Goal: Complete application form: Complete application form

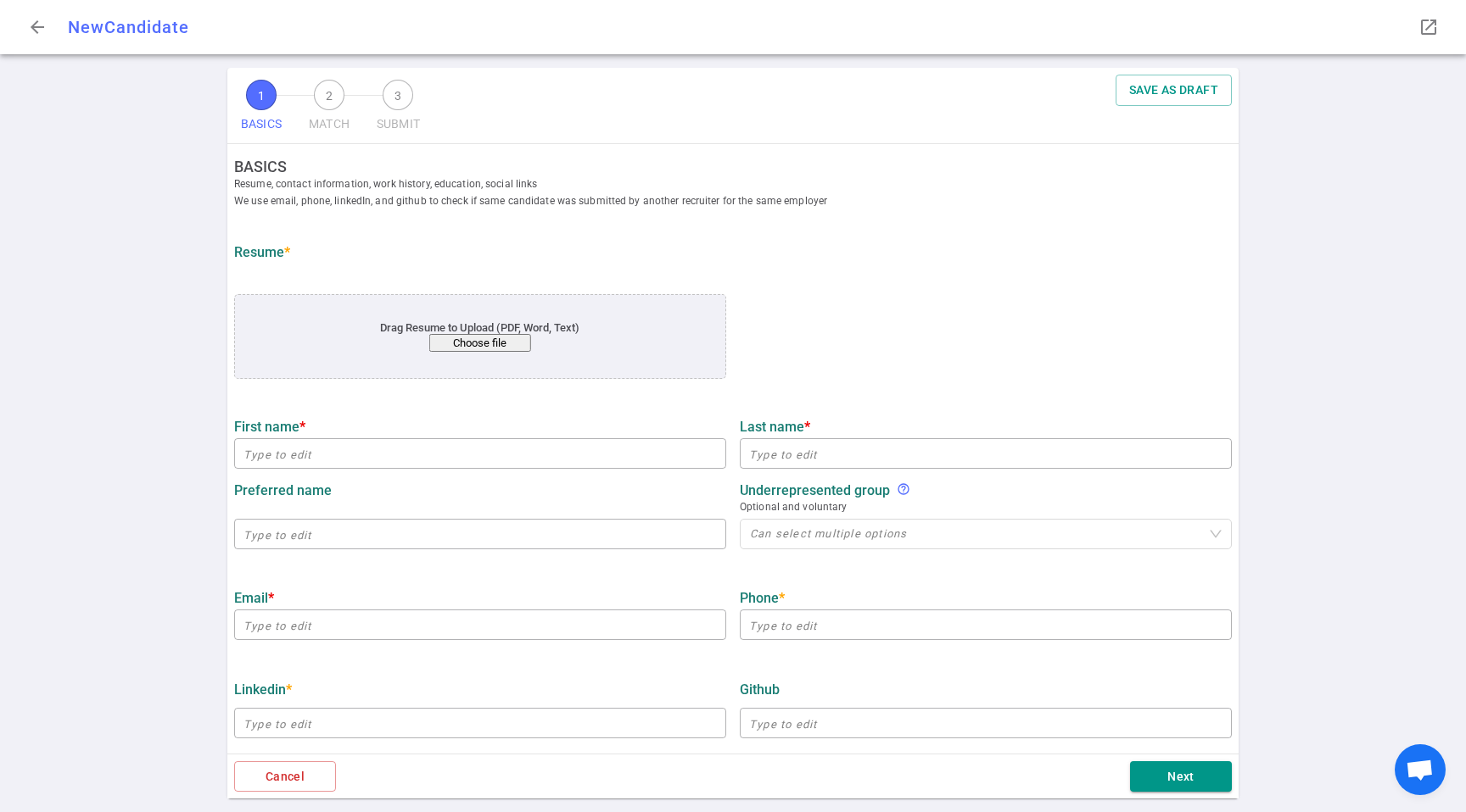
click at [487, 336] on button "Choose file" at bounding box center [480, 343] width 102 height 18
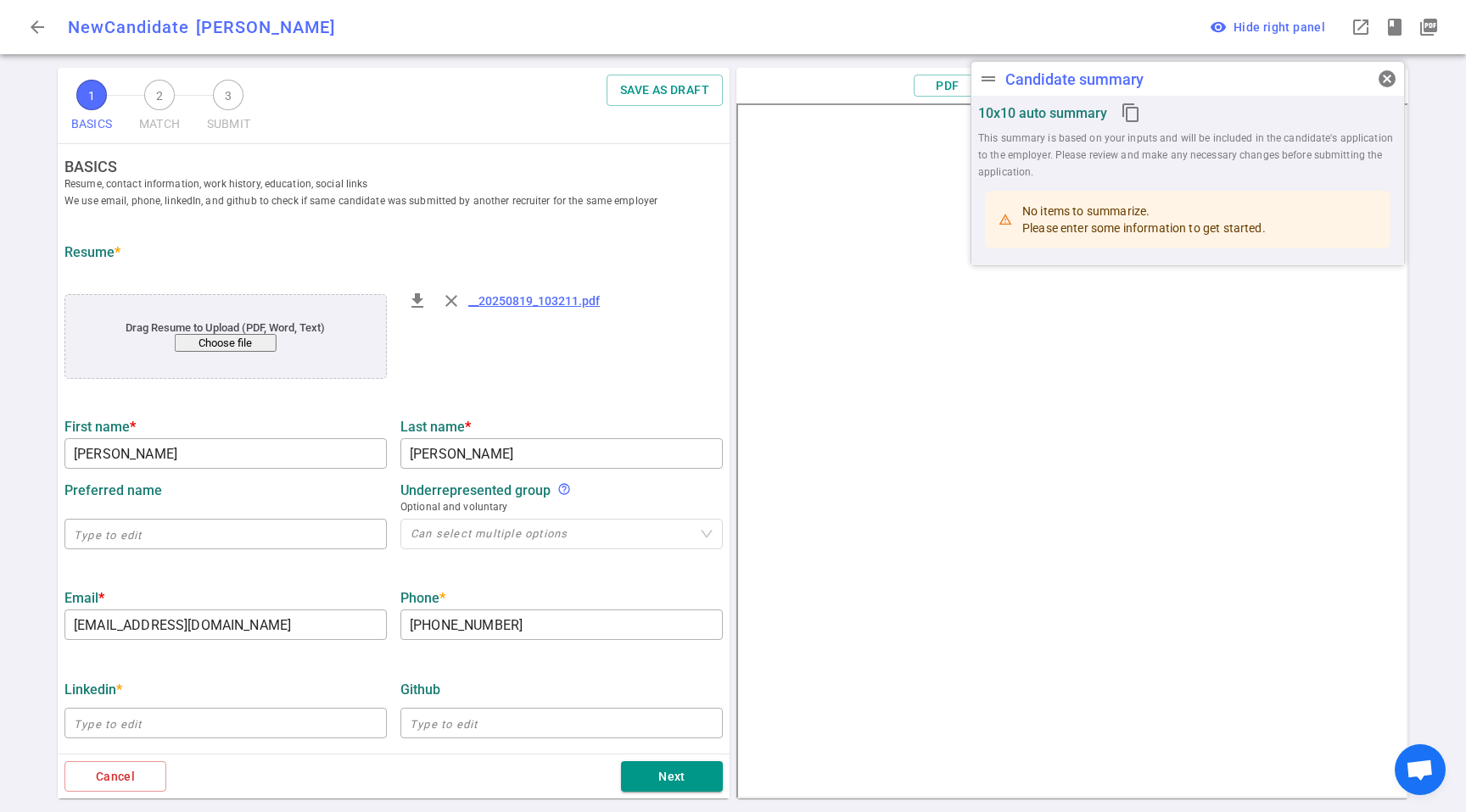
type input "[PERSON_NAME]"
type input "[EMAIL_ADDRESS][DOMAIN_NAME]"
type input "[PHONE_NUMBER]"
type input "Methanesat Llc, Subsidiary Of The Environmental Defense Fund"
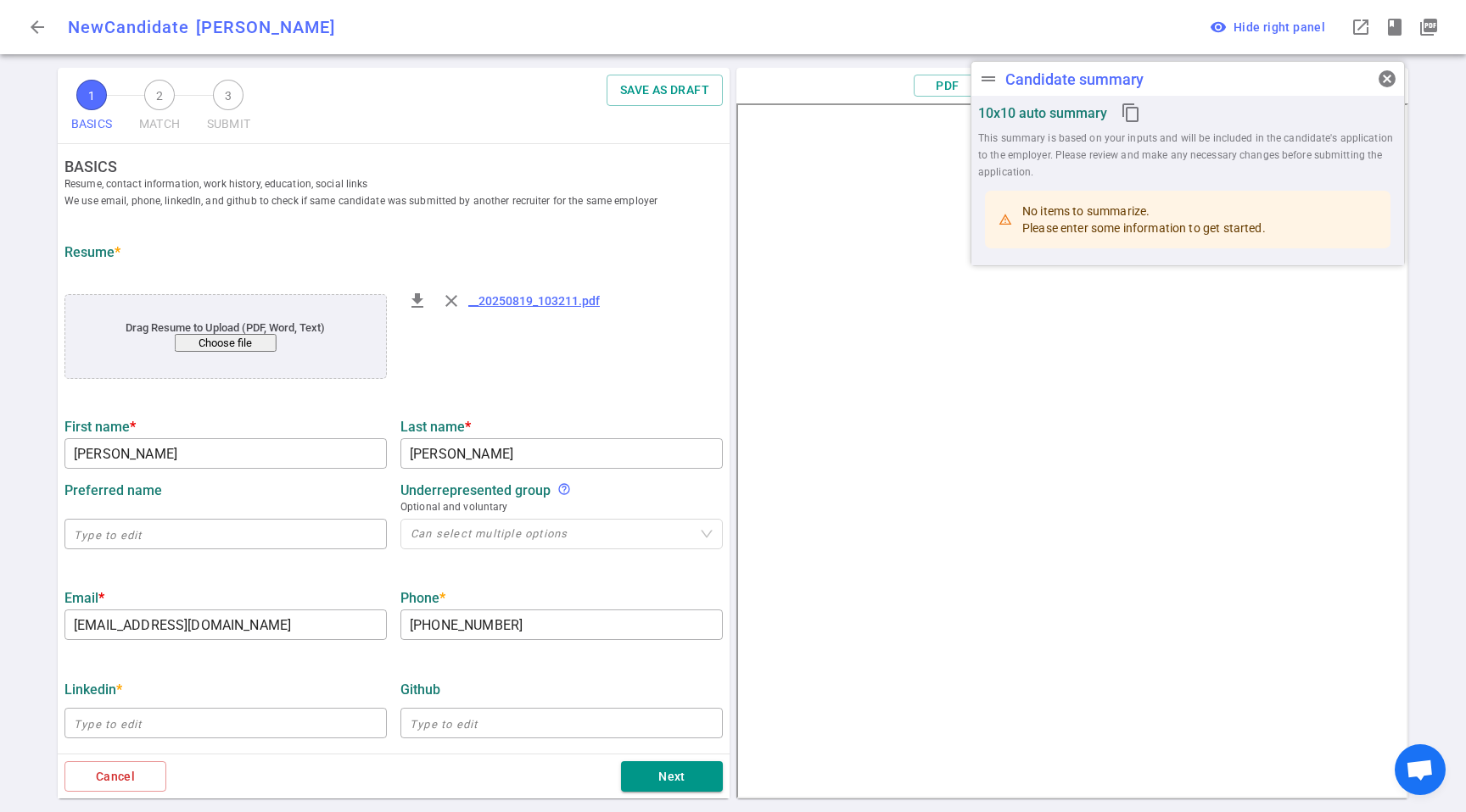
type input "10"
type input "[GEOGRAPHIC_DATA][US_STATE]"
type input "Applied Mathematics"
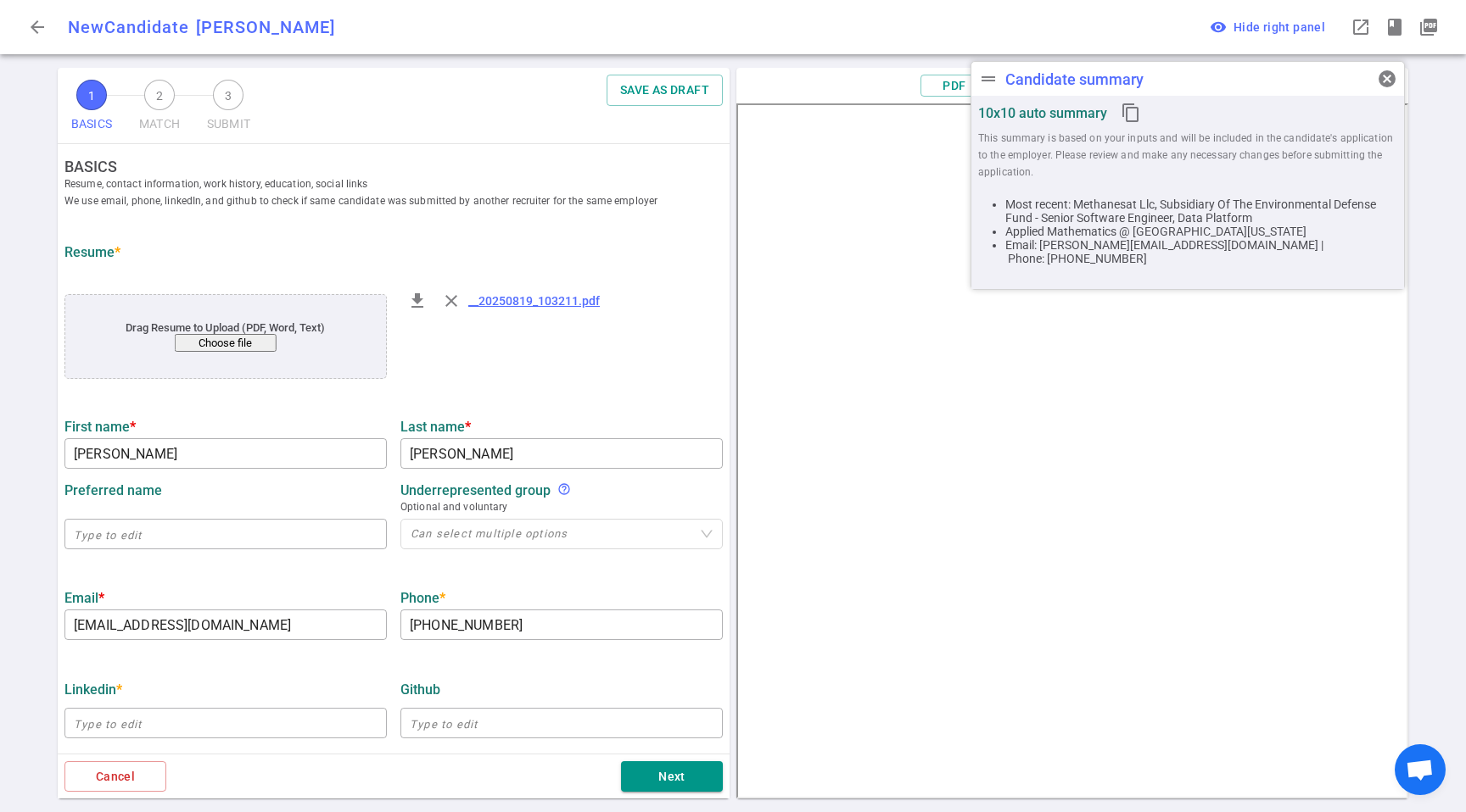
scroll to position [94, 0]
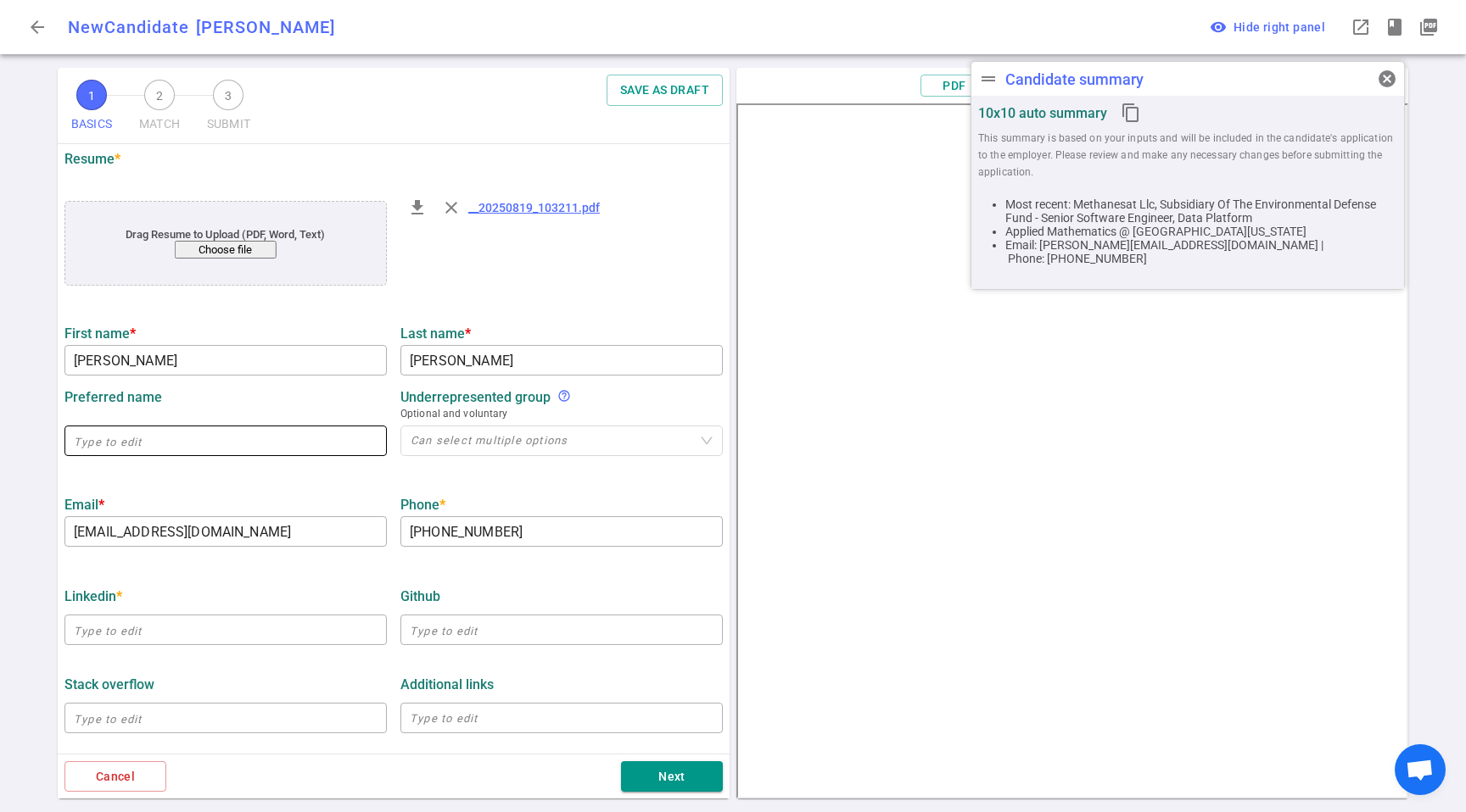
click at [195, 434] on input "text" at bounding box center [226, 441] width 323 height 27
type input "[PERSON_NAME]"
click at [371, 483] on ul "BASICS Resume, contact information, work history, education, social links We us…" at bounding box center [393, 647] width 672 height 1194
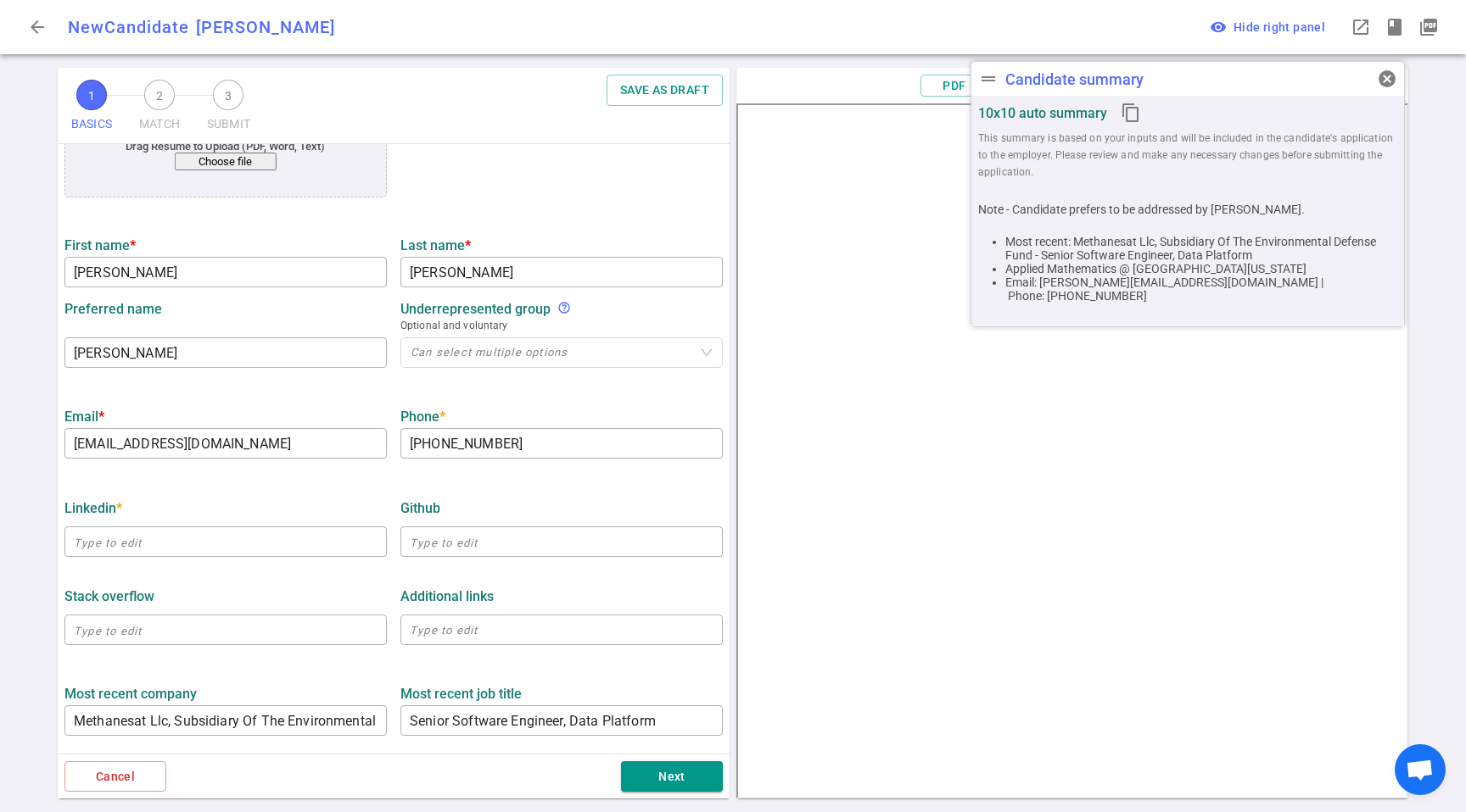
scroll to position [193, 0]
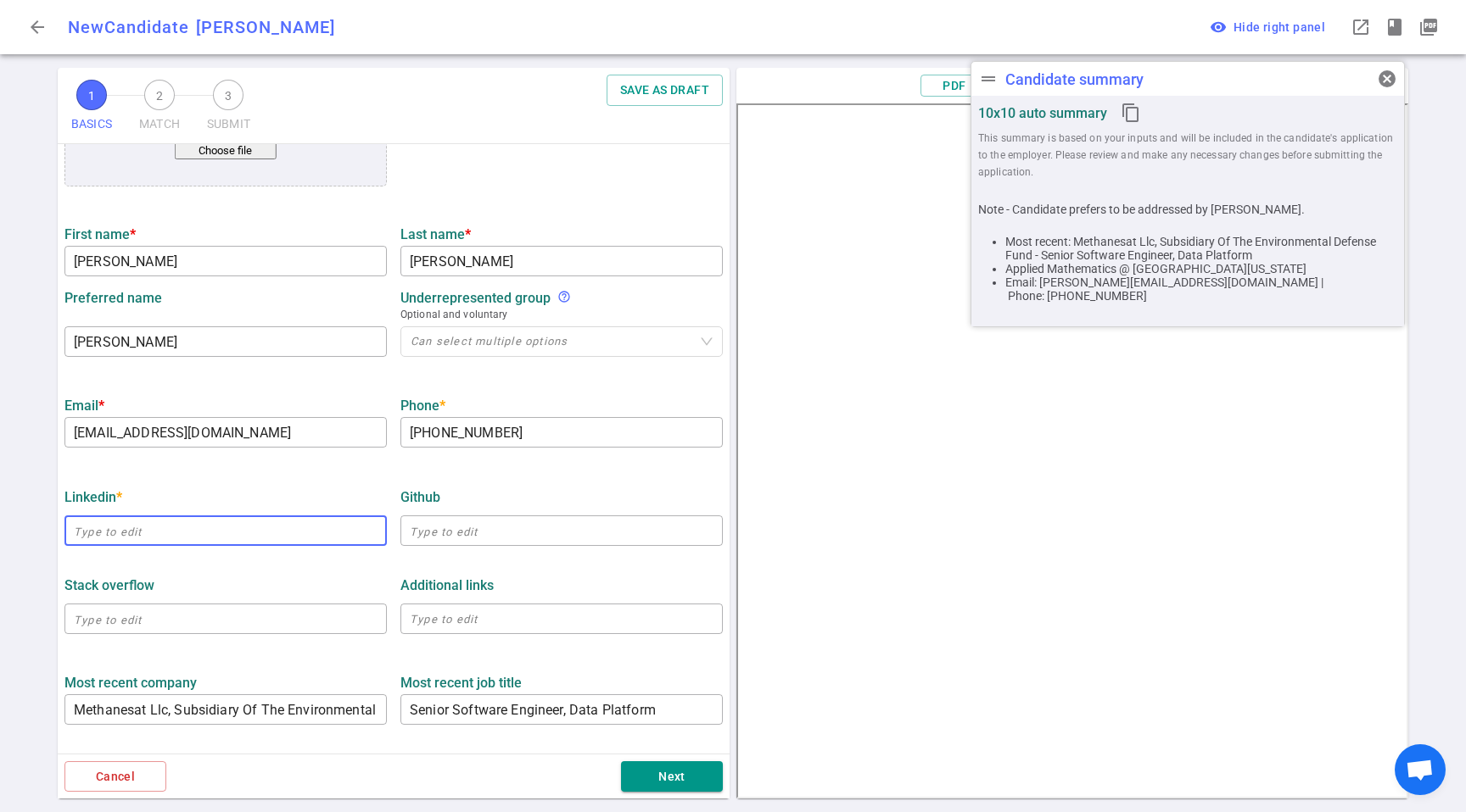
drag, startPoint x: 137, startPoint y: 525, endPoint x: 172, endPoint y: 525, distance: 35.0
click at [138, 525] on input "text" at bounding box center [226, 531] width 323 height 27
paste input "[URL][DOMAIN_NAME]"
click at [383, 473] on div "LinkedIn * [URL][DOMAIN_NAME] ​ GitHub ​" at bounding box center [393, 512] width 672 height 88
type input "[URL][DOMAIN_NAME]"
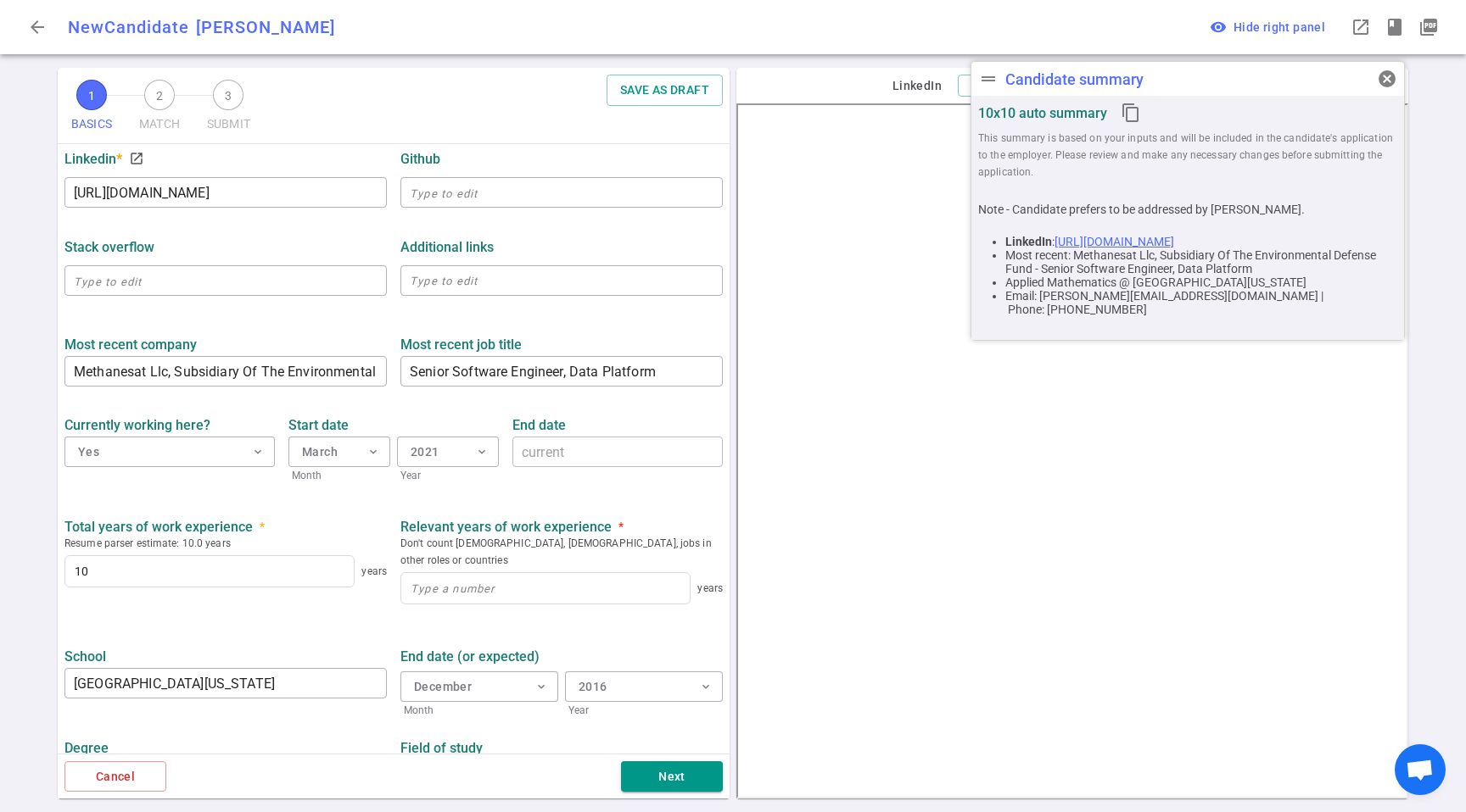
scroll to position [569, 0]
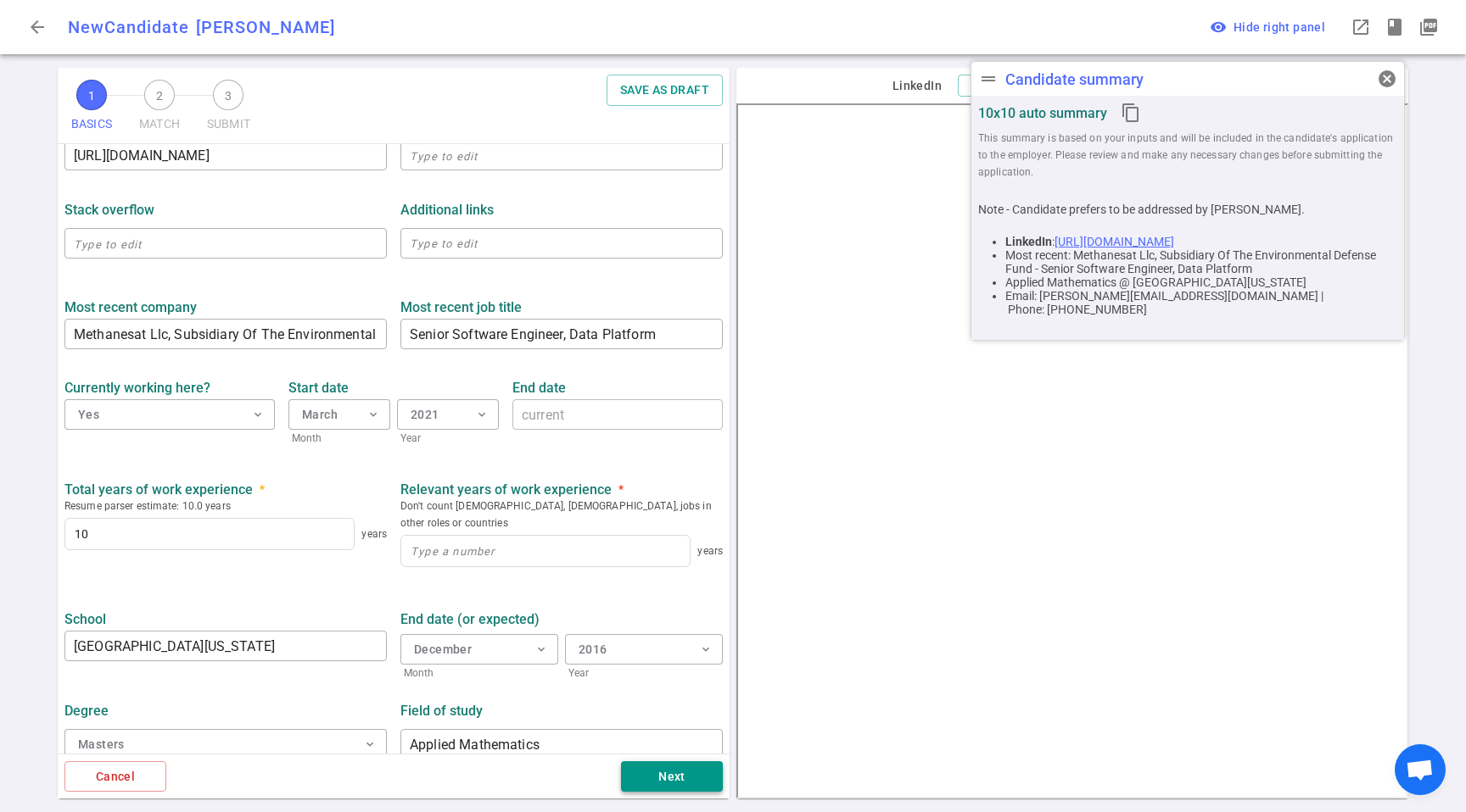
click at [690, 781] on button "Next" at bounding box center [672, 777] width 102 height 31
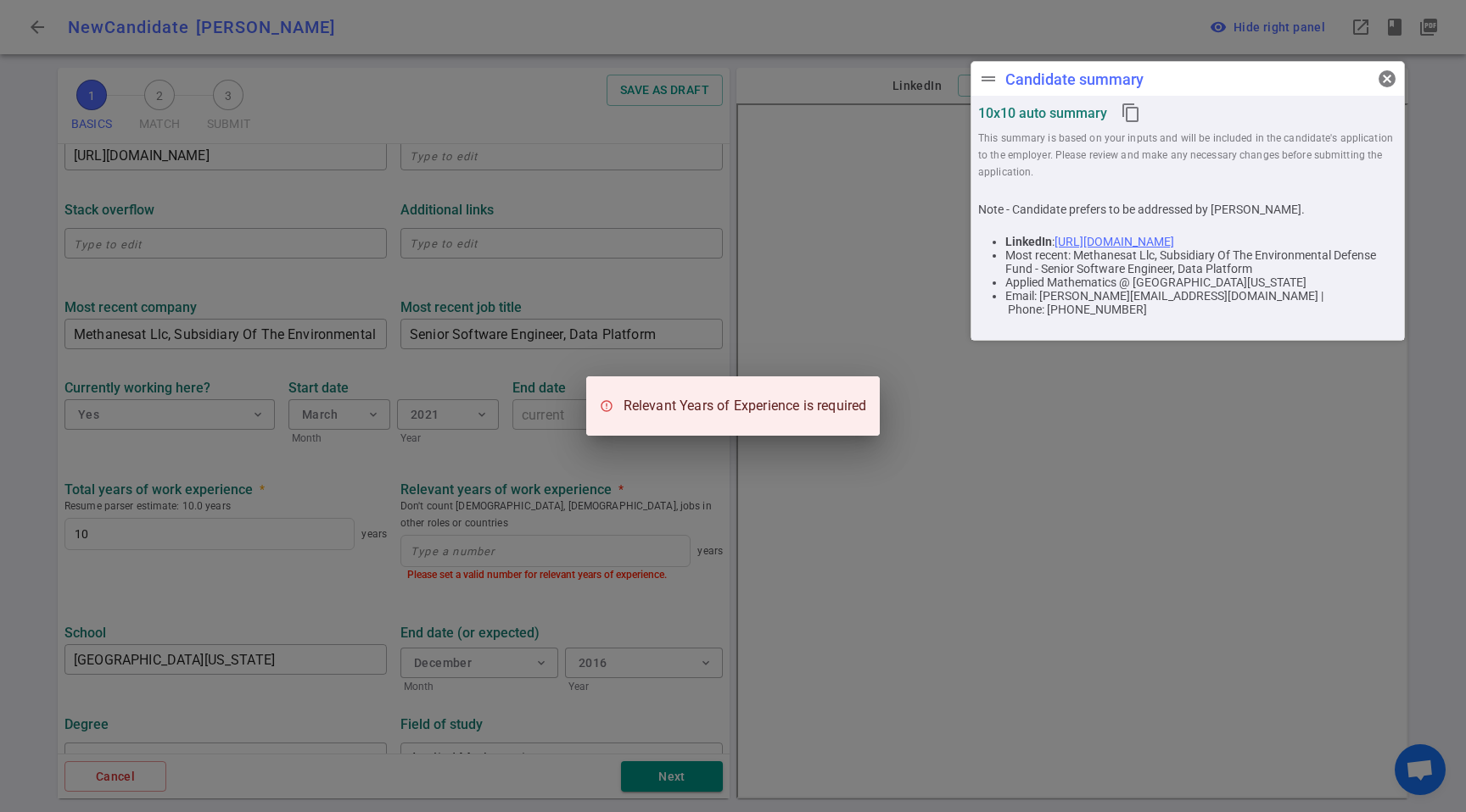
click at [313, 541] on div "Relevant Years of Experience is required" at bounding box center [733, 406] width 1466 height 812
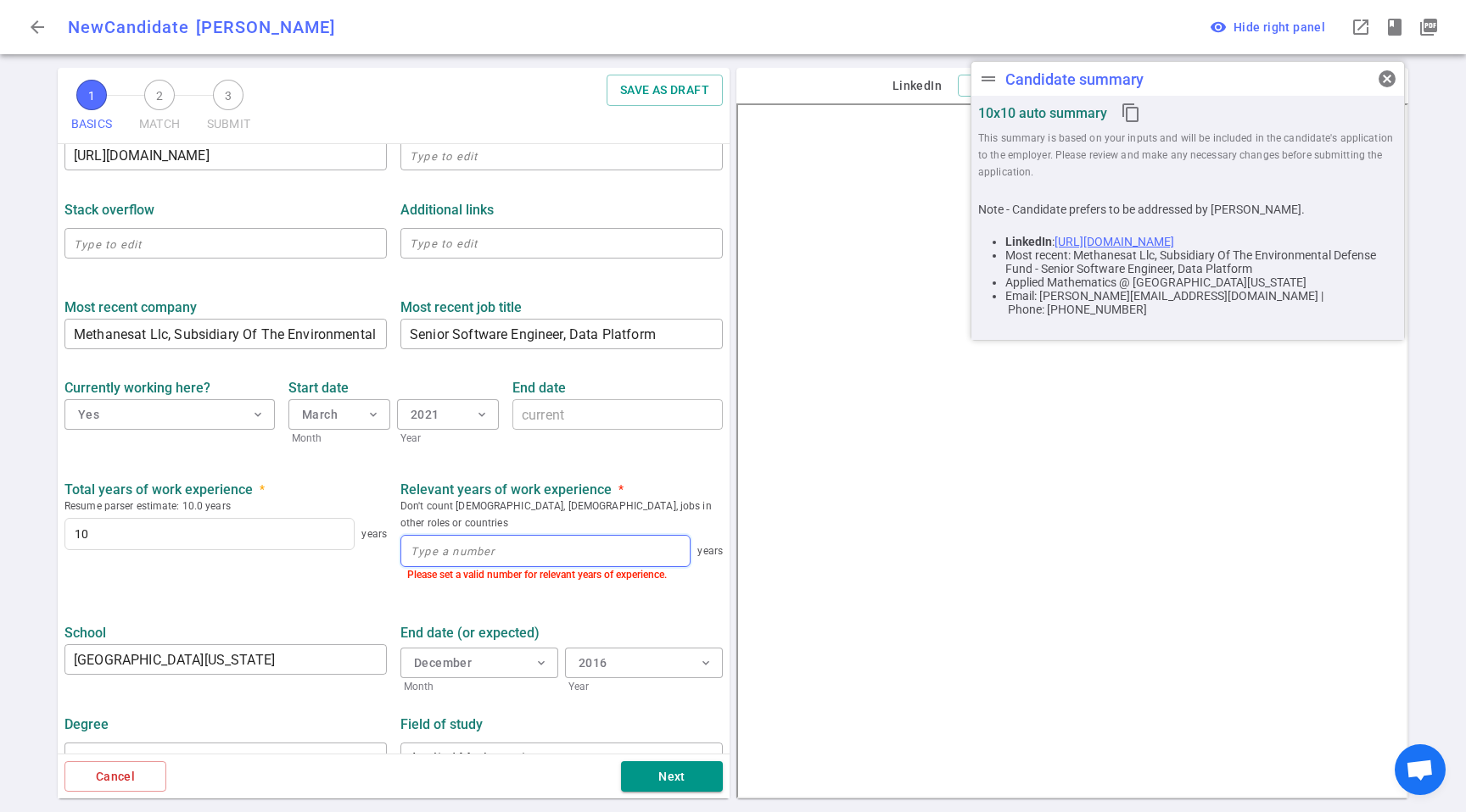
click at [523, 536] on input at bounding box center [545, 552] width 288 height 31
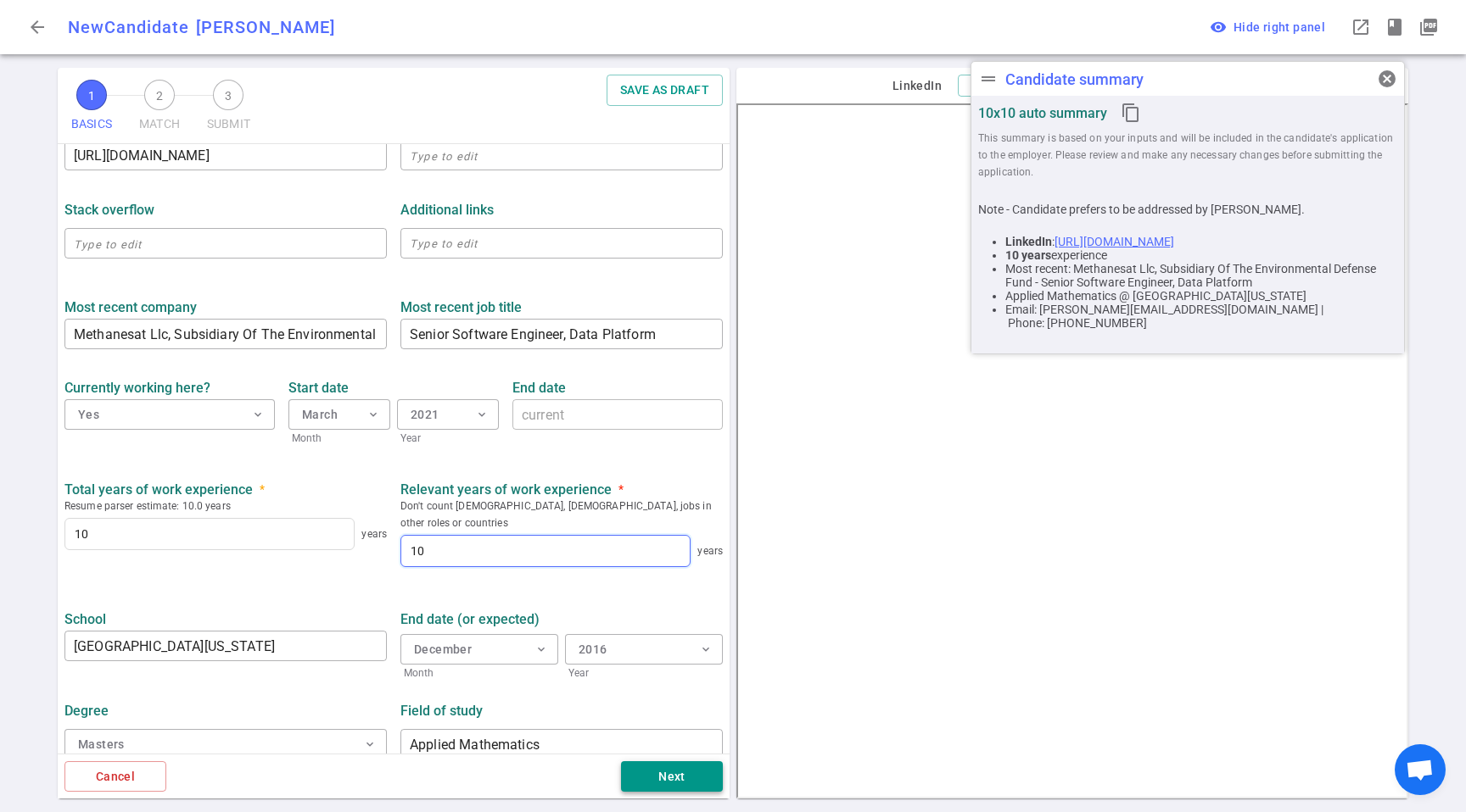
type input "10"
click at [675, 774] on button "Next" at bounding box center [672, 777] width 102 height 31
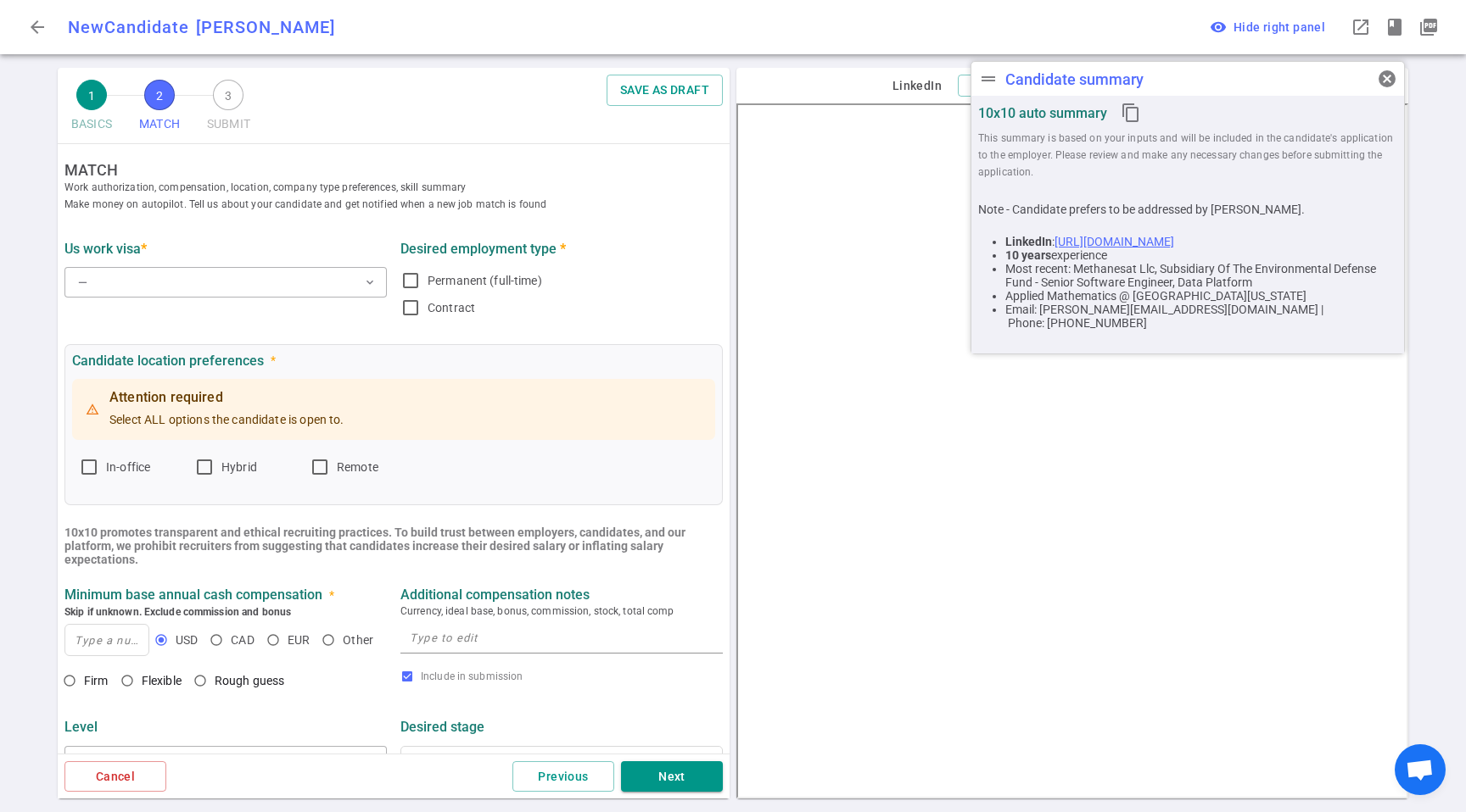
scroll to position [0, 0]
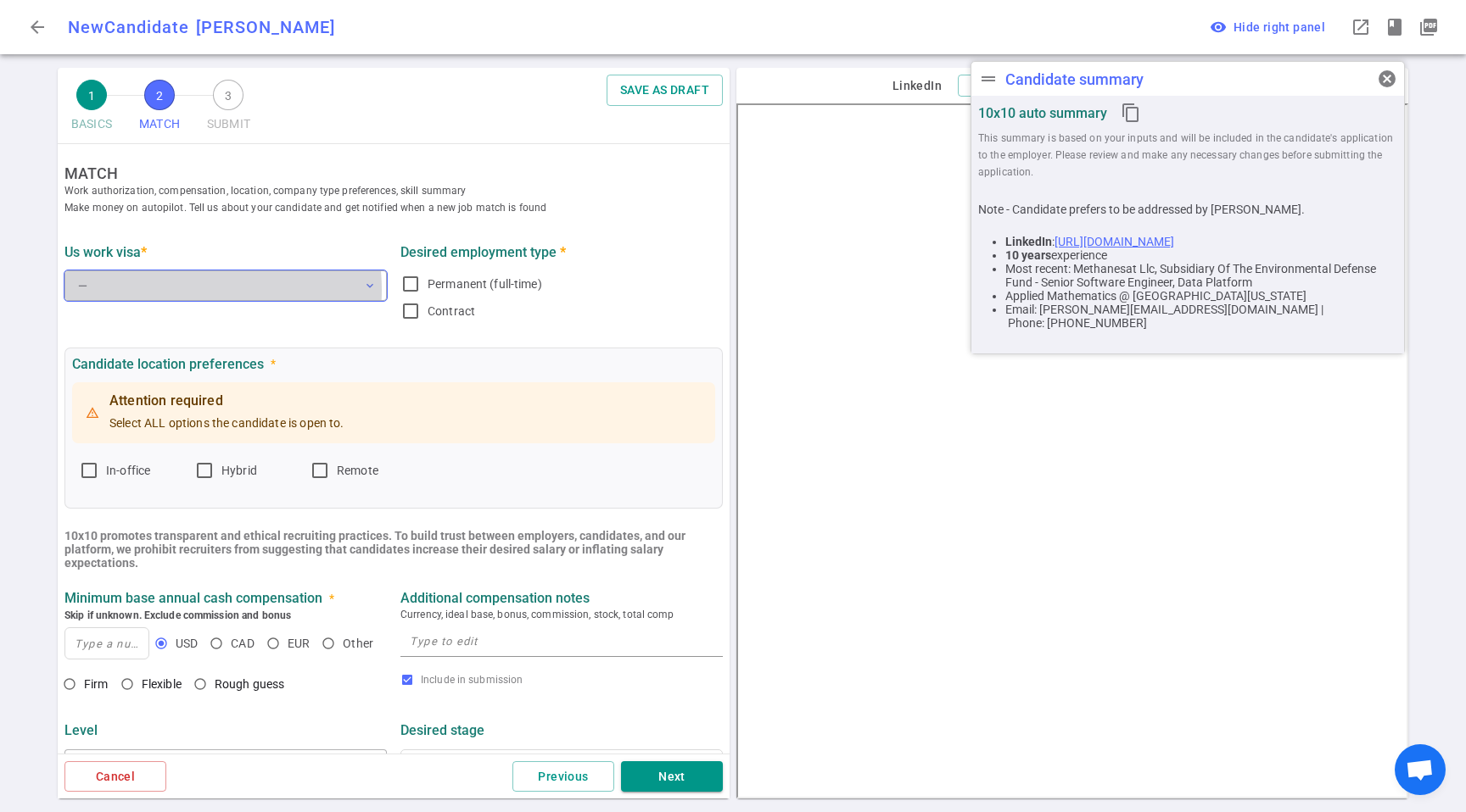
click at [168, 290] on button "— expand_more" at bounding box center [226, 286] width 323 height 31
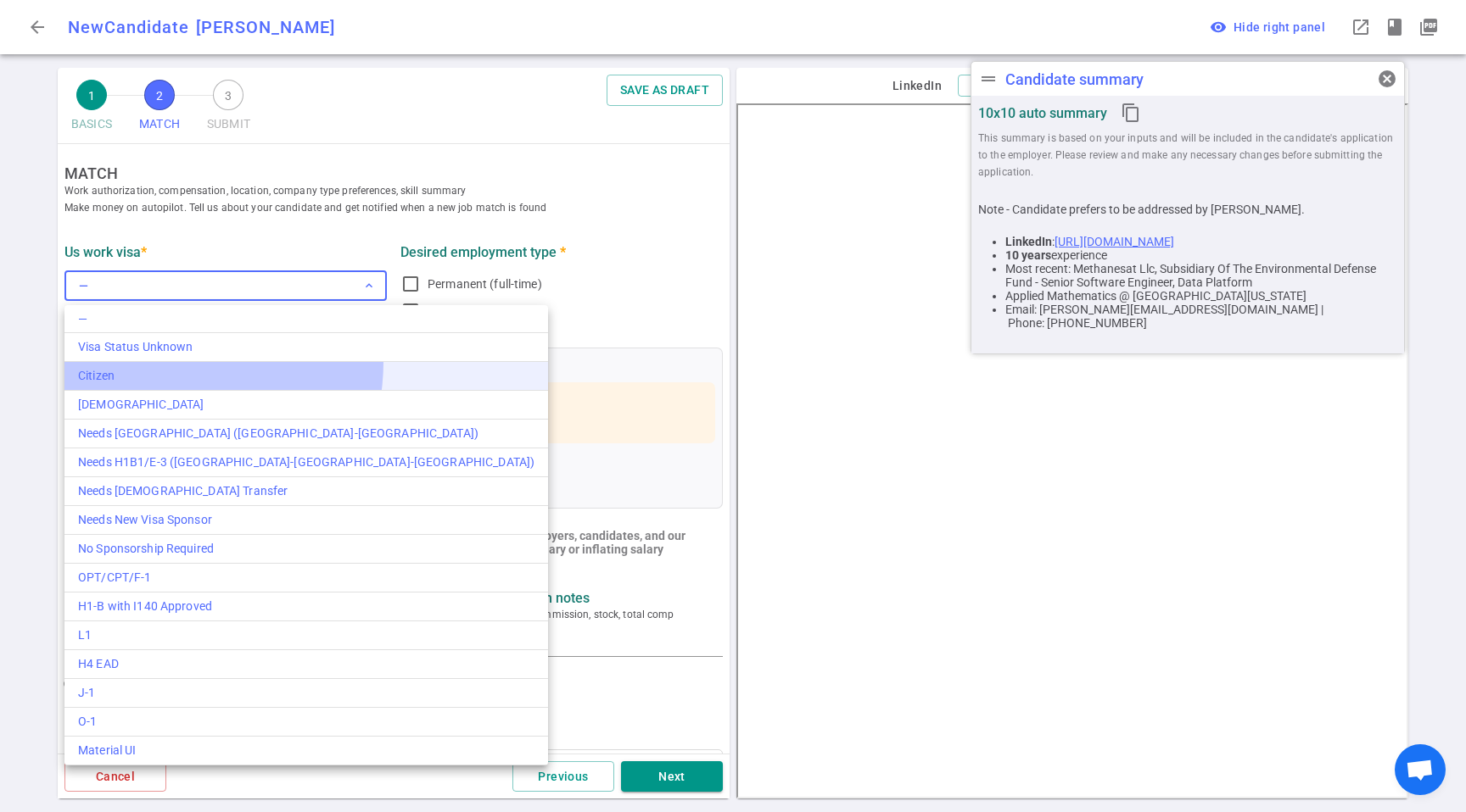
click at [149, 364] on li "Citizen" at bounding box center [306, 377] width 484 height 29
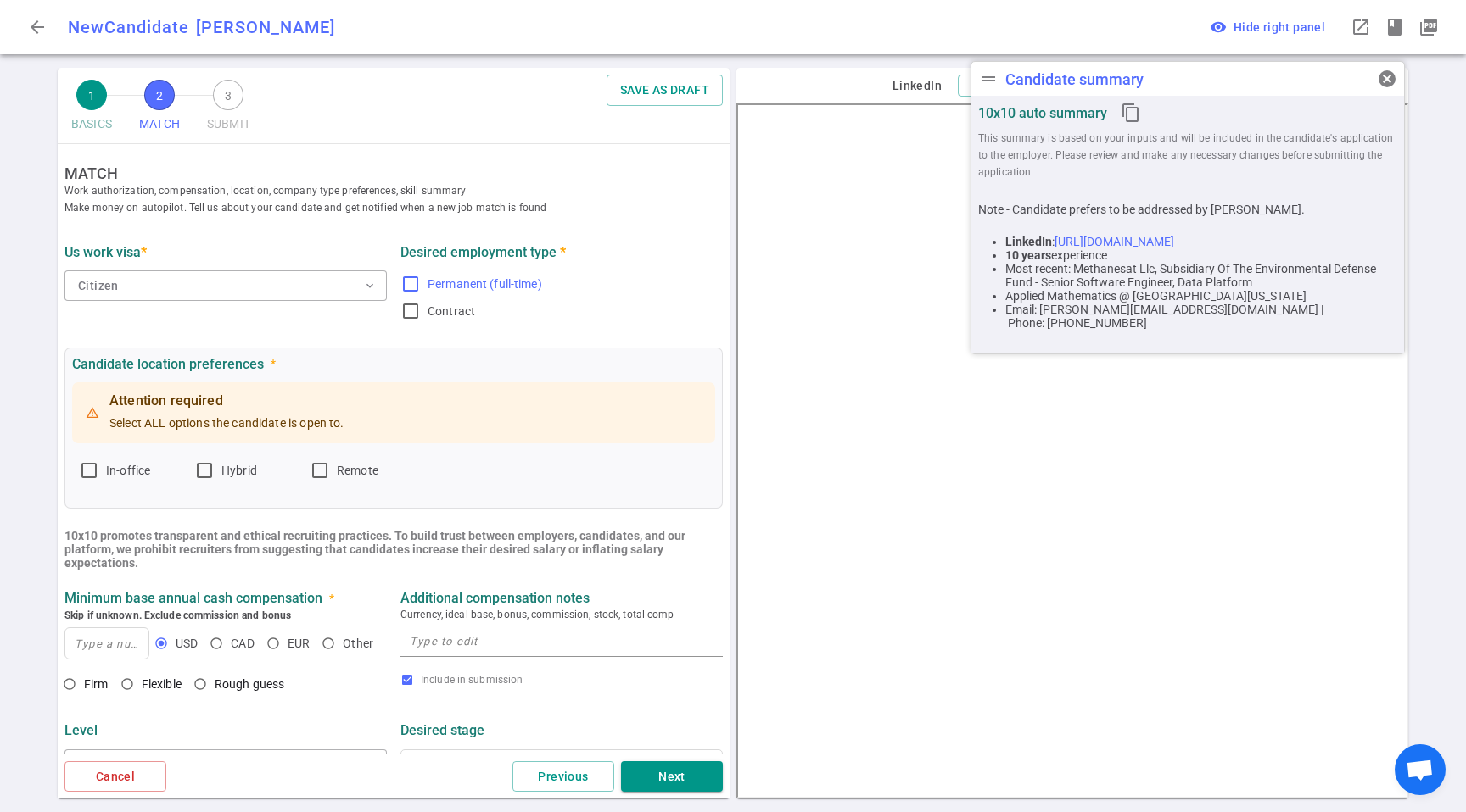
click at [502, 278] on span "Permanent (full-time)" at bounding box center [485, 284] width 115 height 13
click at [421, 277] on input "Permanent (full-time)" at bounding box center [410, 283] width 20 height 20
checkbox input "true"
click at [366, 458] on label "Remote" at bounding box center [360, 470] width 102 height 27
click at [330, 461] on input "Remote" at bounding box center [319, 470] width 20 height 20
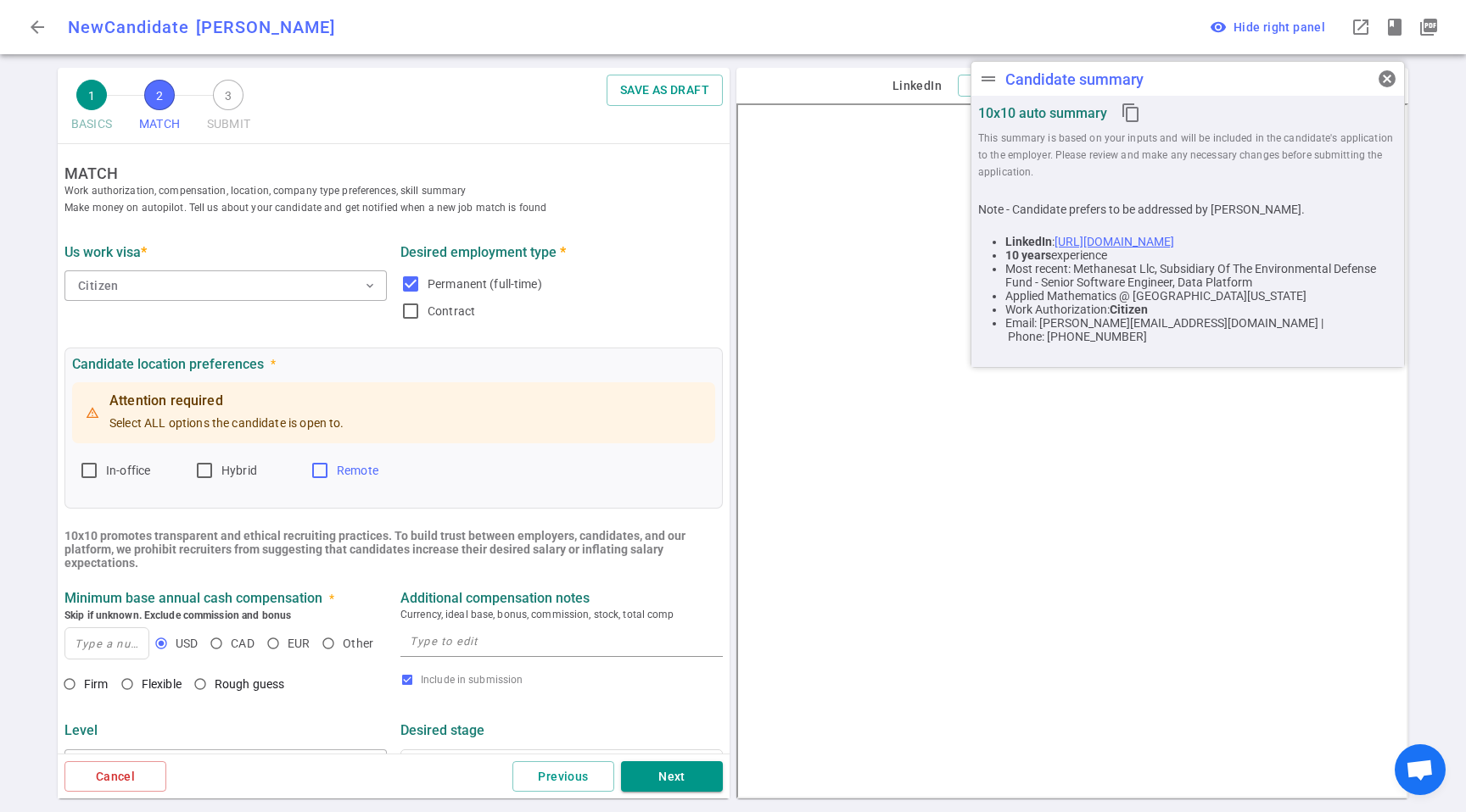
checkbox input "true"
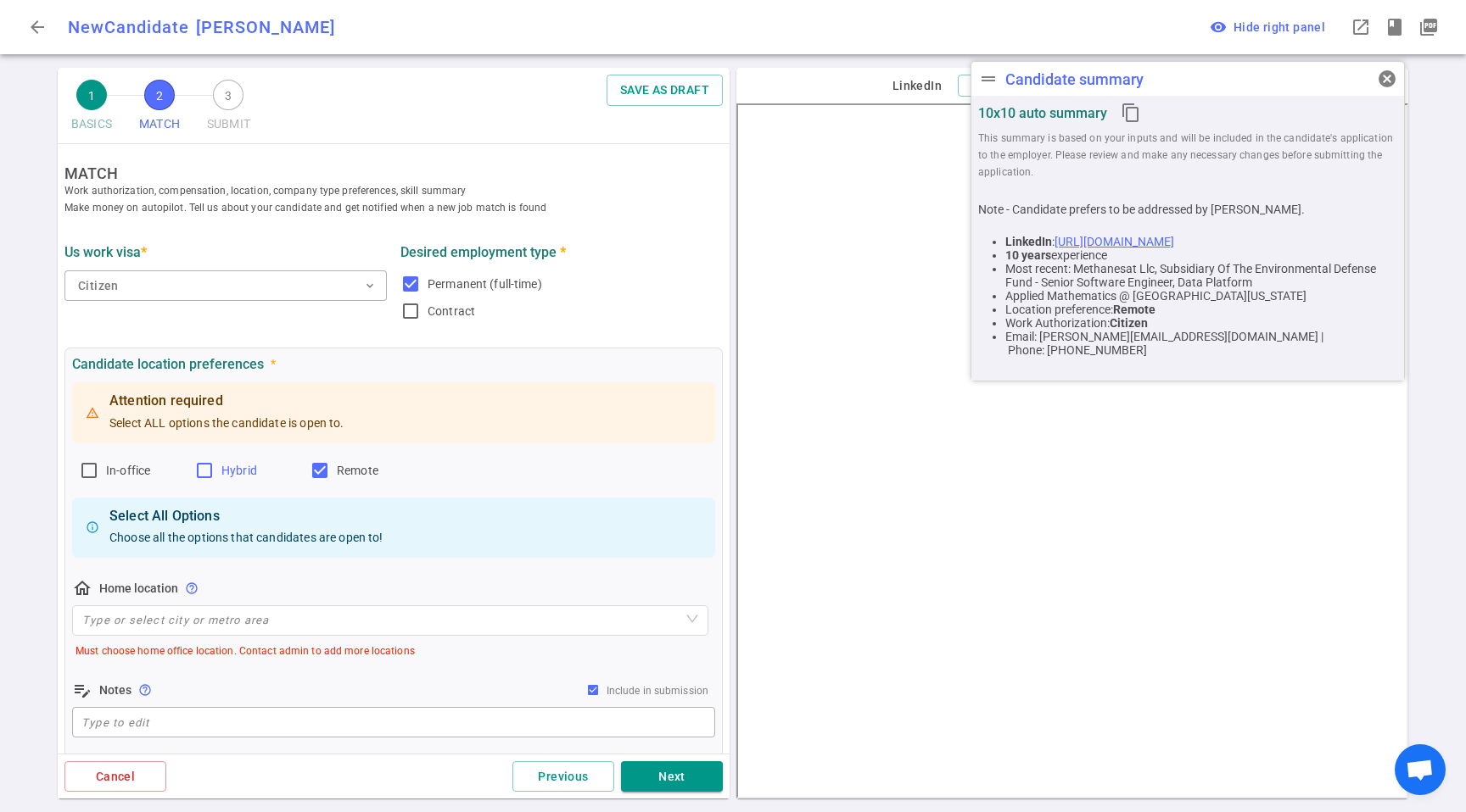
click at [237, 470] on span "Hybrid" at bounding box center [239, 470] width 35 height 13
click at [215, 470] on input "Hybrid" at bounding box center [204, 470] width 20 height 20
checkbox input "true"
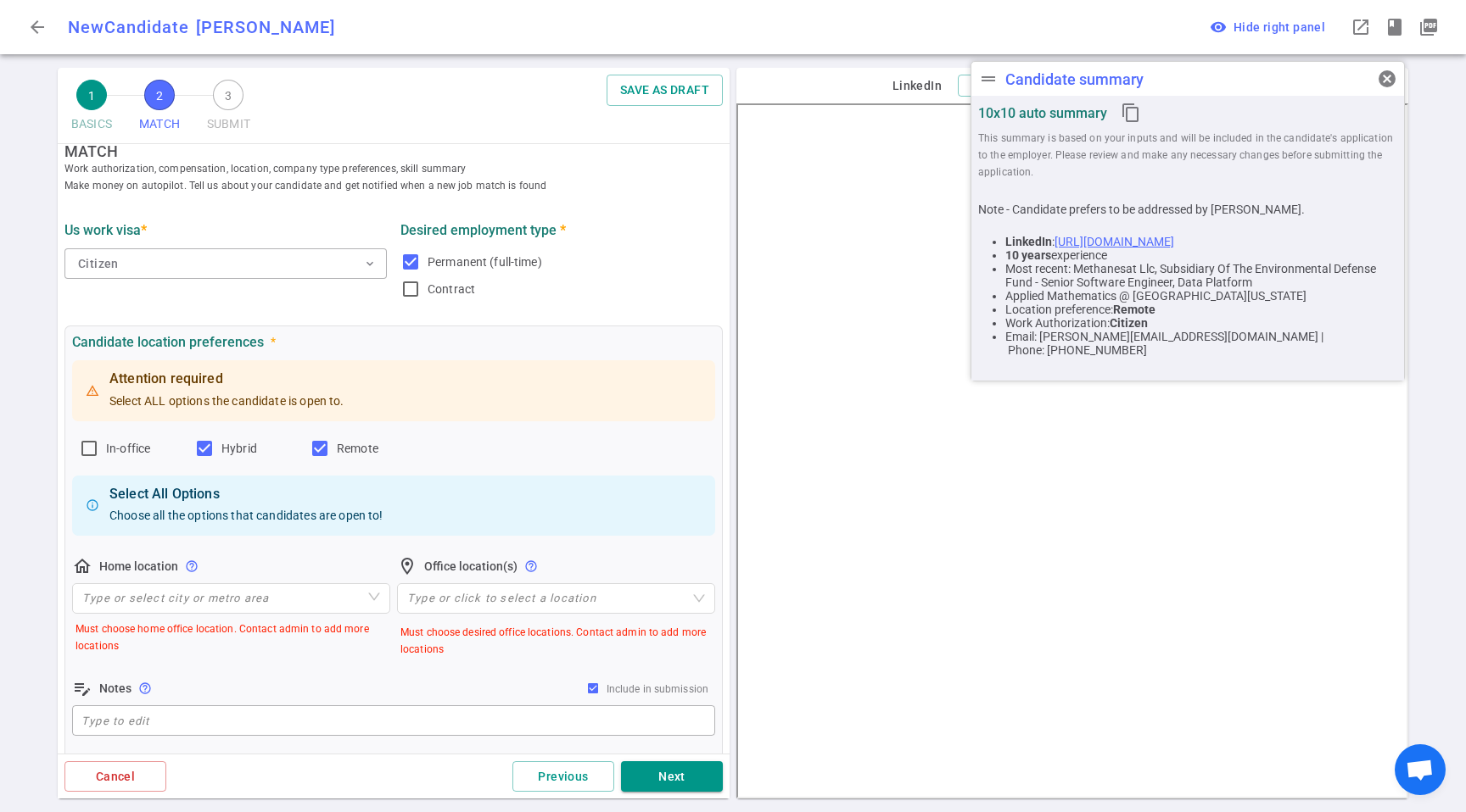
scroll to position [41, 0]
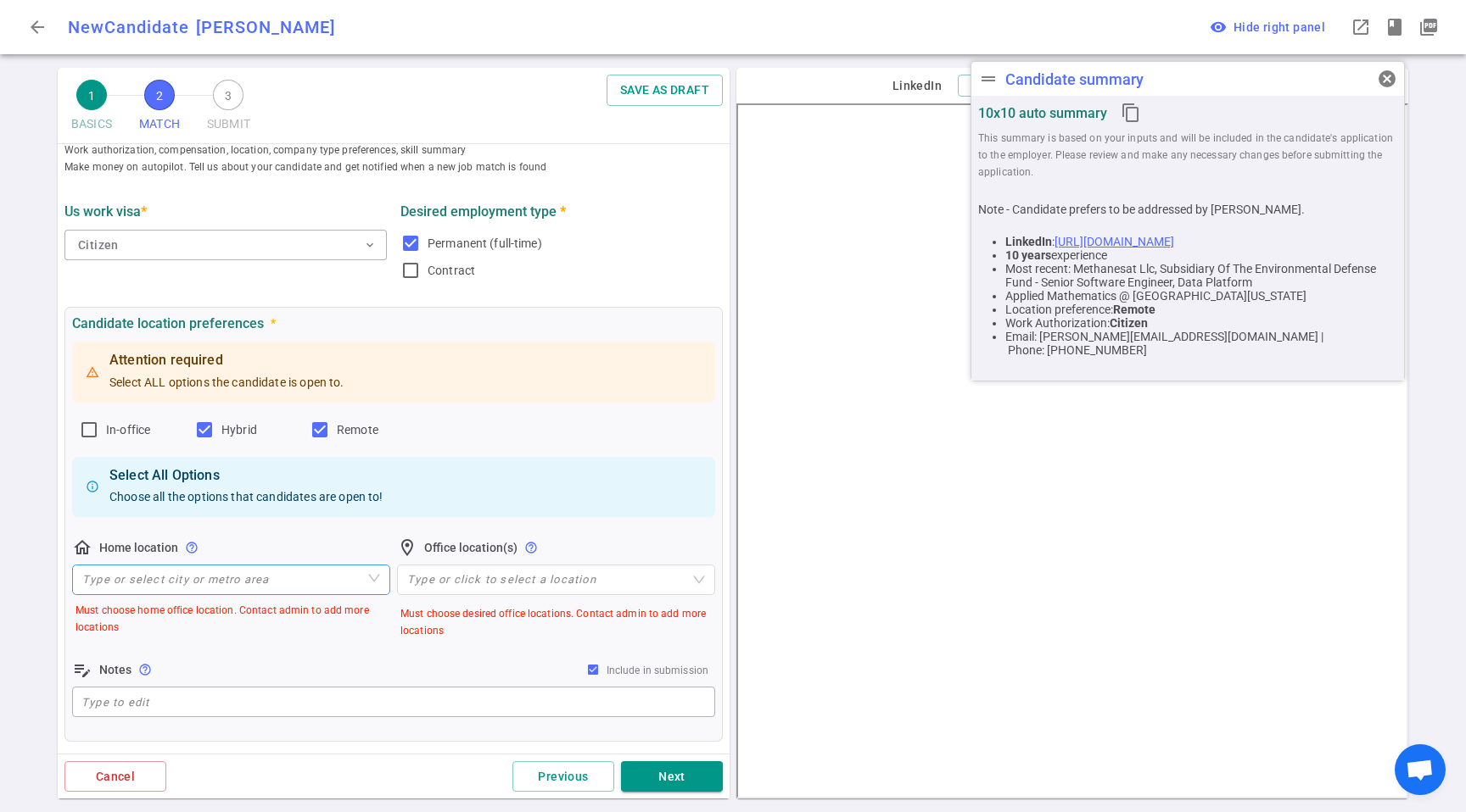
click at [157, 584] on input "search" at bounding box center [231, 580] width 298 height 29
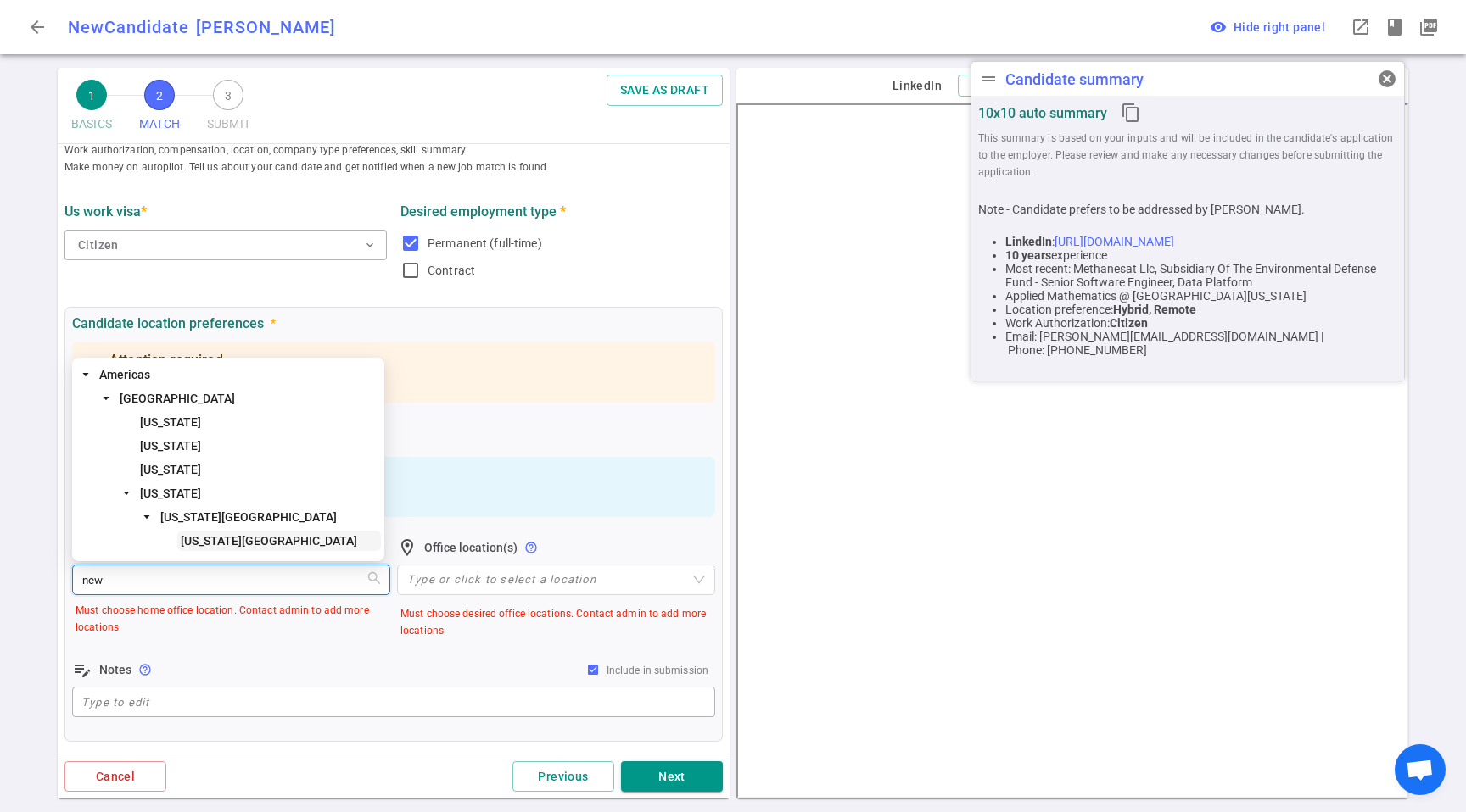
type input "new y"
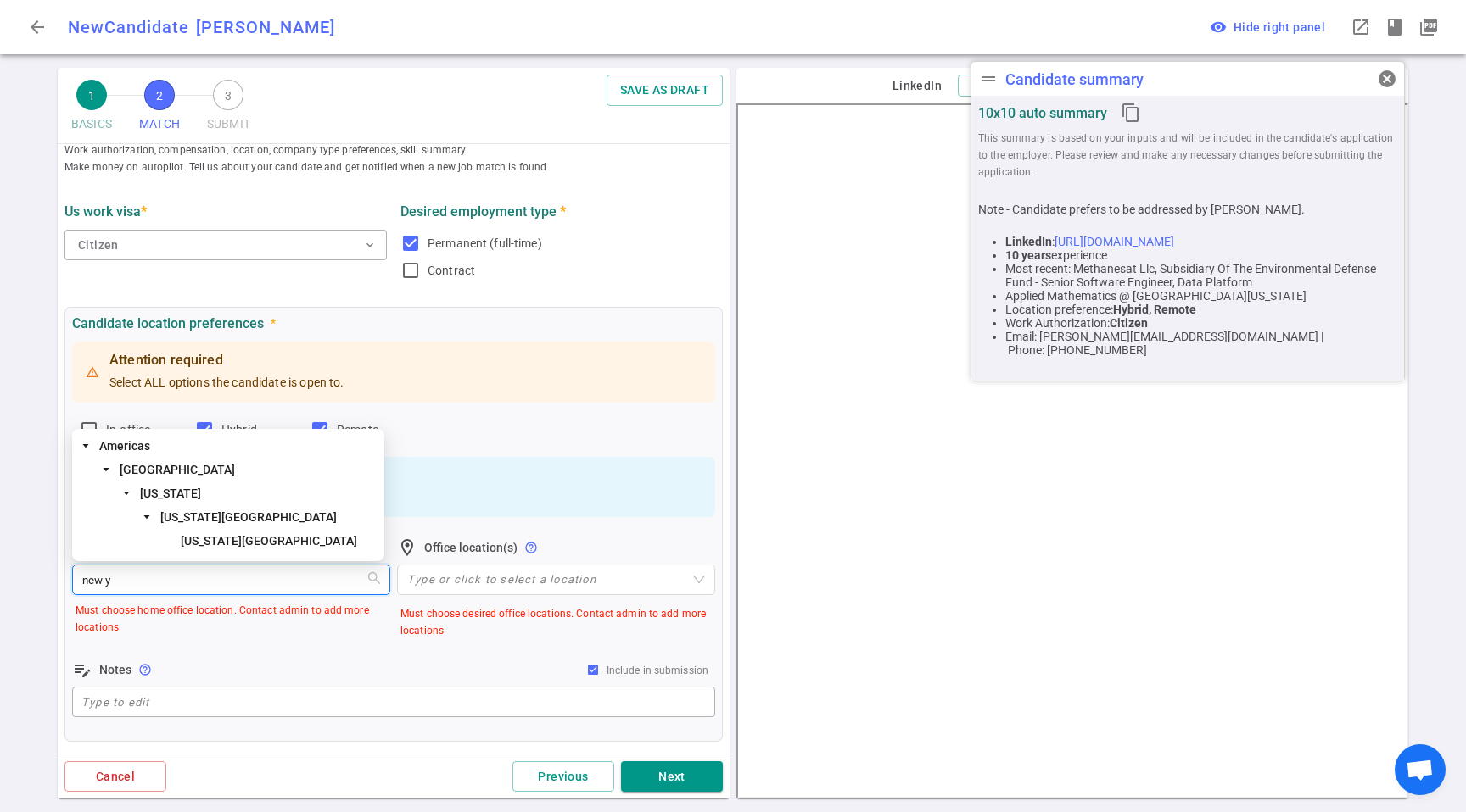
drag, startPoint x: 200, startPoint y: 545, endPoint x: 386, endPoint y: 576, distance: 188.6
click at [201, 545] on span "[US_STATE][GEOGRAPHIC_DATA]" at bounding box center [268, 541] width 177 height 13
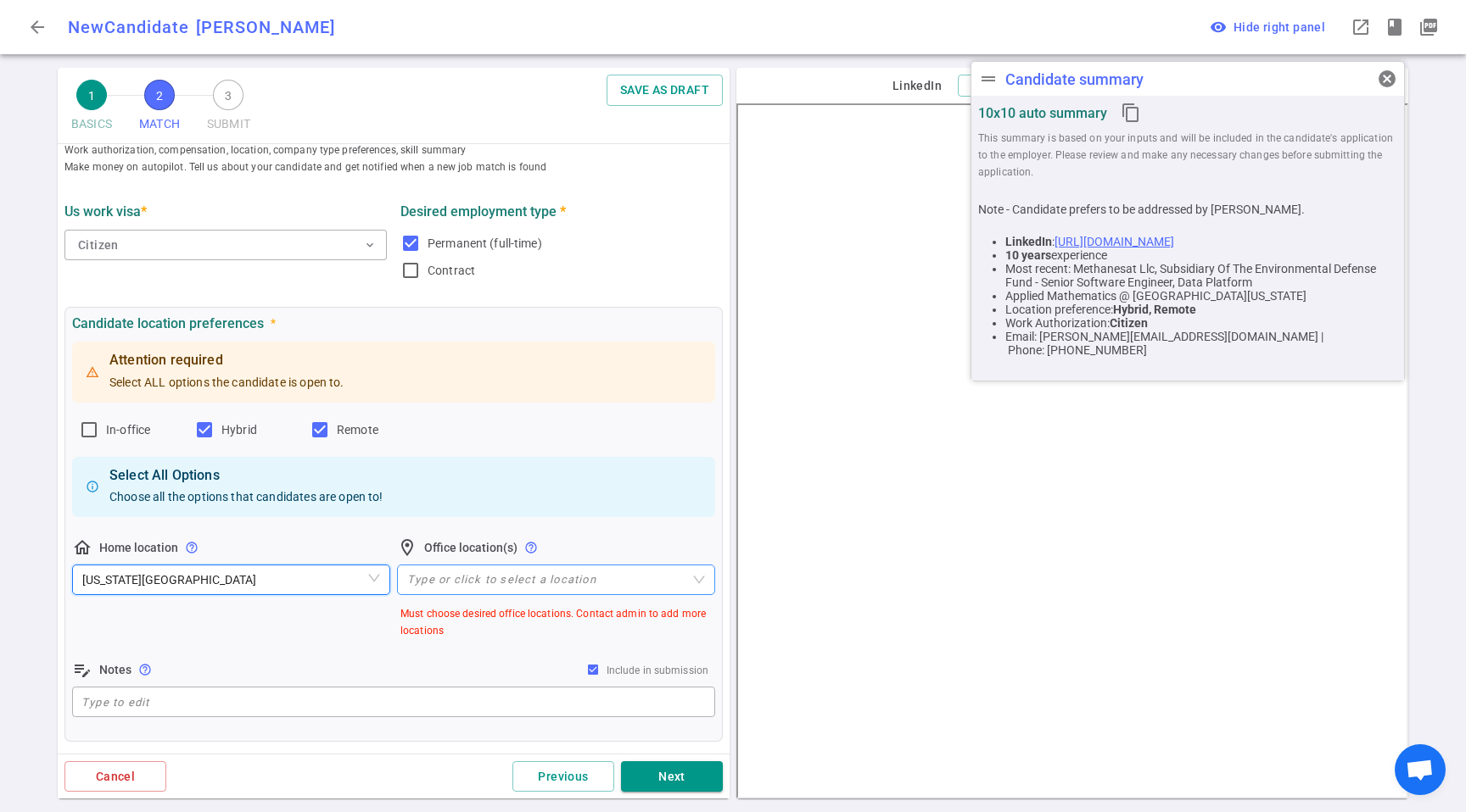
click at [473, 583] on div at bounding box center [548, 580] width 294 height 12
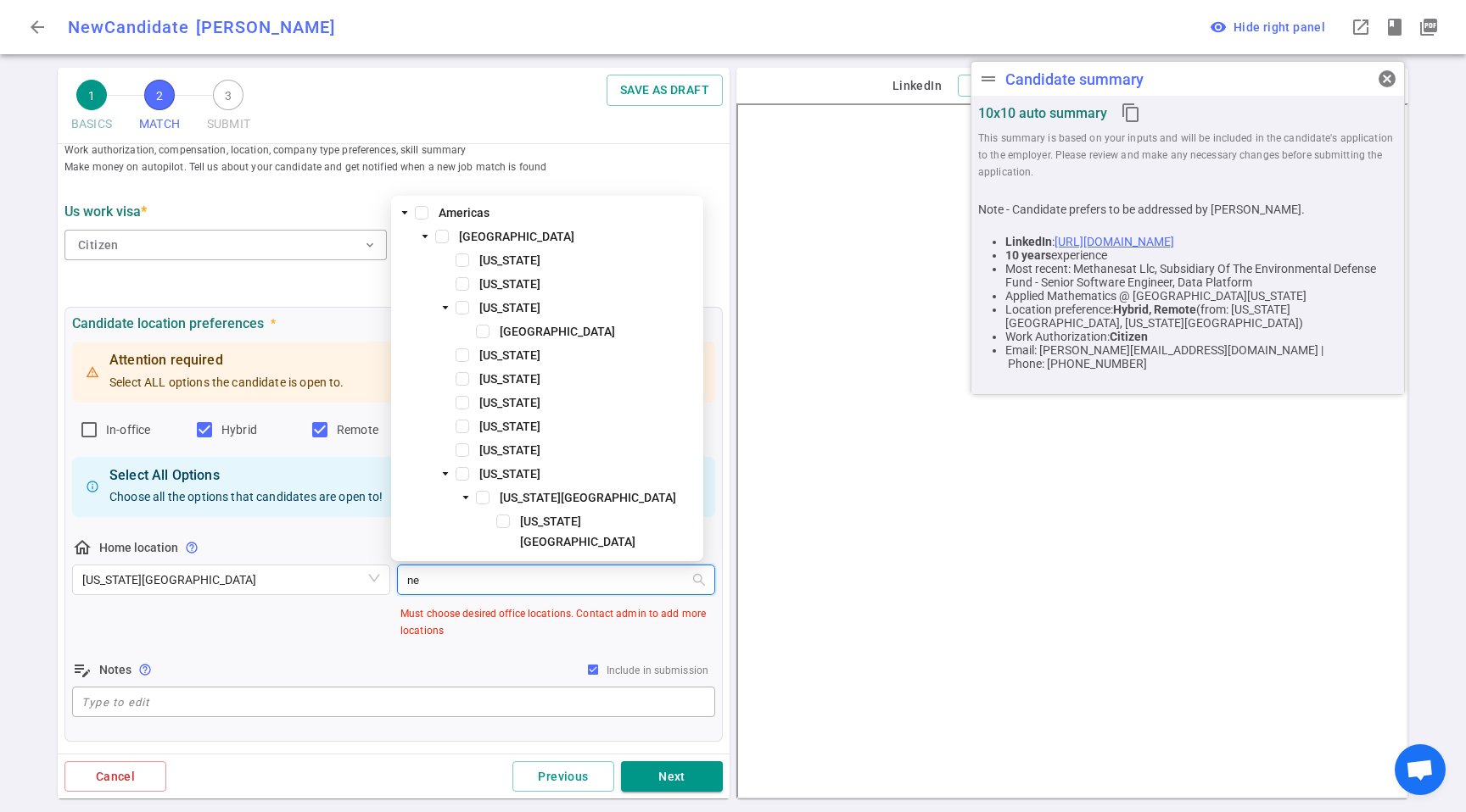
type input "new"
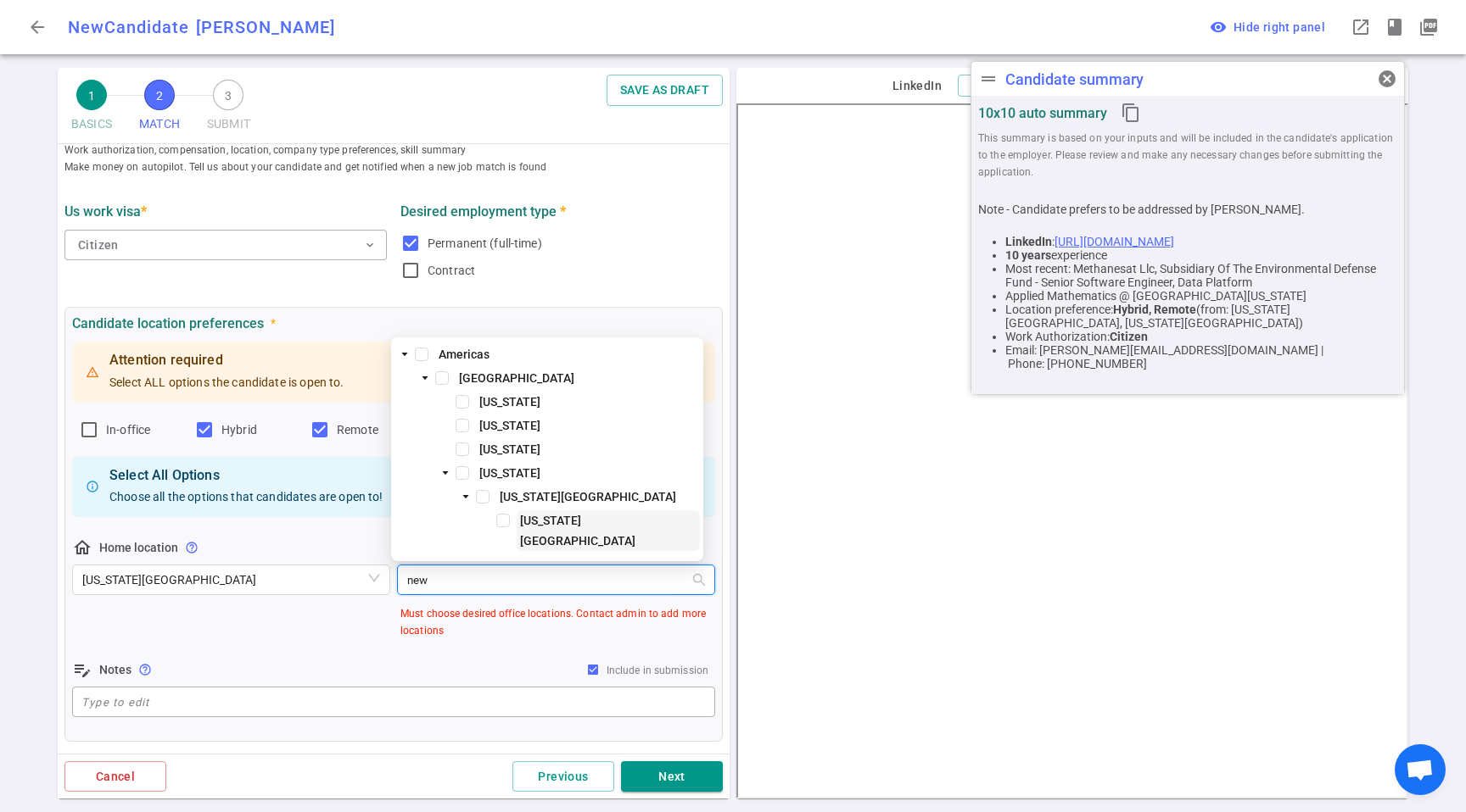
click at [558, 535] on span "[US_STATE][GEOGRAPHIC_DATA]" at bounding box center [577, 531] width 115 height 34
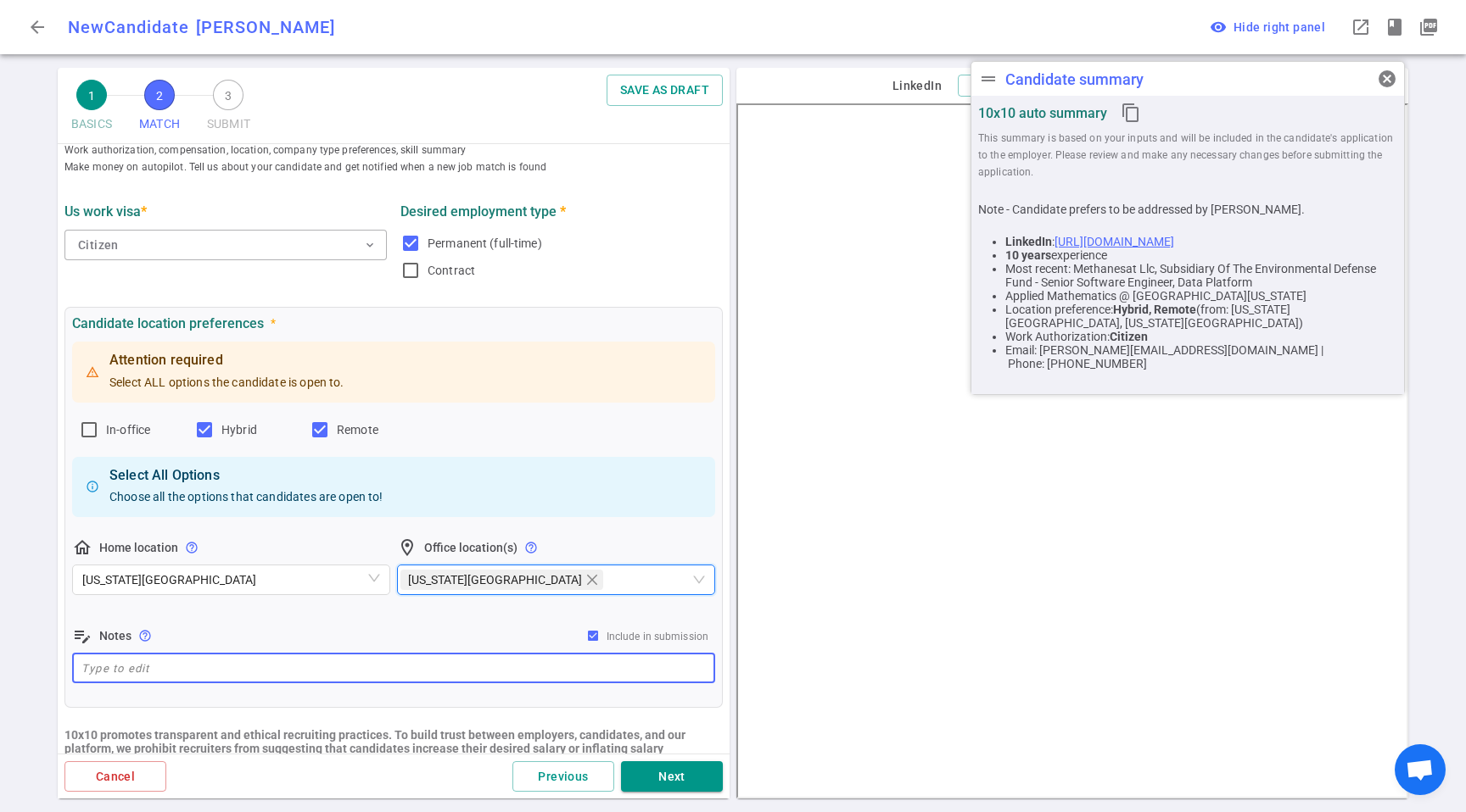
click at [231, 664] on textarea at bounding box center [393, 669] width 624 height 19
click at [283, 608] on div "Attention required Select ALL options the candidate is open to. In-office Hybri…" at bounding box center [394, 512] width 643 height 348
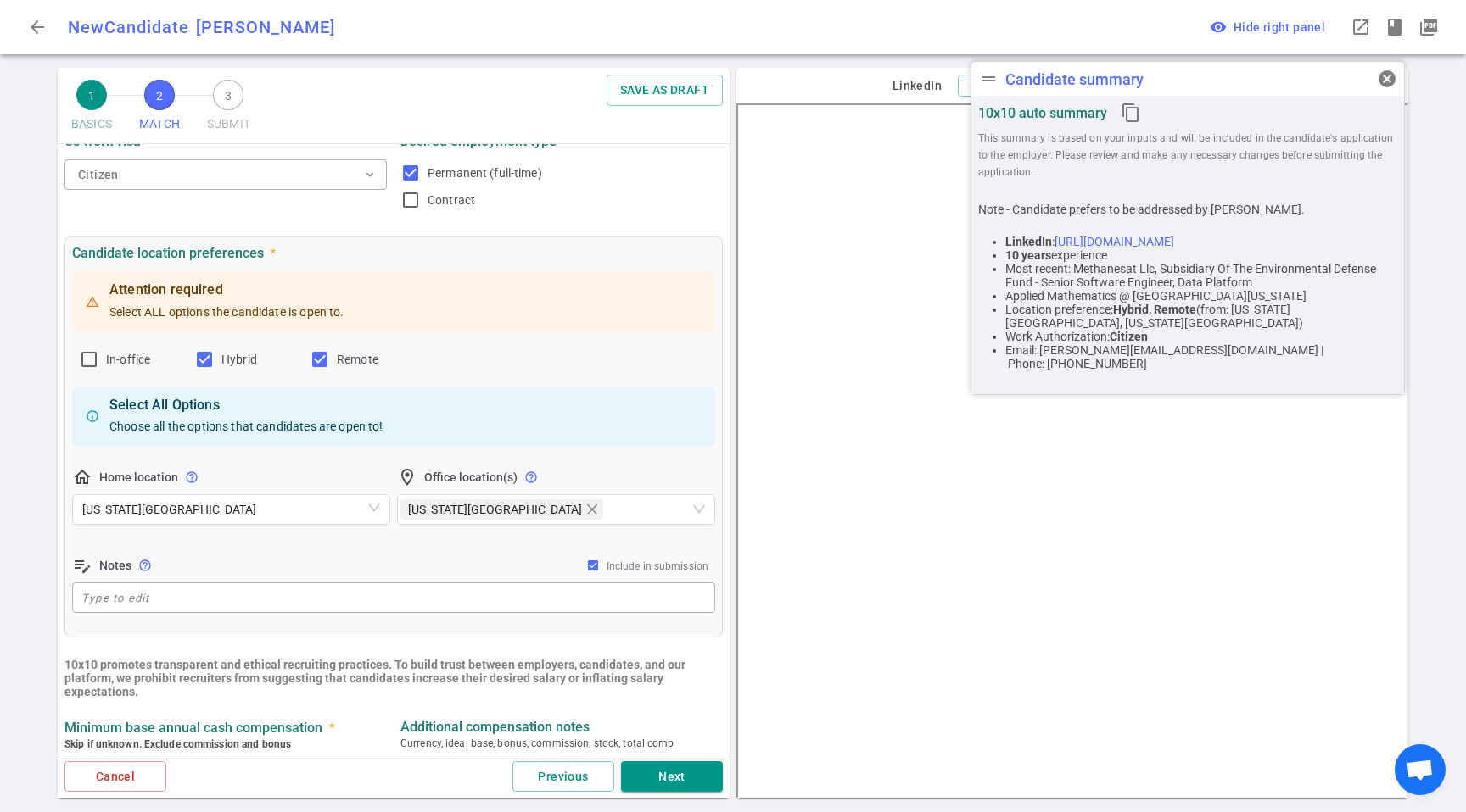
scroll to position [190, 0]
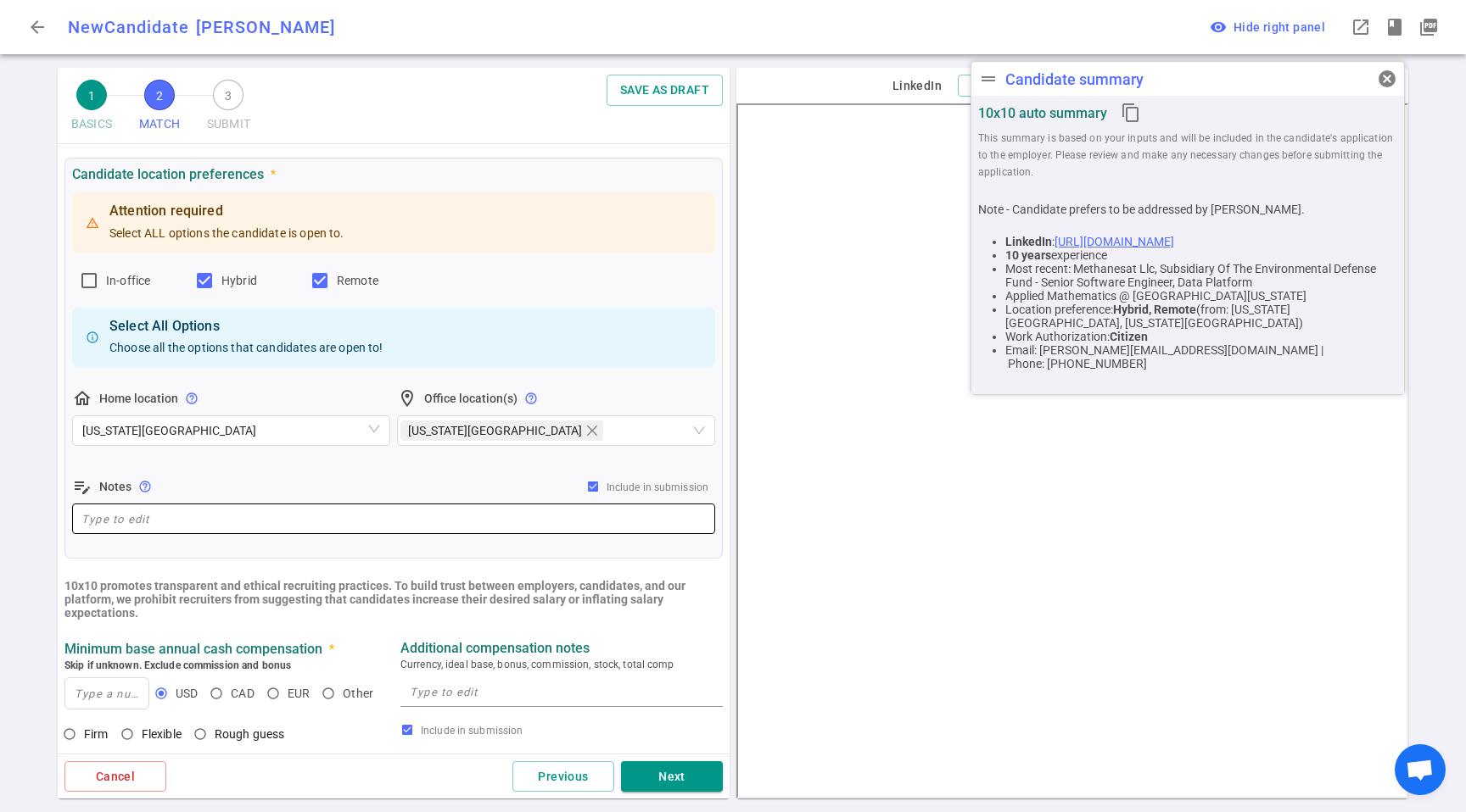
click at [179, 531] on div "x ​" at bounding box center [394, 519] width 643 height 31
paste textarea "NYC-hybrid (2-4 days); fully remote. Any US timezone works."
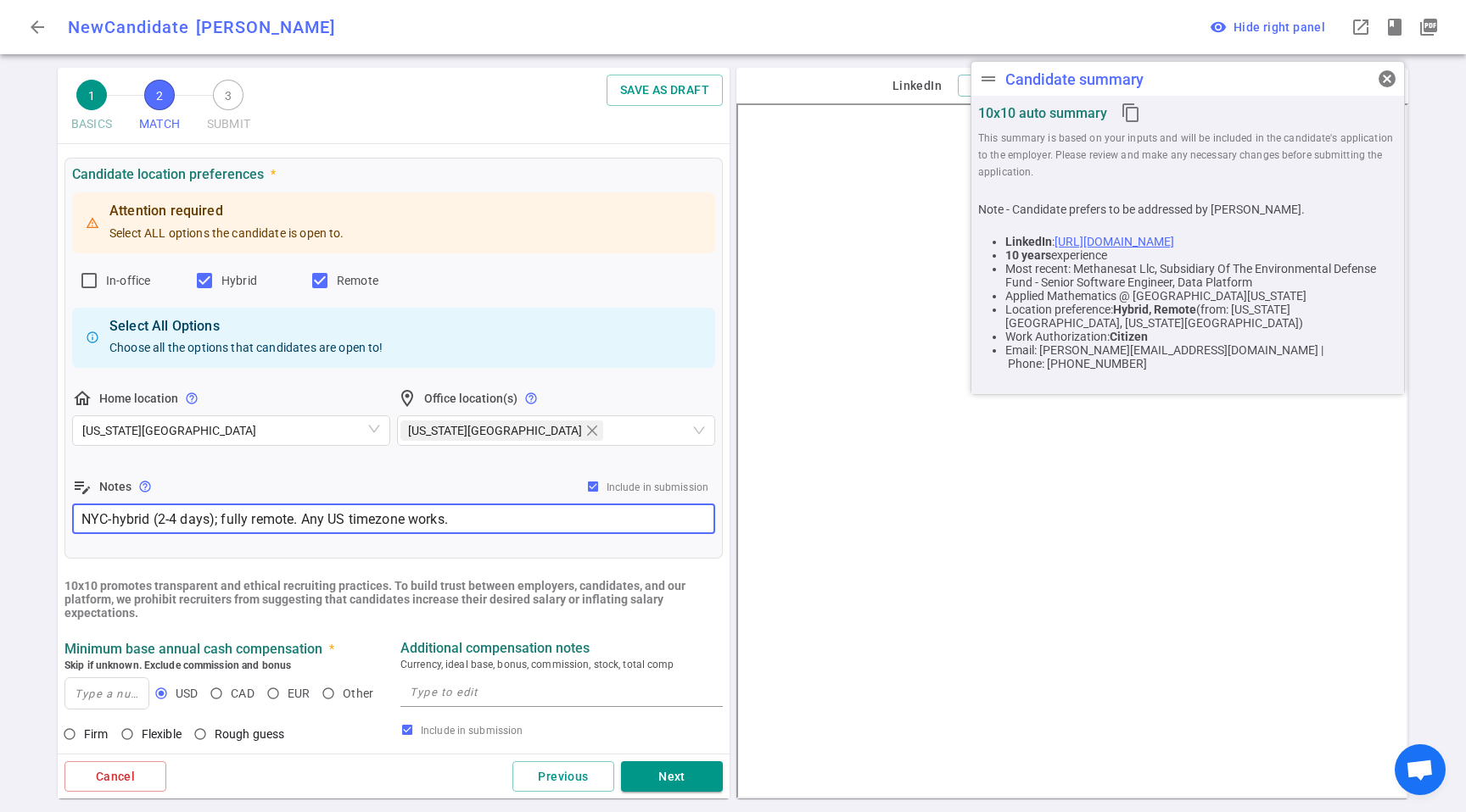
type textarea "NYC-hybrid (2-4 days); fully remote. Any US timezone works."
click at [181, 559] on ul "MATCH Work authorization, compensation, location, company type preferences, ski…" at bounding box center [393, 593] width 672 height 1278
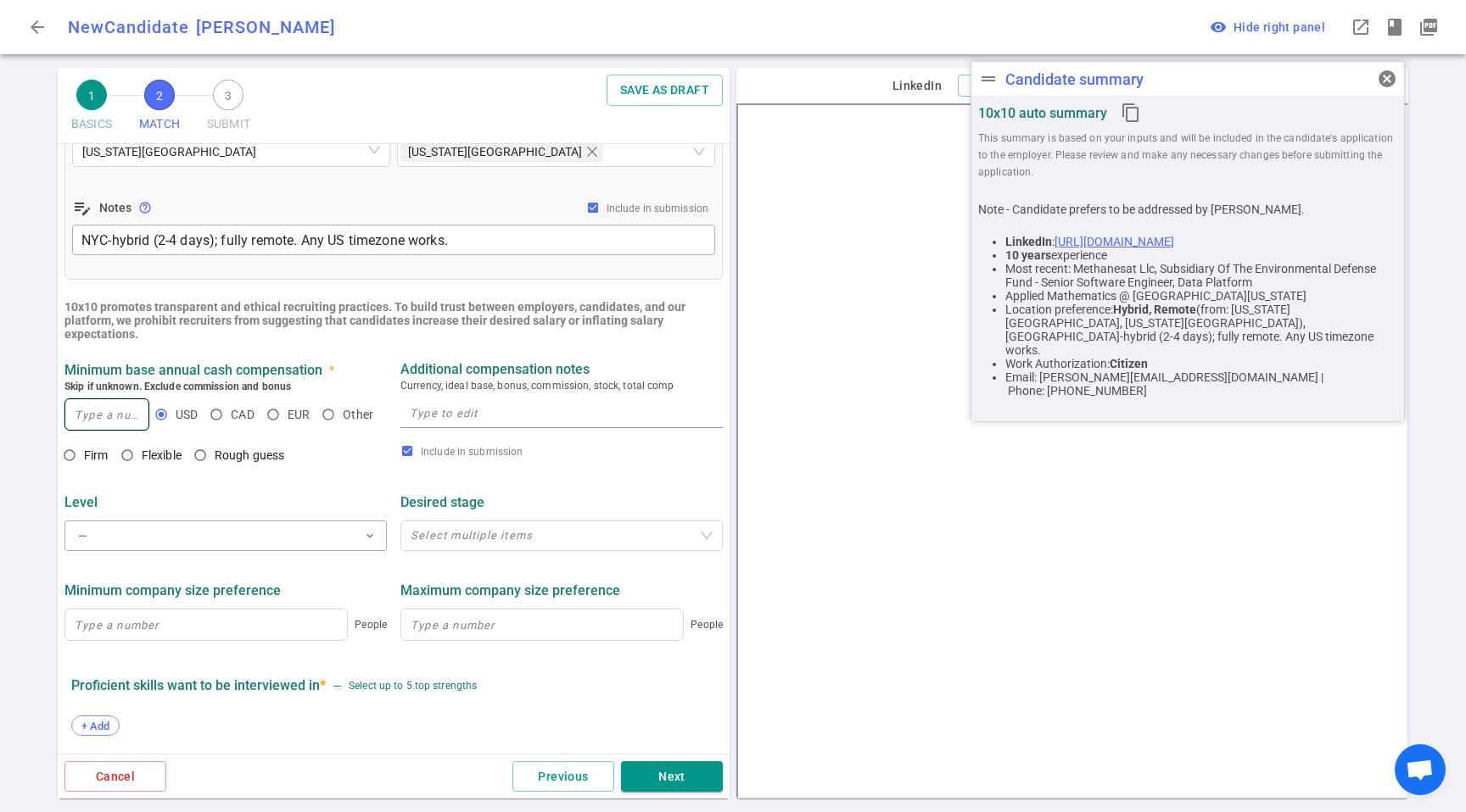
scroll to position [480, 0]
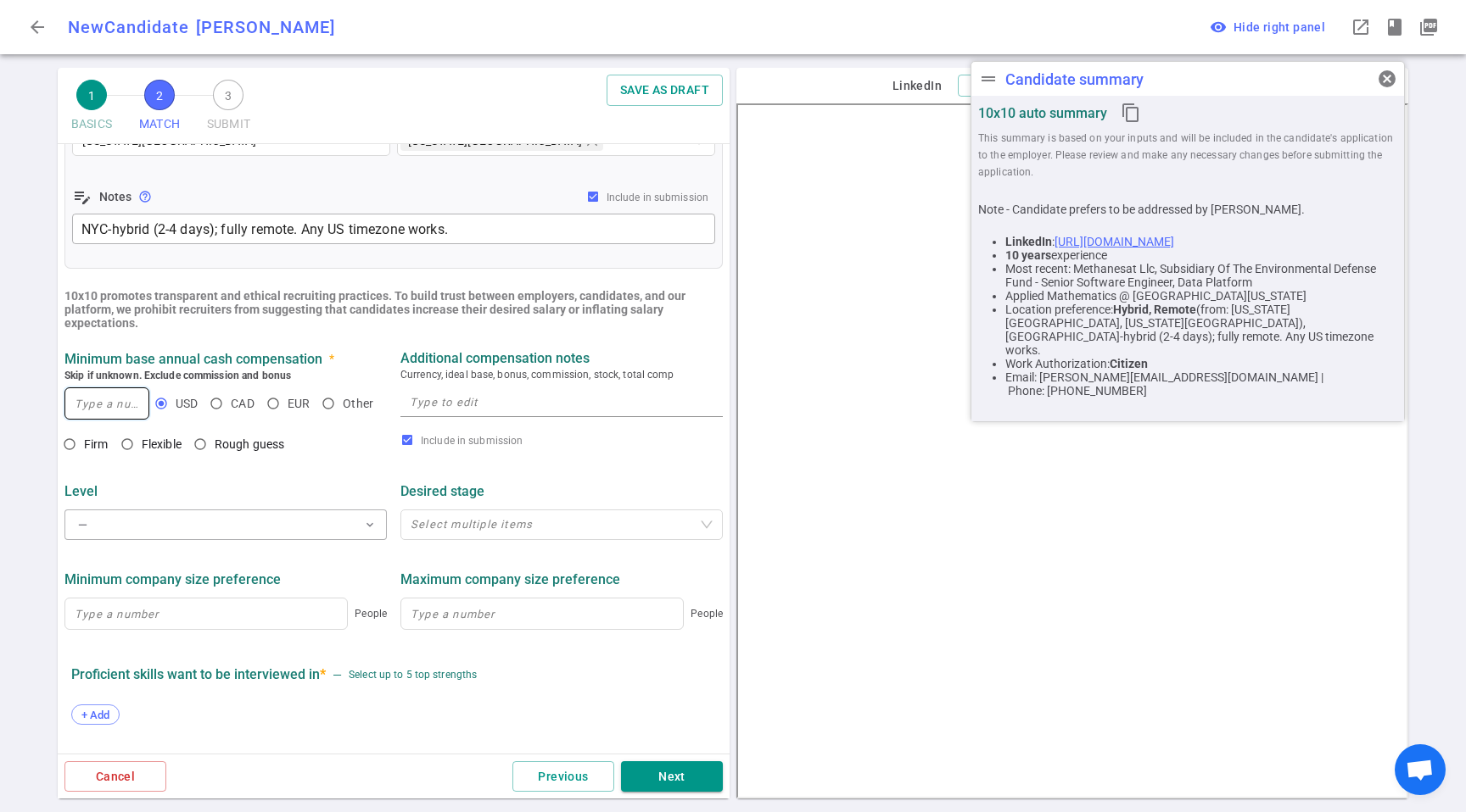
click at [104, 407] on input at bounding box center [106, 404] width 83 height 31
type input "170,000"
click at [147, 451] on span "Flexible" at bounding box center [161, 445] width 40 height 13
click at [141, 451] on input "Flexible" at bounding box center [127, 445] width 29 height 29
radio input "true"
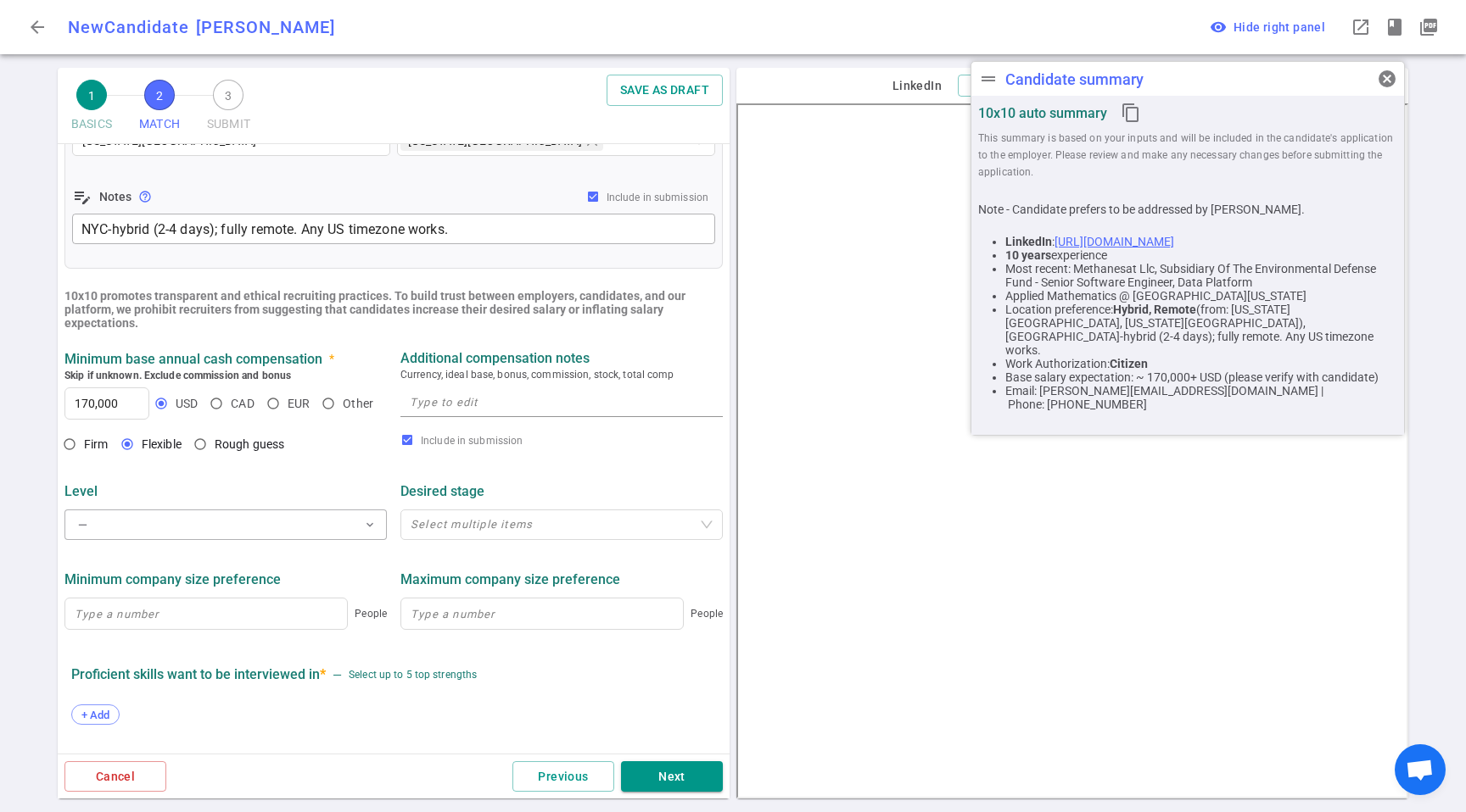
click at [560, 378] on span "Currency, ideal base, bonus, commission, stock, total comp" at bounding box center [562, 375] width 323 height 17
click at [615, 407] on textarea at bounding box center [561, 403] width 304 height 19
paste textarea "At least $170K base + equity/bonus"
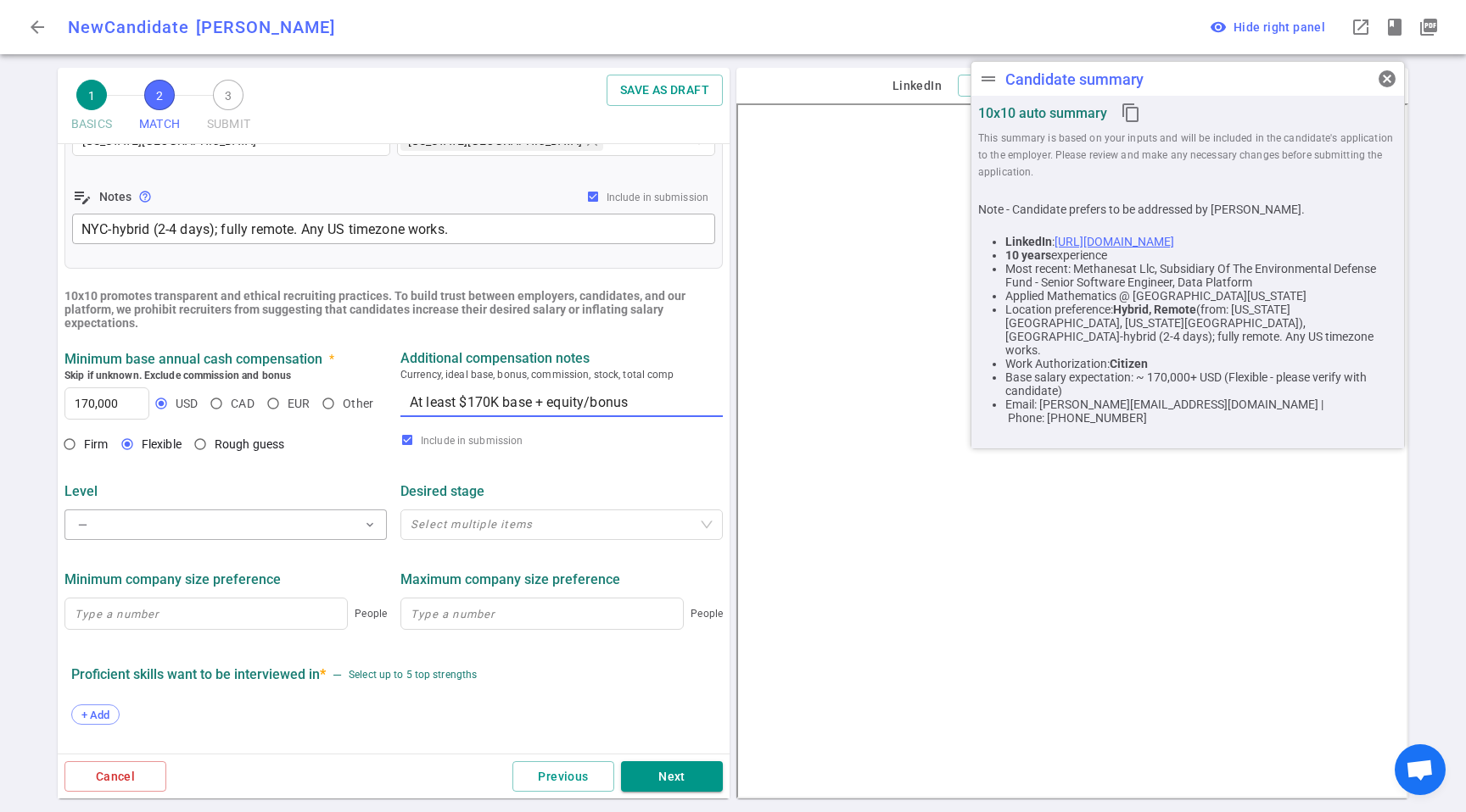
type textarea "At least $170K base + equity/bonus"
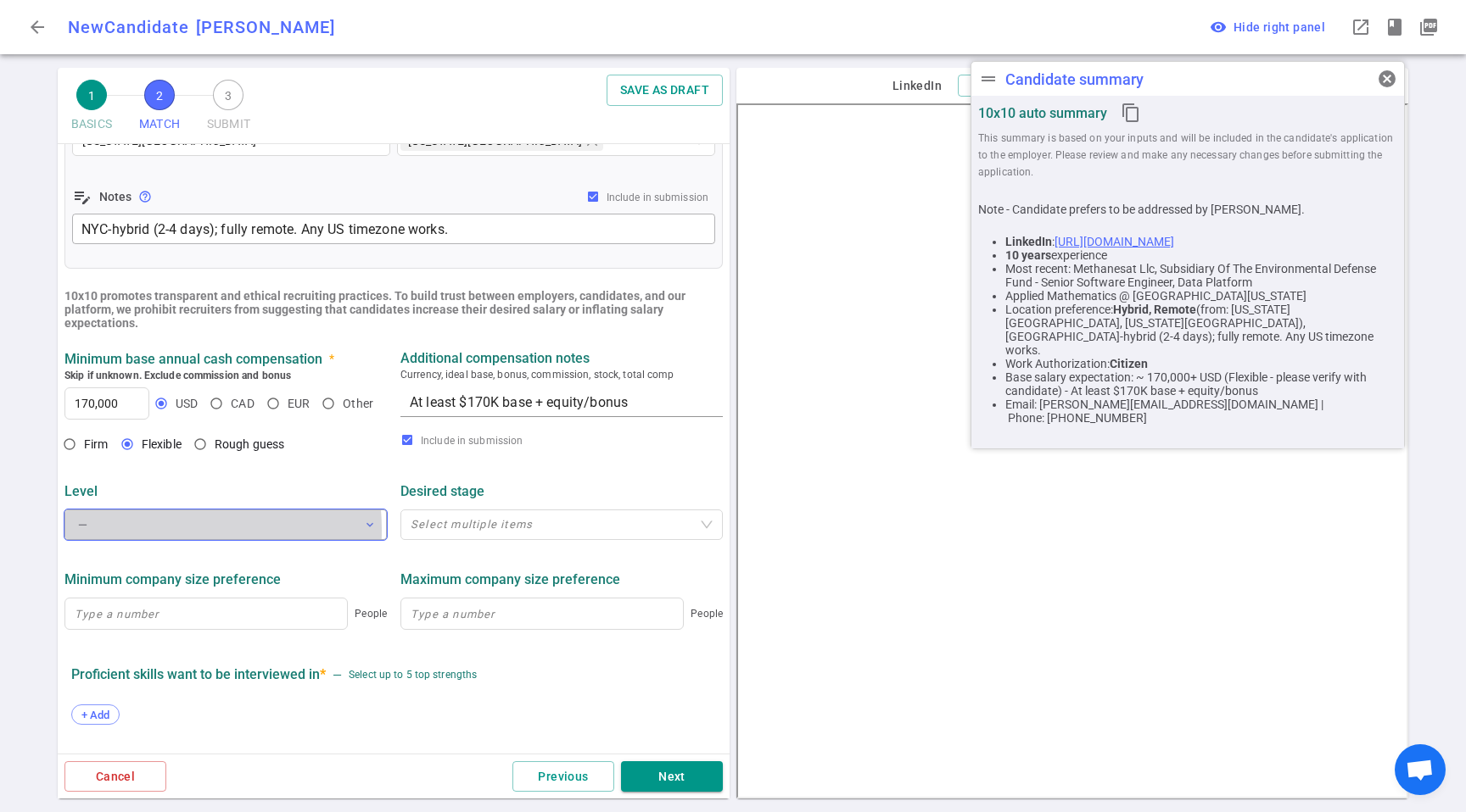
click at [140, 531] on button "— expand_more" at bounding box center [226, 525] width 323 height 31
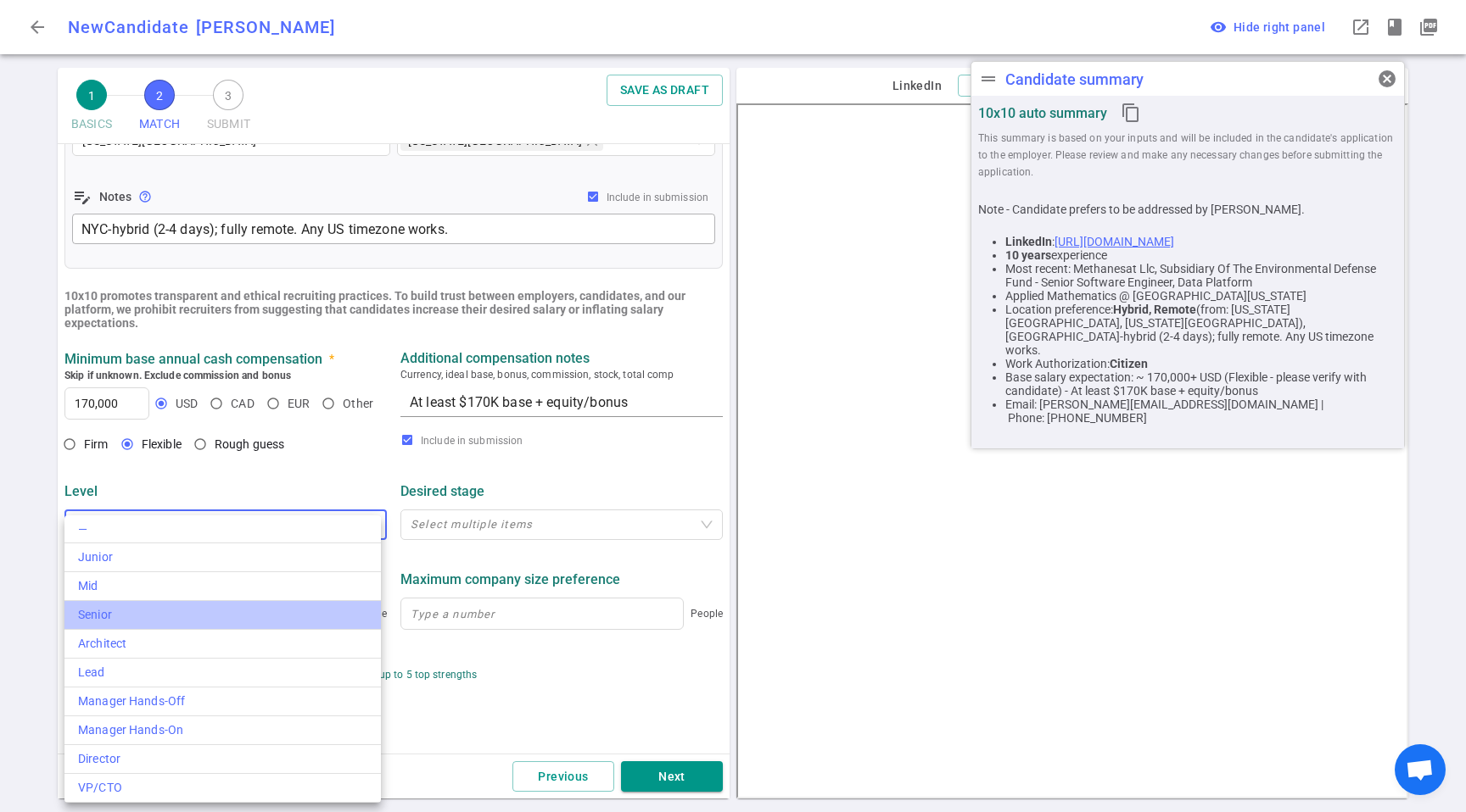
click at [143, 611] on div "Senior" at bounding box center [222, 615] width 289 height 18
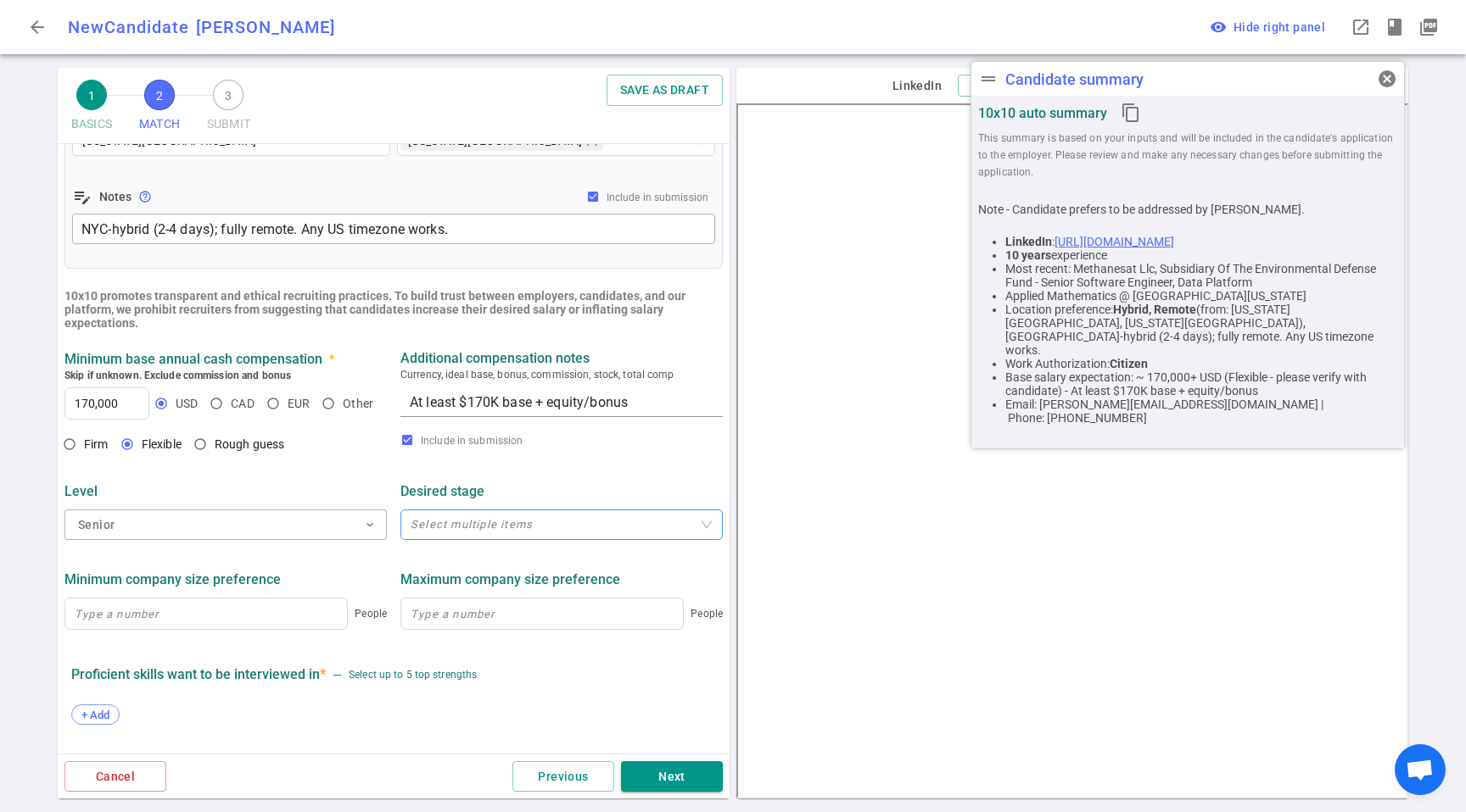
click at [495, 539] on div "Select multiple items" at bounding box center [562, 525] width 323 height 31
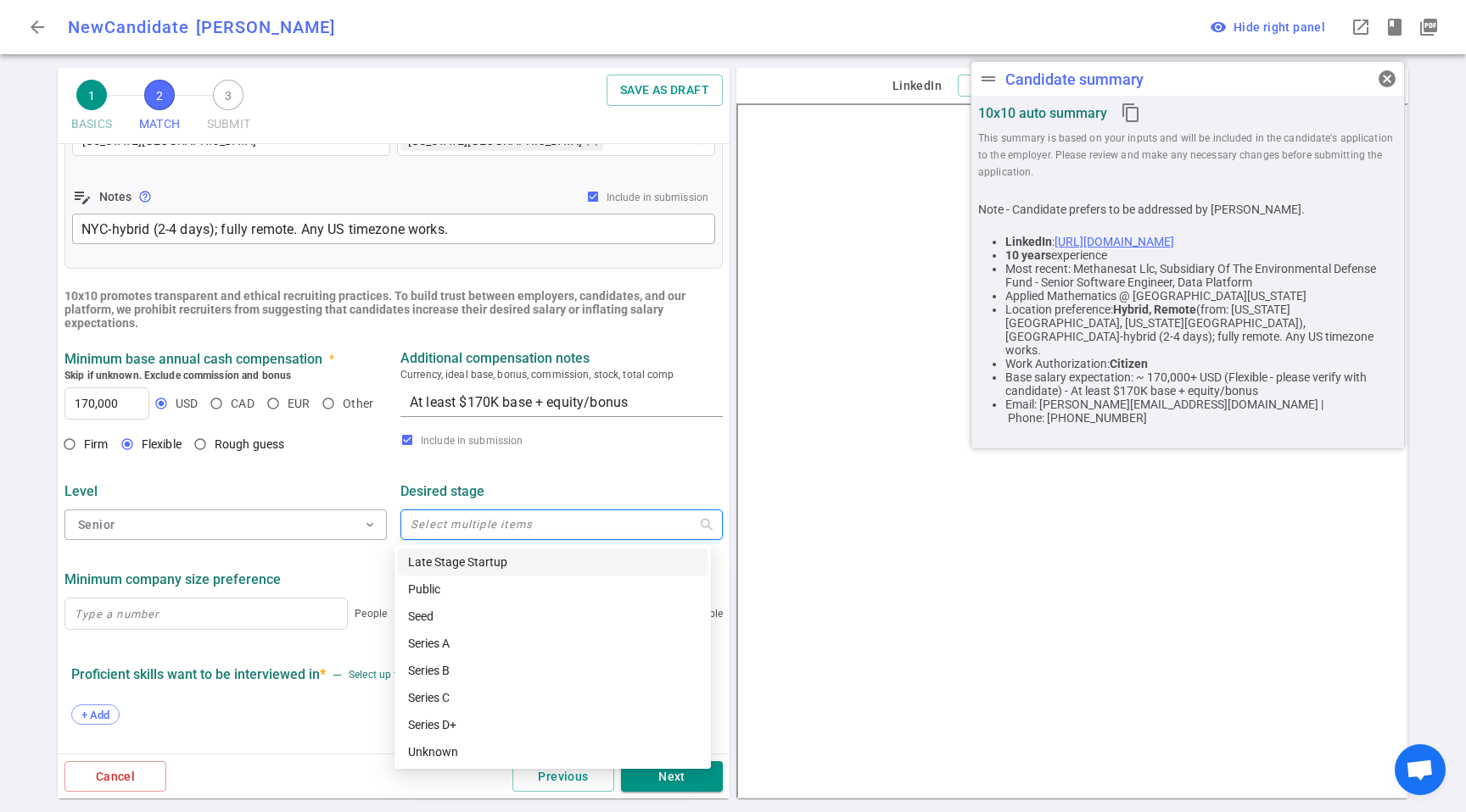
click at [330, 574] on div "Minimum company size preference" at bounding box center [226, 579] width 323 height 16
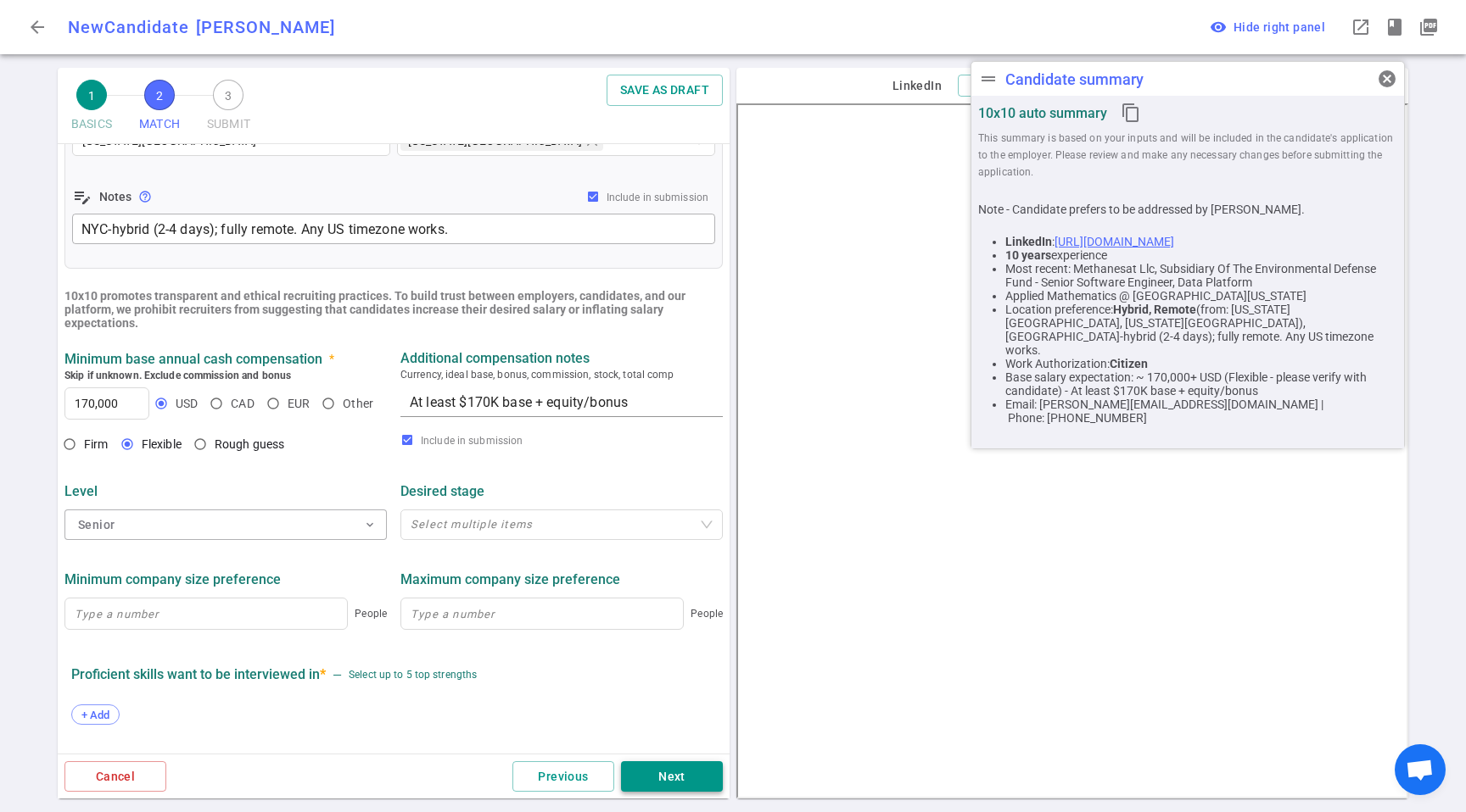
click at [681, 780] on button "Next" at bounding box center [672, 777] width 102 height 31
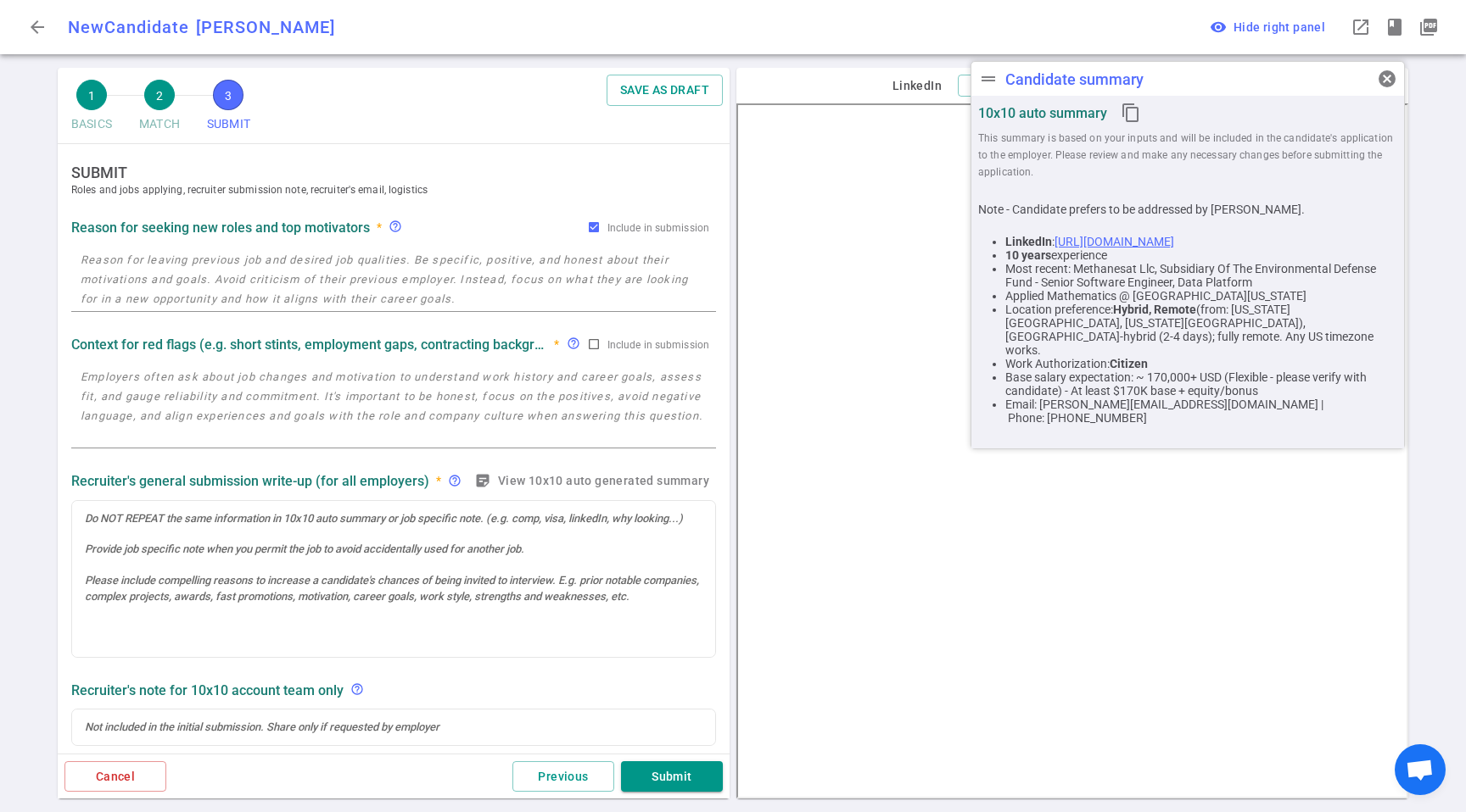
scroll to position [0, 0]
click at [566, 770] on button "Previous" at bounding box center [563, 777] width 102 height 31
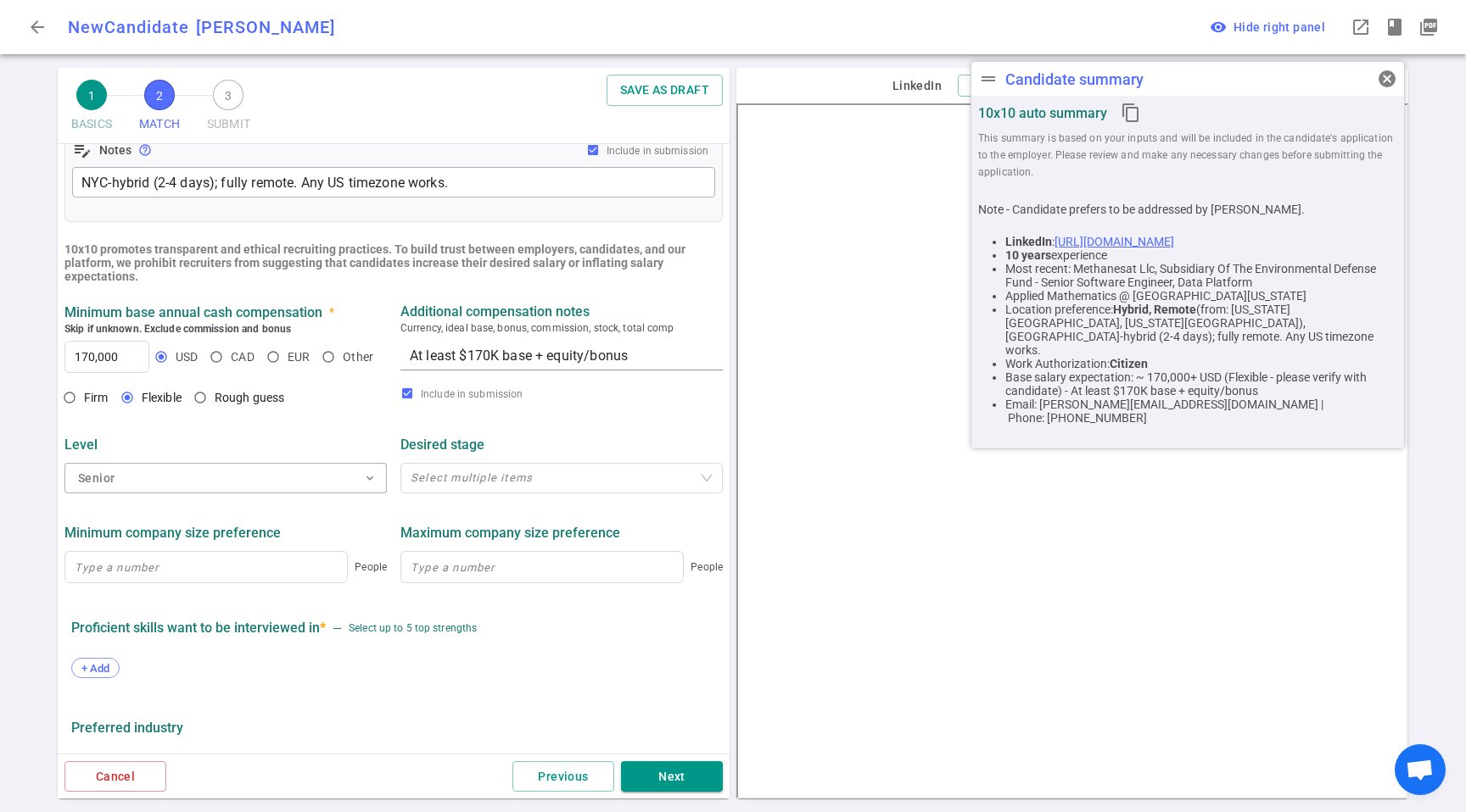
scroll to position [670, 0]
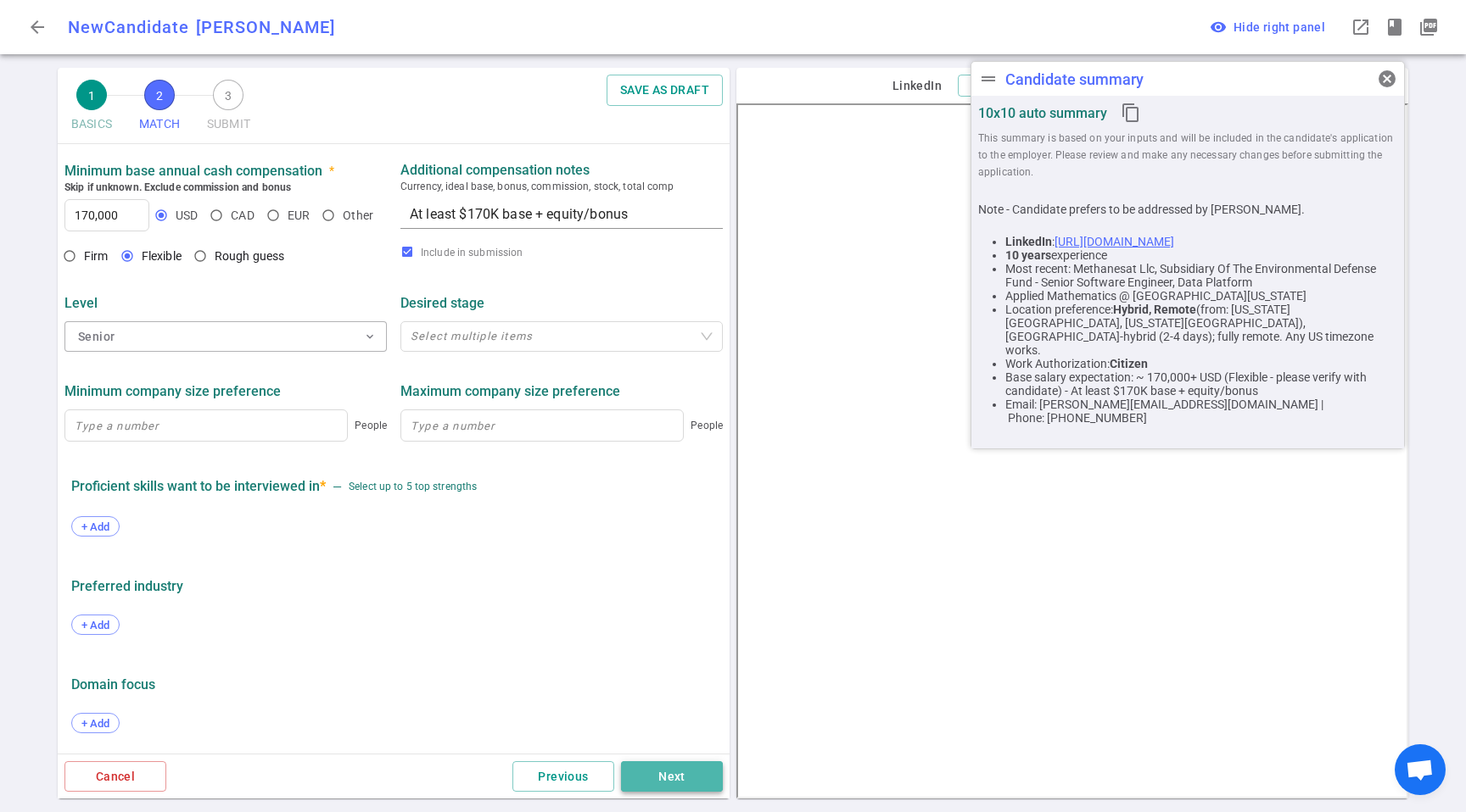
click at [679, 781] on button "Next" at bounding box center [672, 777] width 102 height 31
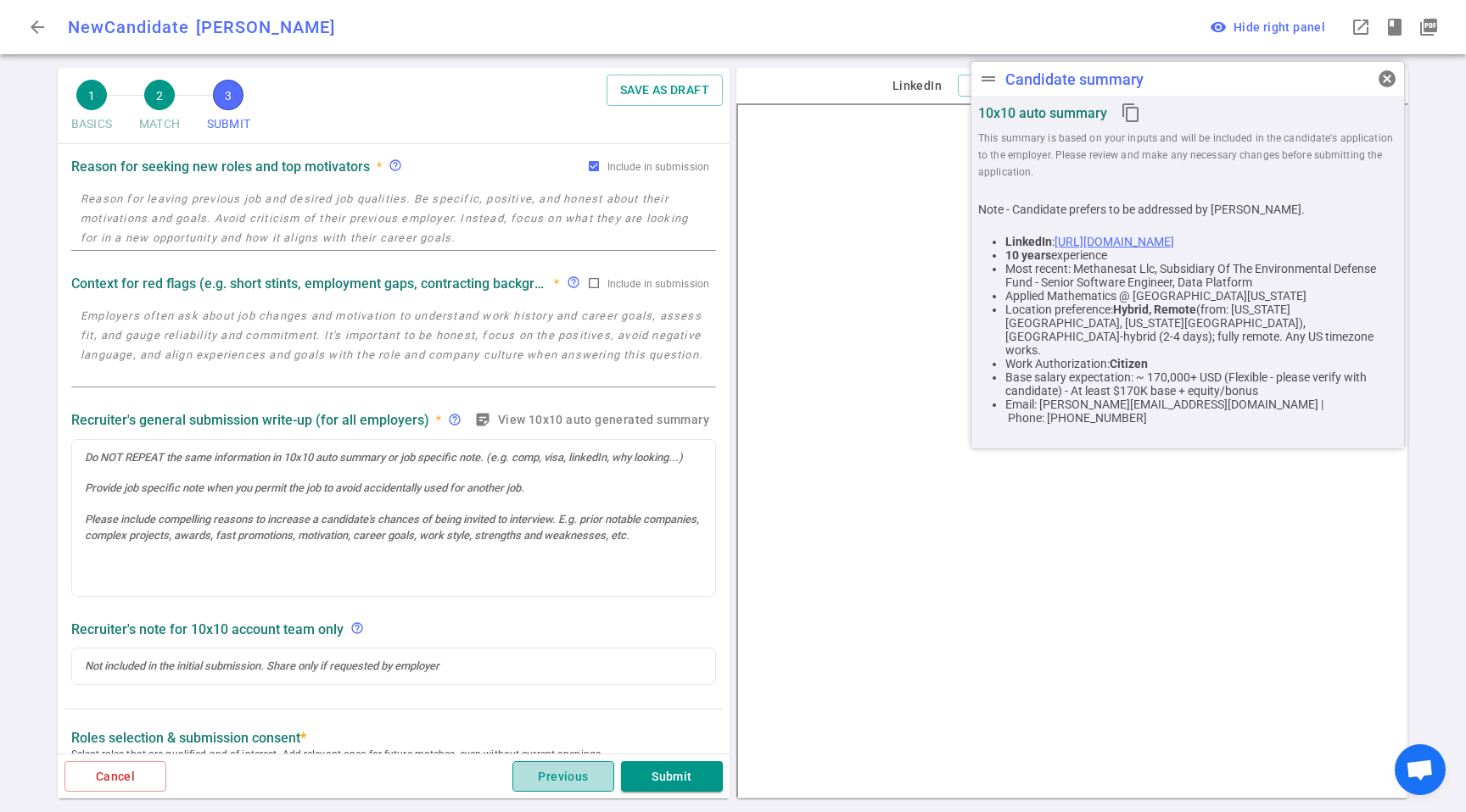
click at [598, 788] on button "Previous" at bounding box center [563, 777] width 102 height 31
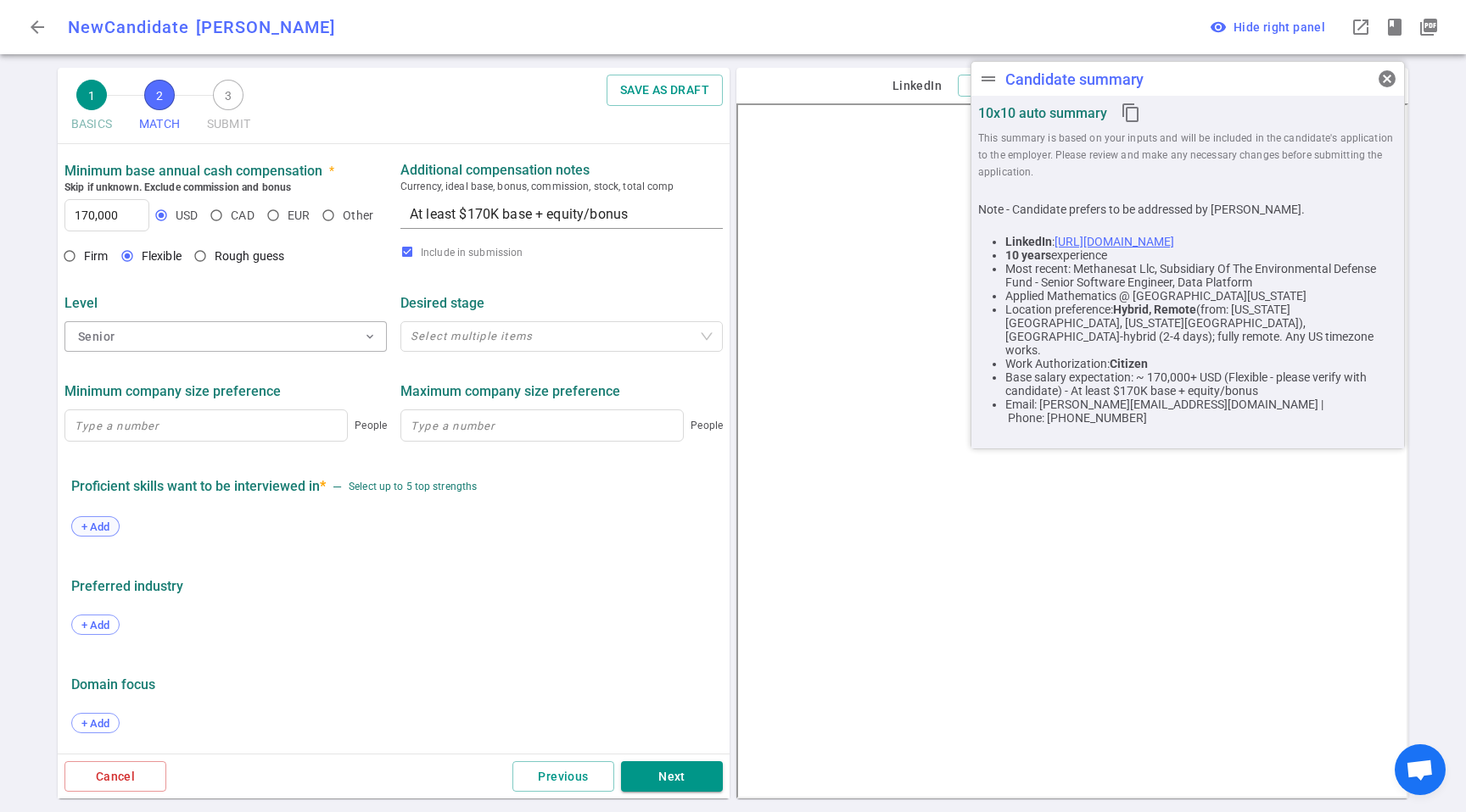
click at [107, 522] on span "+ Add" at bounding box center [95, 527] width 40 height 12
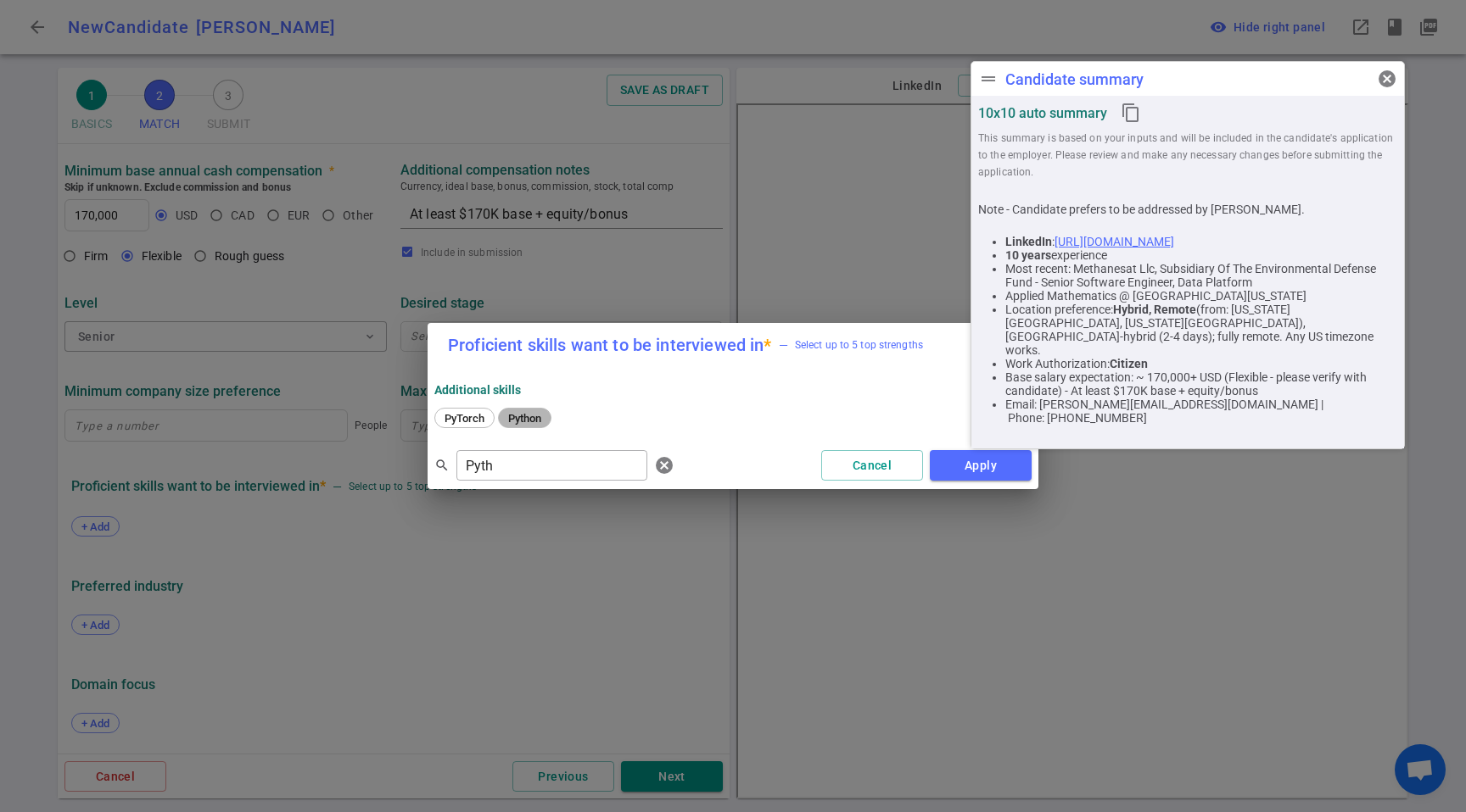
click at [529, 418] on span "Python" at bounding box center [524, 418] width 45 height 12
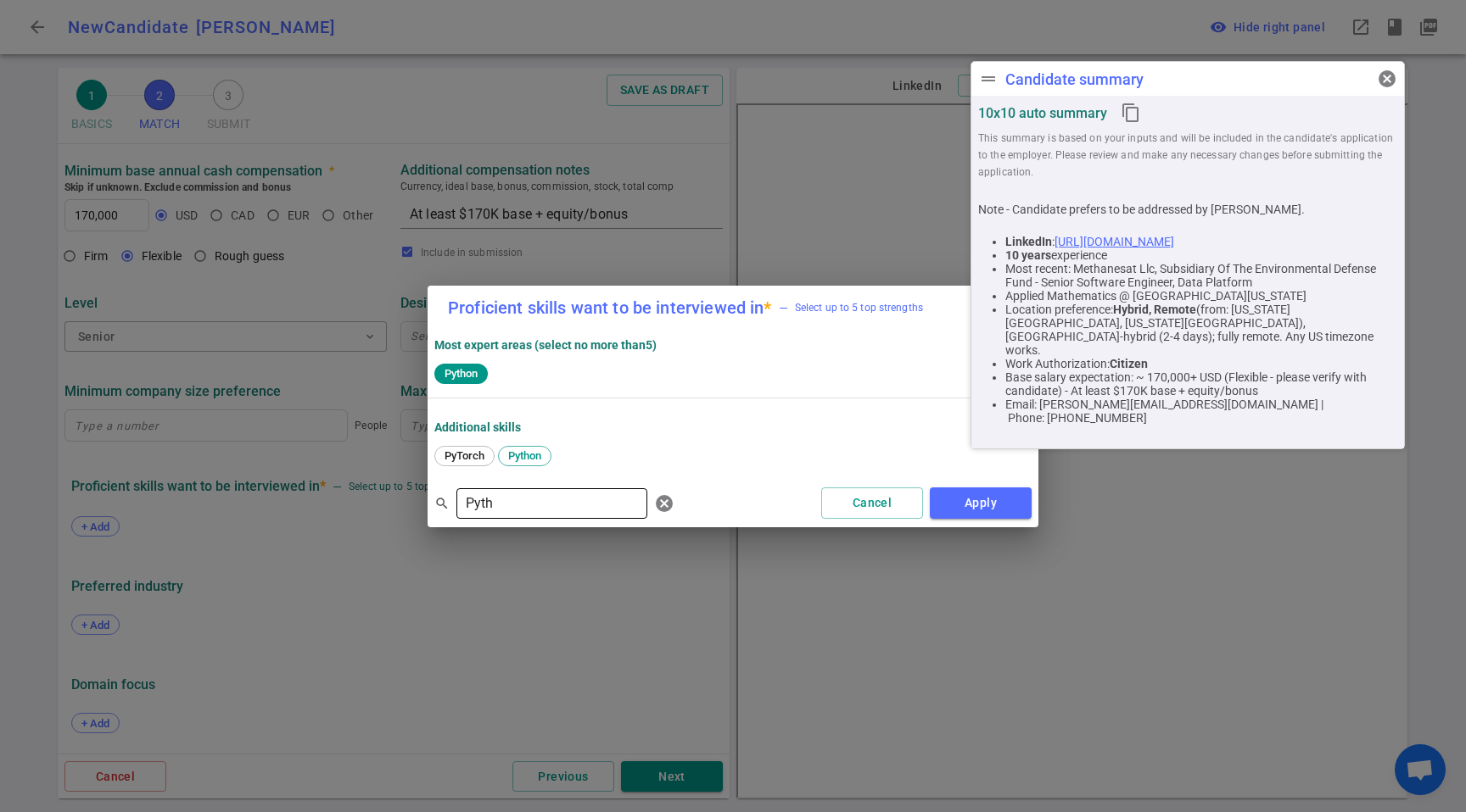
click at [508, 505] on input "Pyth" at bounding box center [552, 504] width 191 height 27
click at [566, 457] on span "SQL" at bounding box center [571, 455] width 32 height 12
click at [549, 527] on div "Proficient skills want to be interviewed in * — Select up to 5 top strengths Mo…" at bounding box center [733, 406] width 1466 height 812
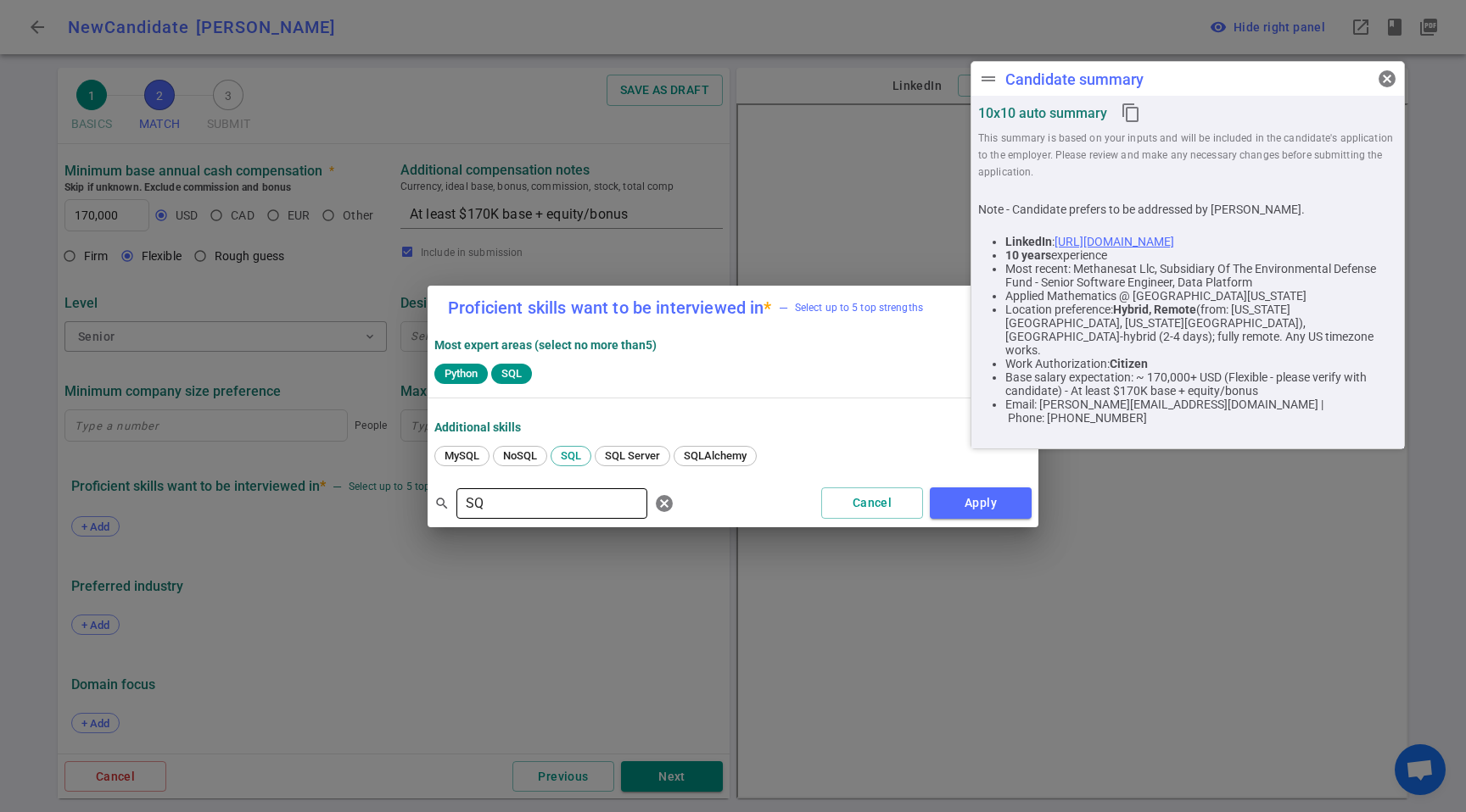
click at [553, 511] on input "SQ" at bounding box center [552, 504] width 191 height 27
type input "F"
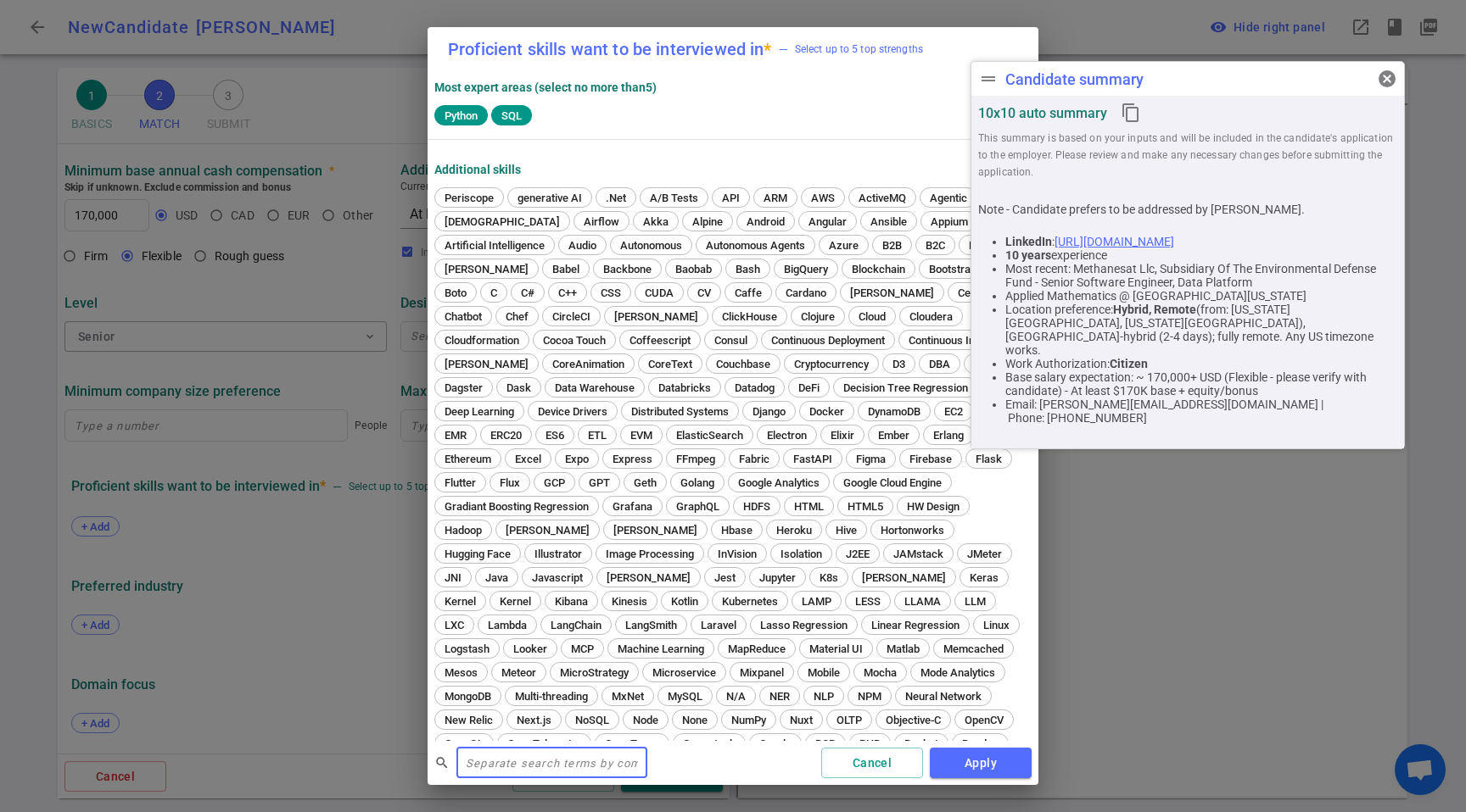
type input "G"
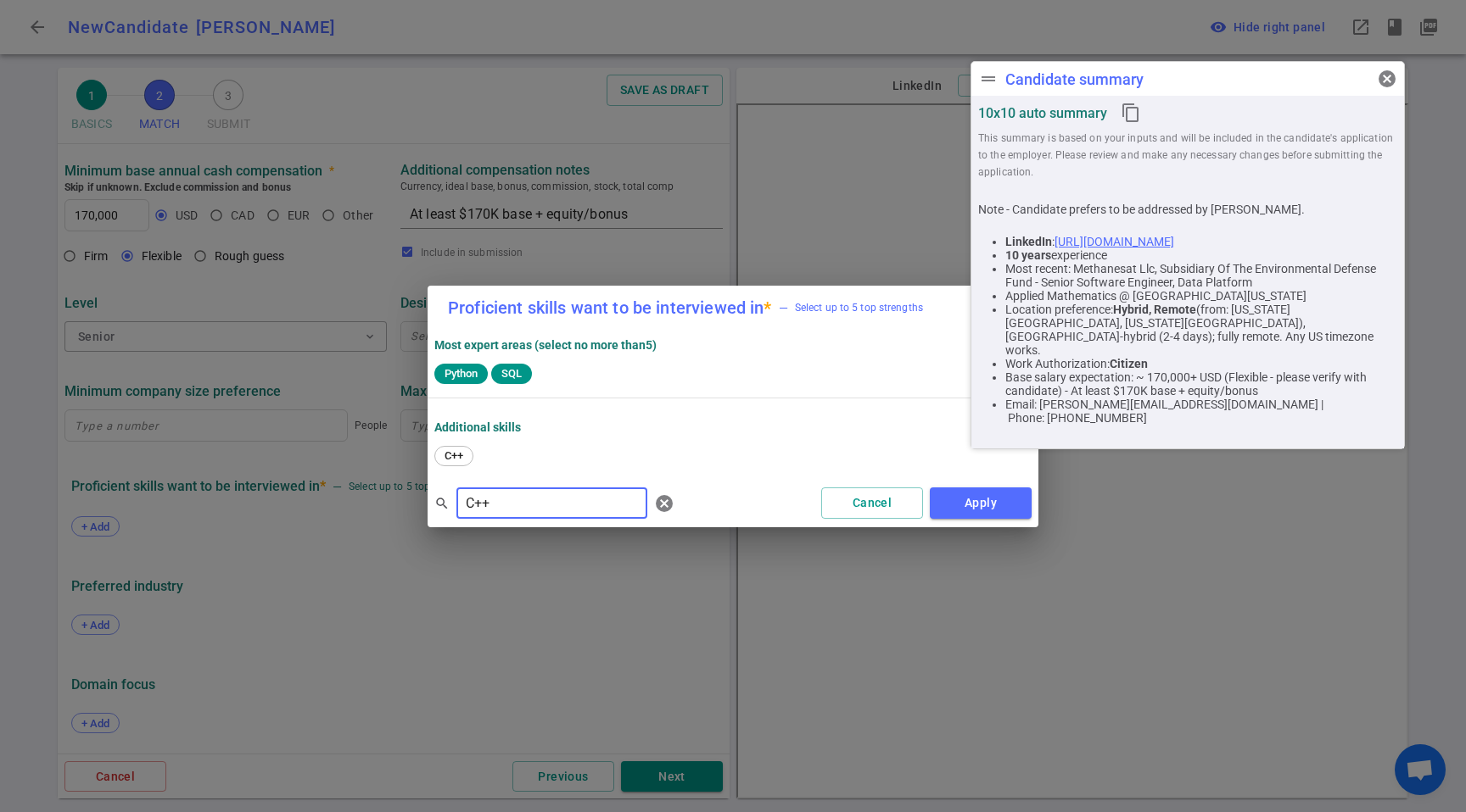
drag, startPoint x: 458, startPoint y: 458, endPoint x: 496, endPoint y: 483, distance: 45.5
click at [458, 458] on span "C++" at bounding box center [454, 455] width 31 height 12
click at [520, 494] on input "C++" at bounding box center [552, 504] width 191 height 27
click at [519, 495] on input "C++" at bounding box center [552, 504] width 191 height 27
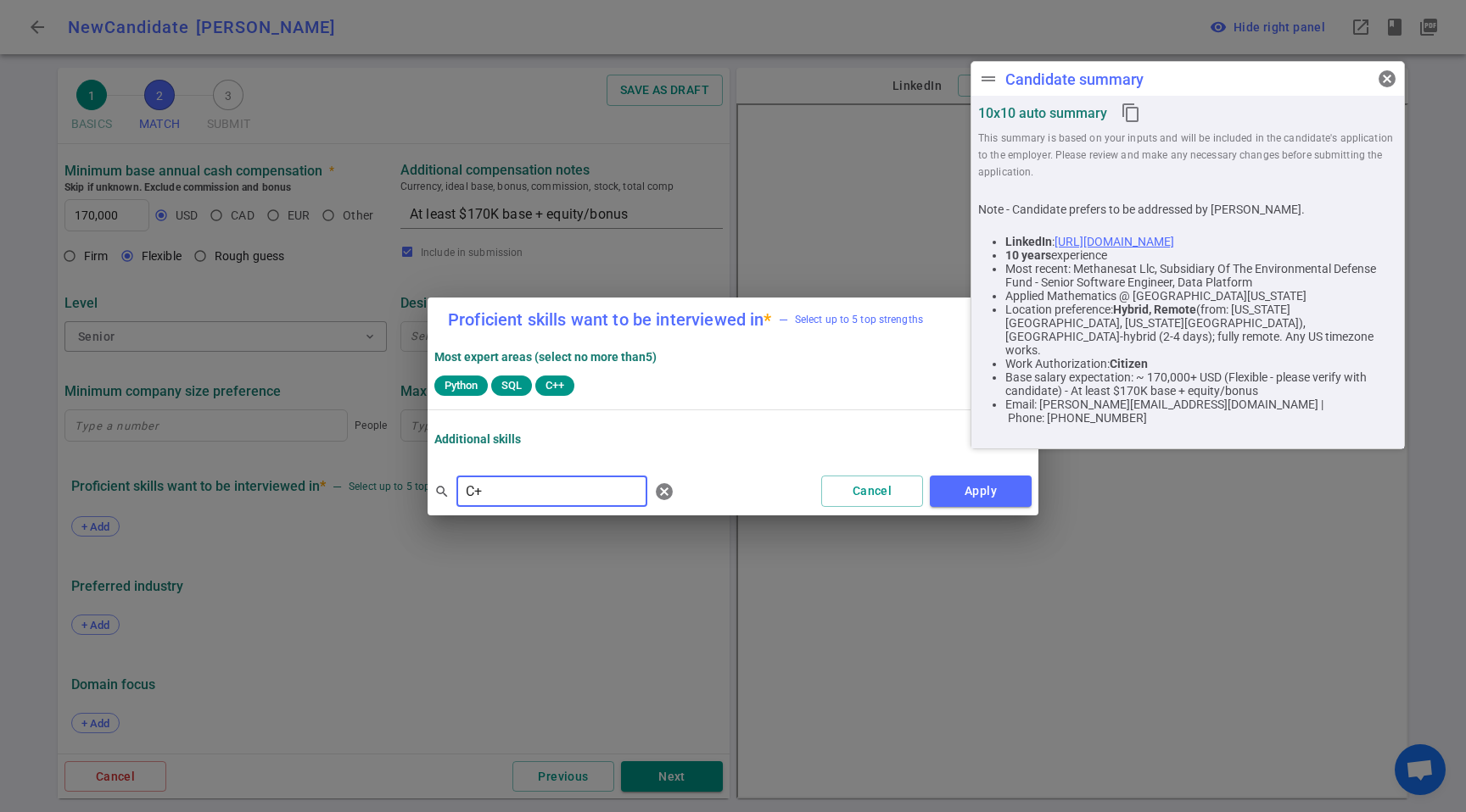
type input "C"
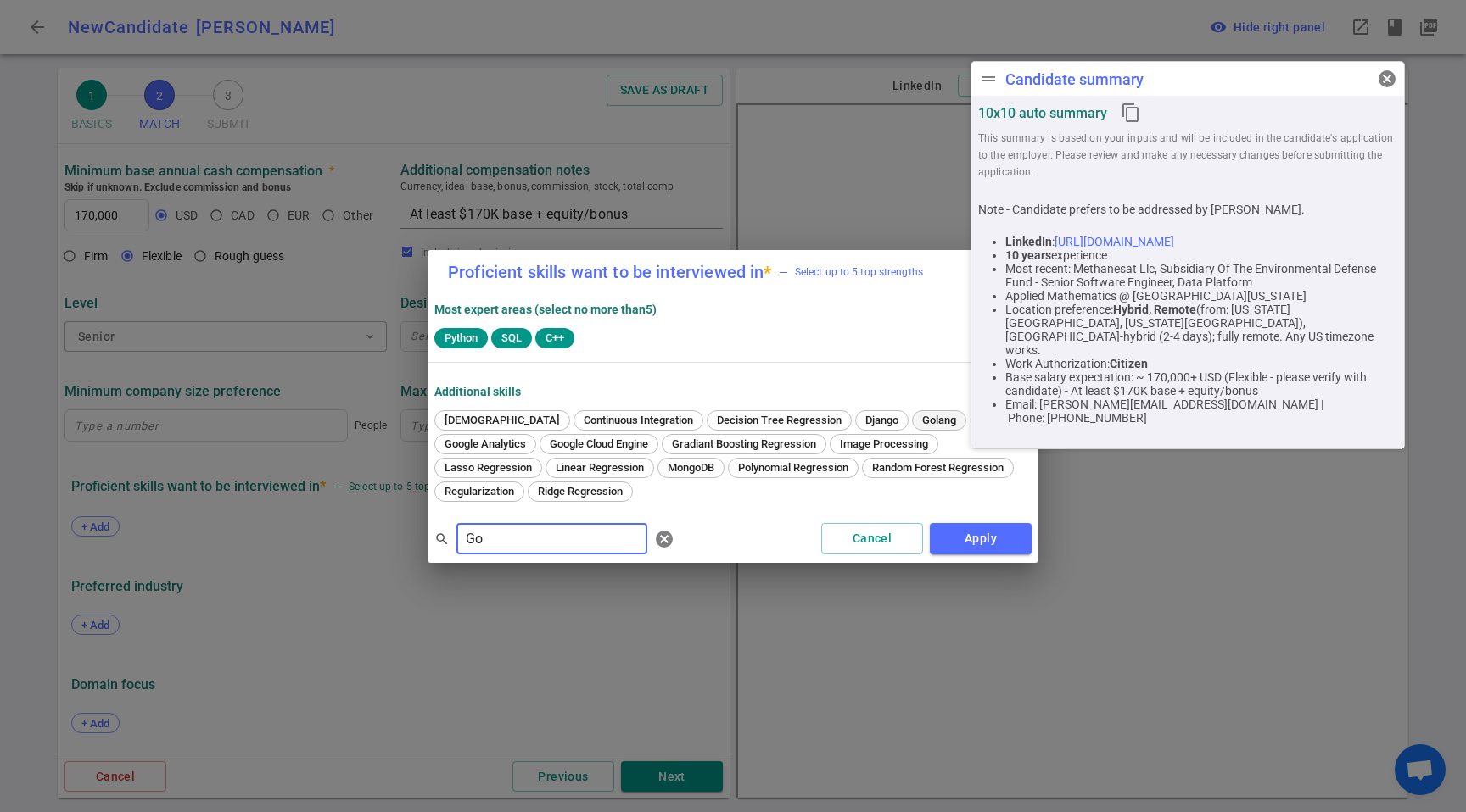
type input "Go"
click at [916, 415] on span "Golang" at bounding box center [939, 420] width 46 height 12
click at [953, 548] on button "Apply" at bounding box center [980, 538] width 102 height 31
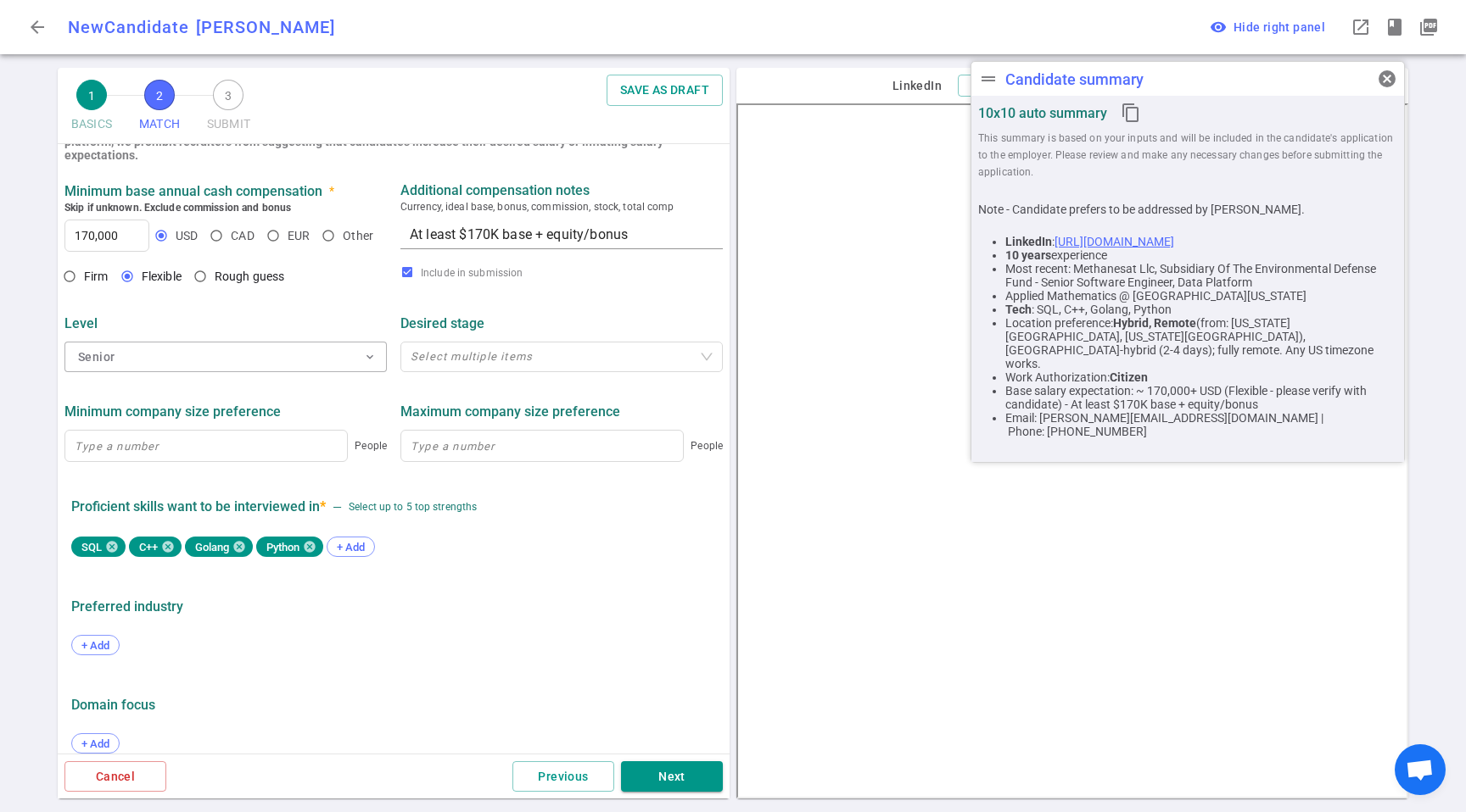
scroll to position [658, 0]
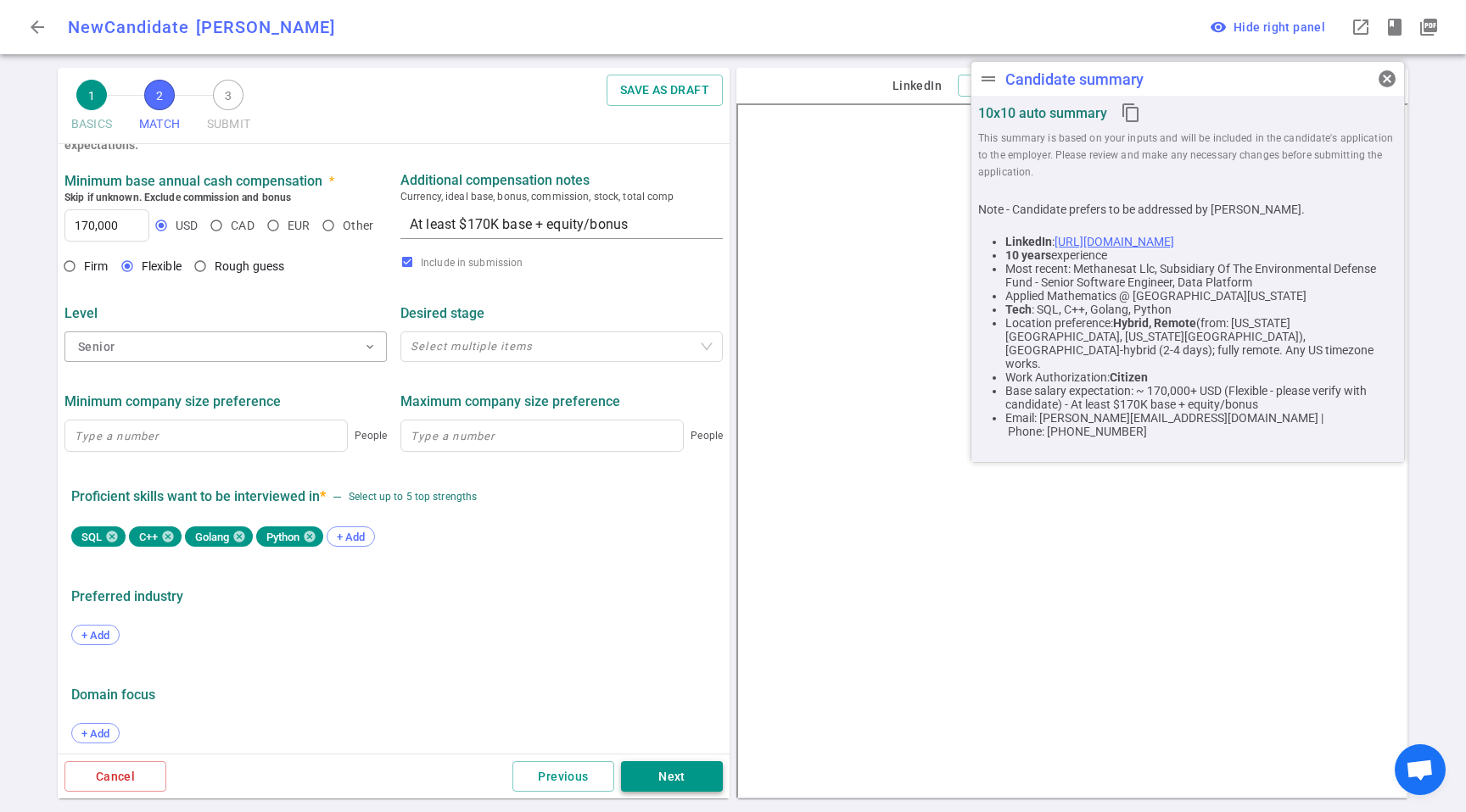
click at [682, 792] on div "Cancel Previous Next" at bounding box center [393, 777] width 672 height 46
click at [683, 787] on button "Next" at bounding box center [672, 777] width 102 height 31
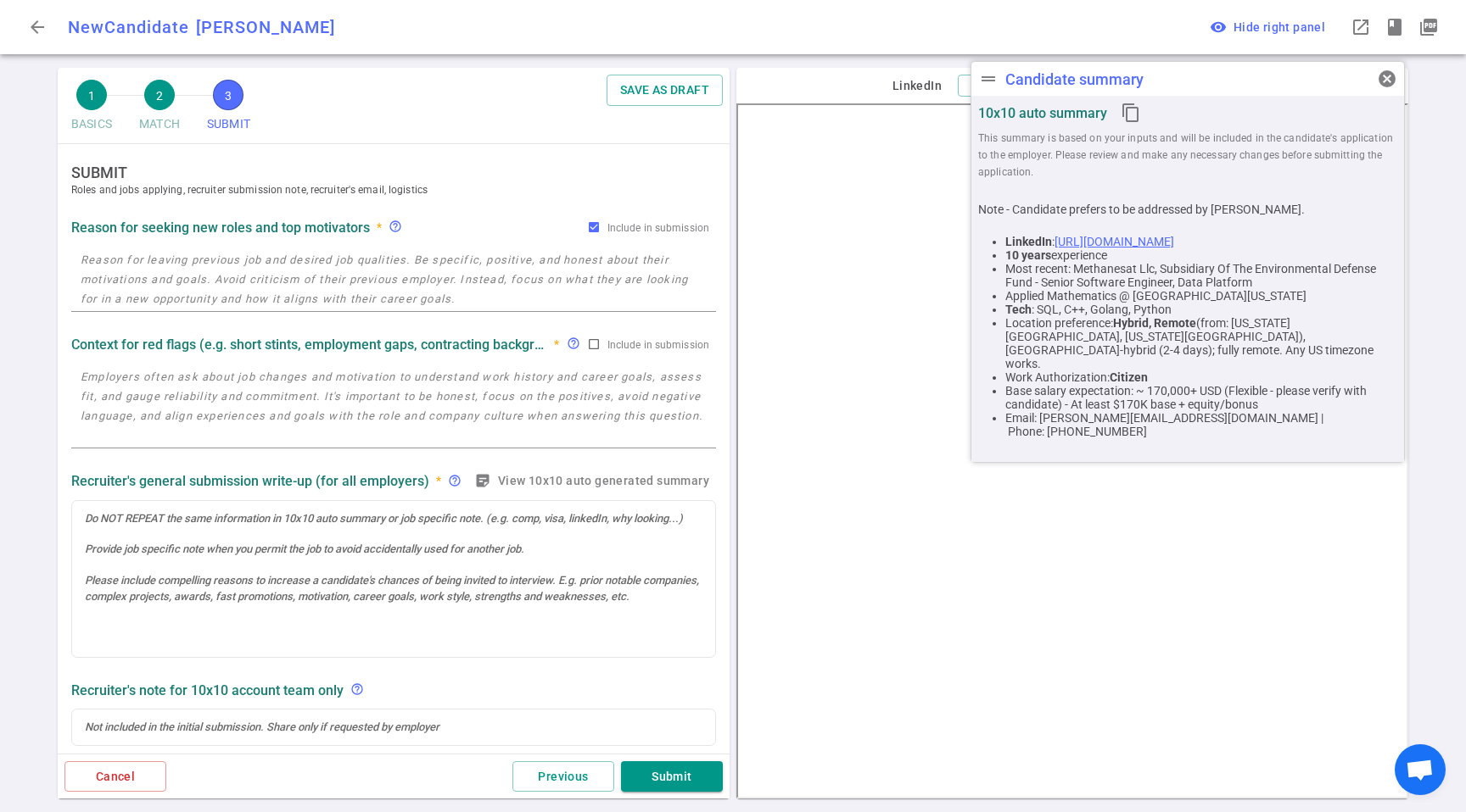
scroll to position [0, 0]
click at [143, 255] on textarea at bounding box center [393, 280] width 626 height 58
click at [191, 256] on textarea "To enrich screen reader interactions, please activate Accessibility in Grammarl…" at bounding box center [393, 280] width 626 height 58
paste textarea "MethaneSat: the project he is working on is almost complete and they were not g…"
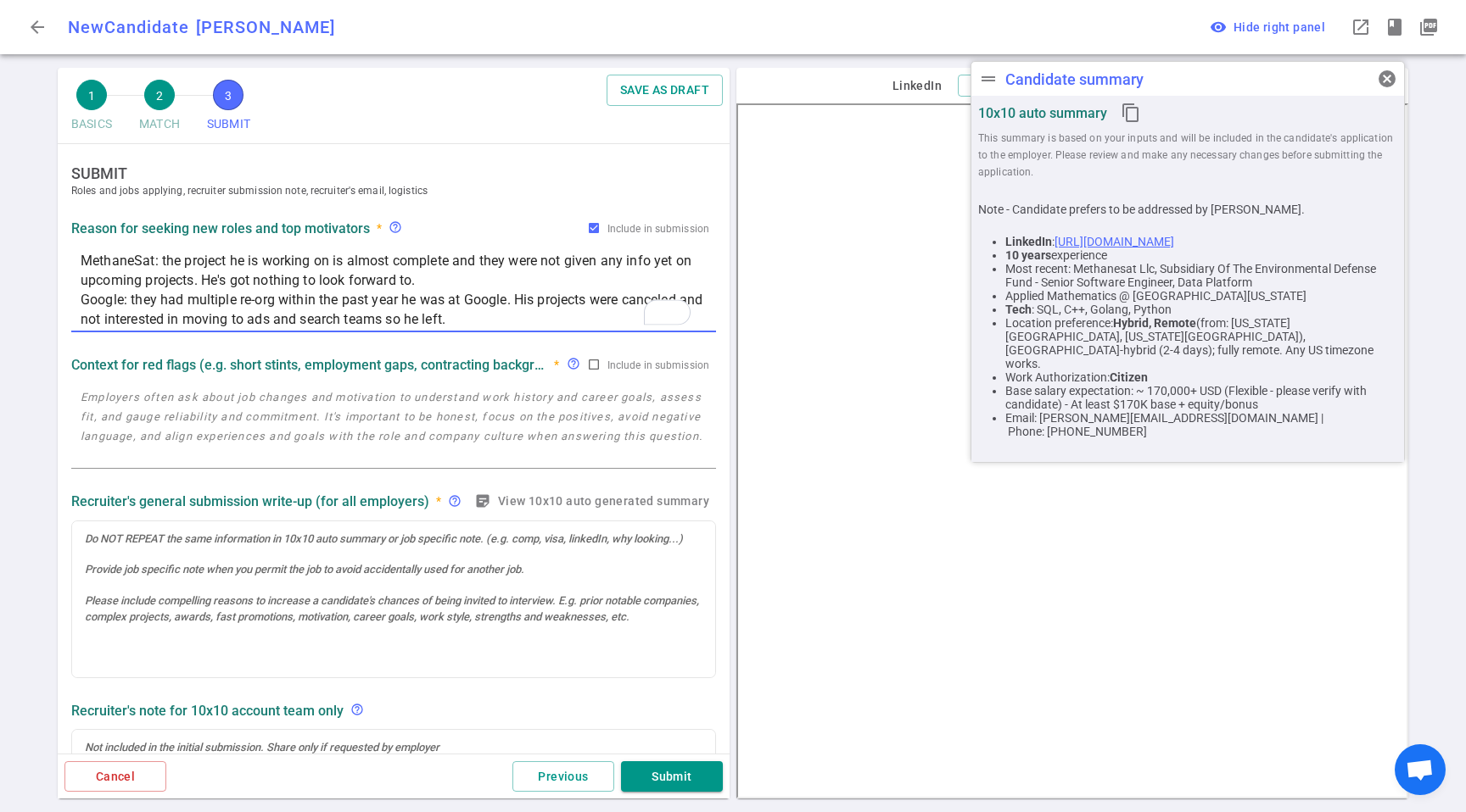
click at [180, 417] on textarea at bounding box center [393, 427] width 626 height 78
click at [531, 294] on textarea "MethaneSat: the project he is working on is almost complete and they were not g…" at bounding box center [393, 290] width 626 height 78
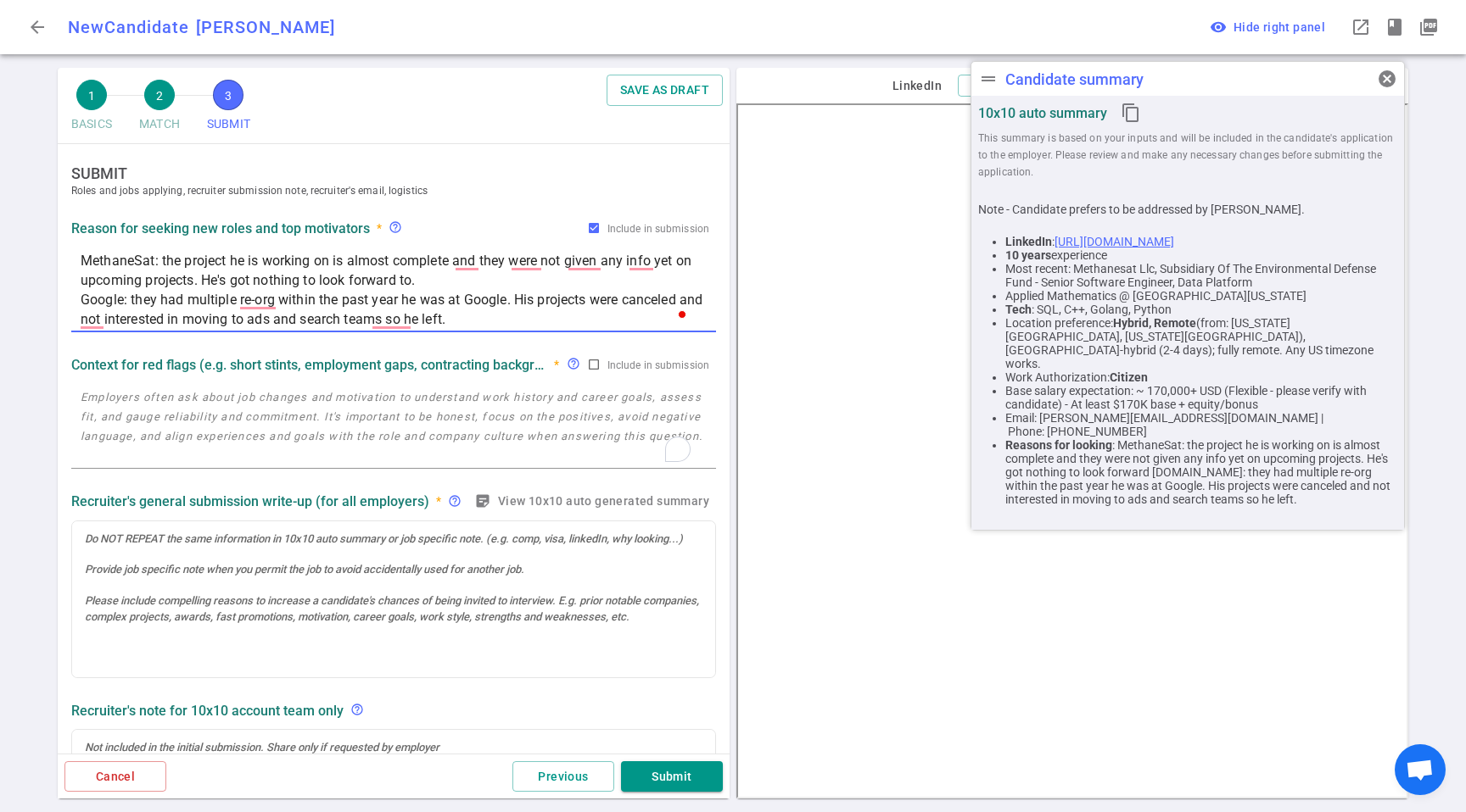
click at [532, 286] on textarea "MethaneSat: the project he is working on is almost complete and they were not g…" at bounding box center [393, 290] width 626 height 78
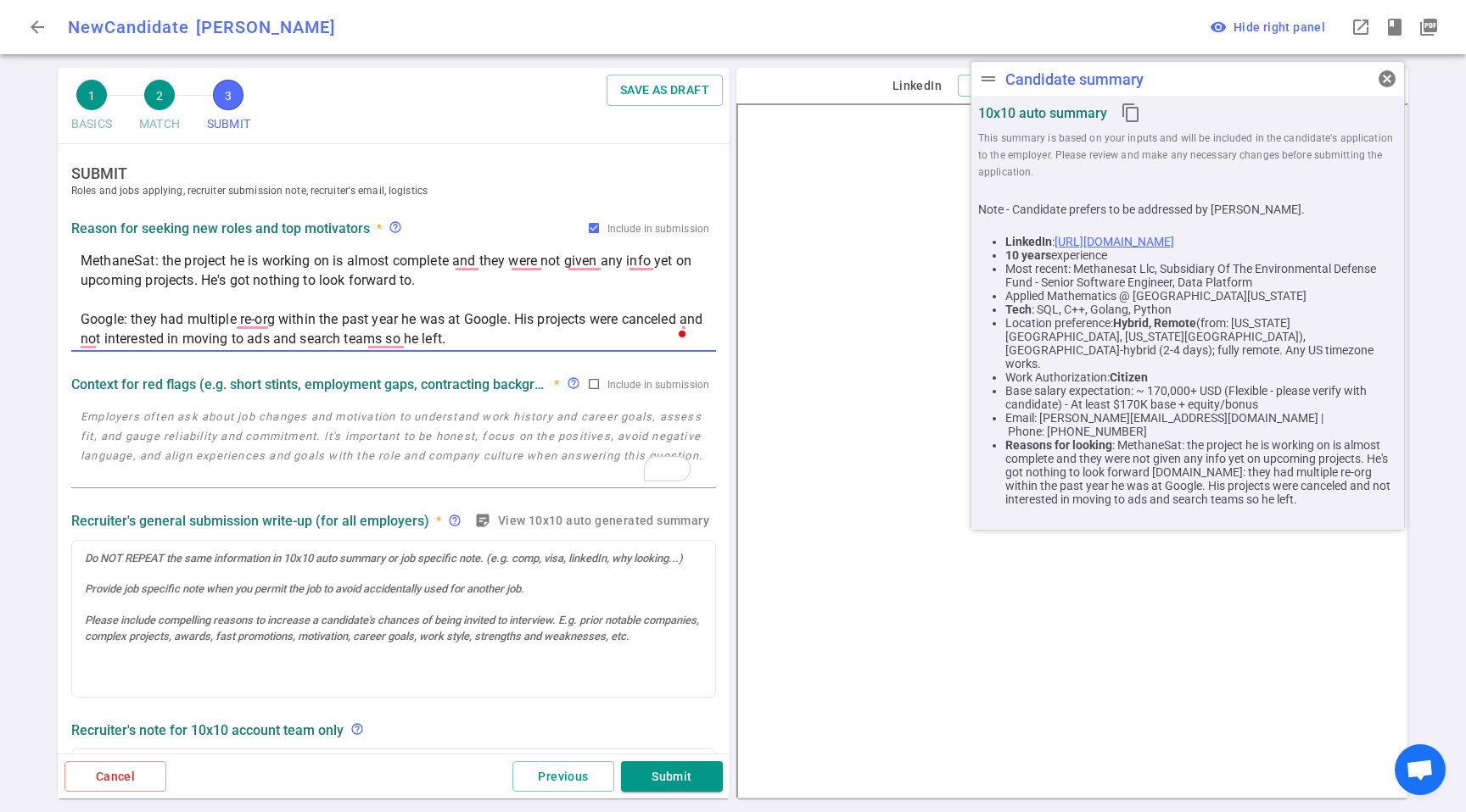
type textarea "MethaneSat: the project he is working on is almost complete and they were not g…"
click at [454, 393] on div "Context for red flags (e.g. short stints, employment gaps, contracting backgrou…" at bounding box center [393, 385] width 644 height 31
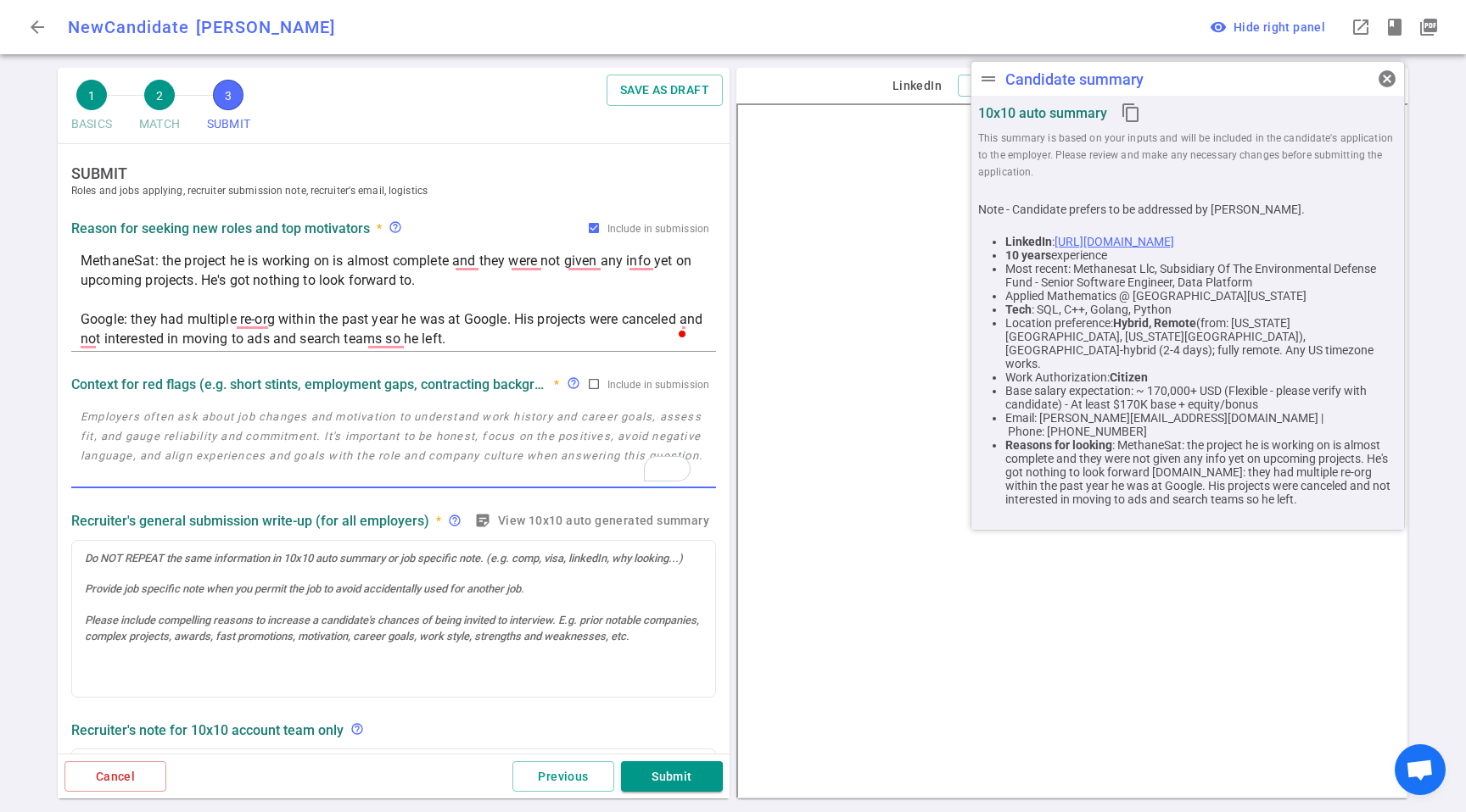
drag, startPoint x: 448, startPoint y: 416, endPoint x: 451, endPoint y: 463, distance: 47.1
click at [448, 426] on textarea "To enrich screen reader interactions, please activate Accessibility in Grammarl…" at bounding box center [393, 447] width 626 height 78
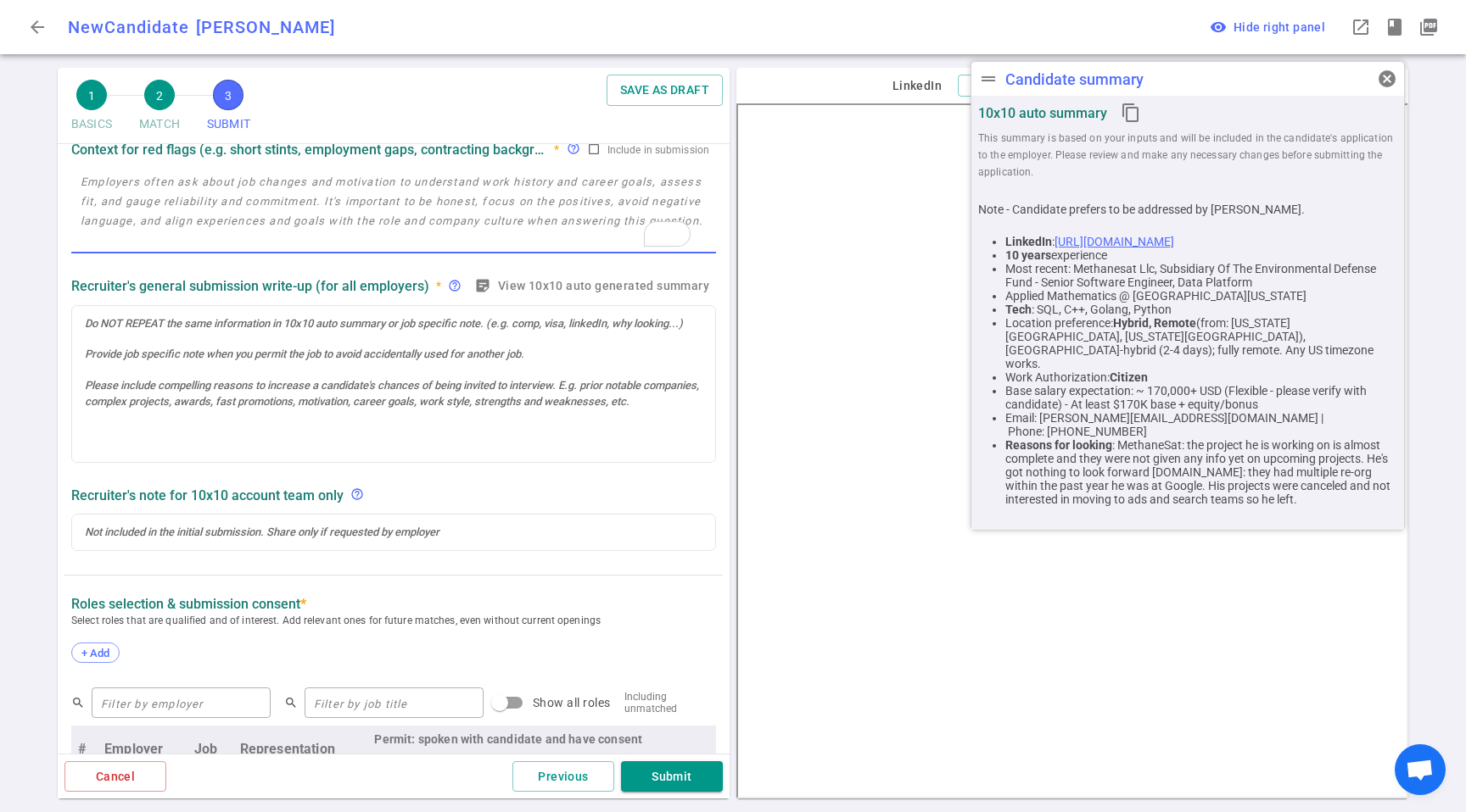
scroll to position [246, 0]
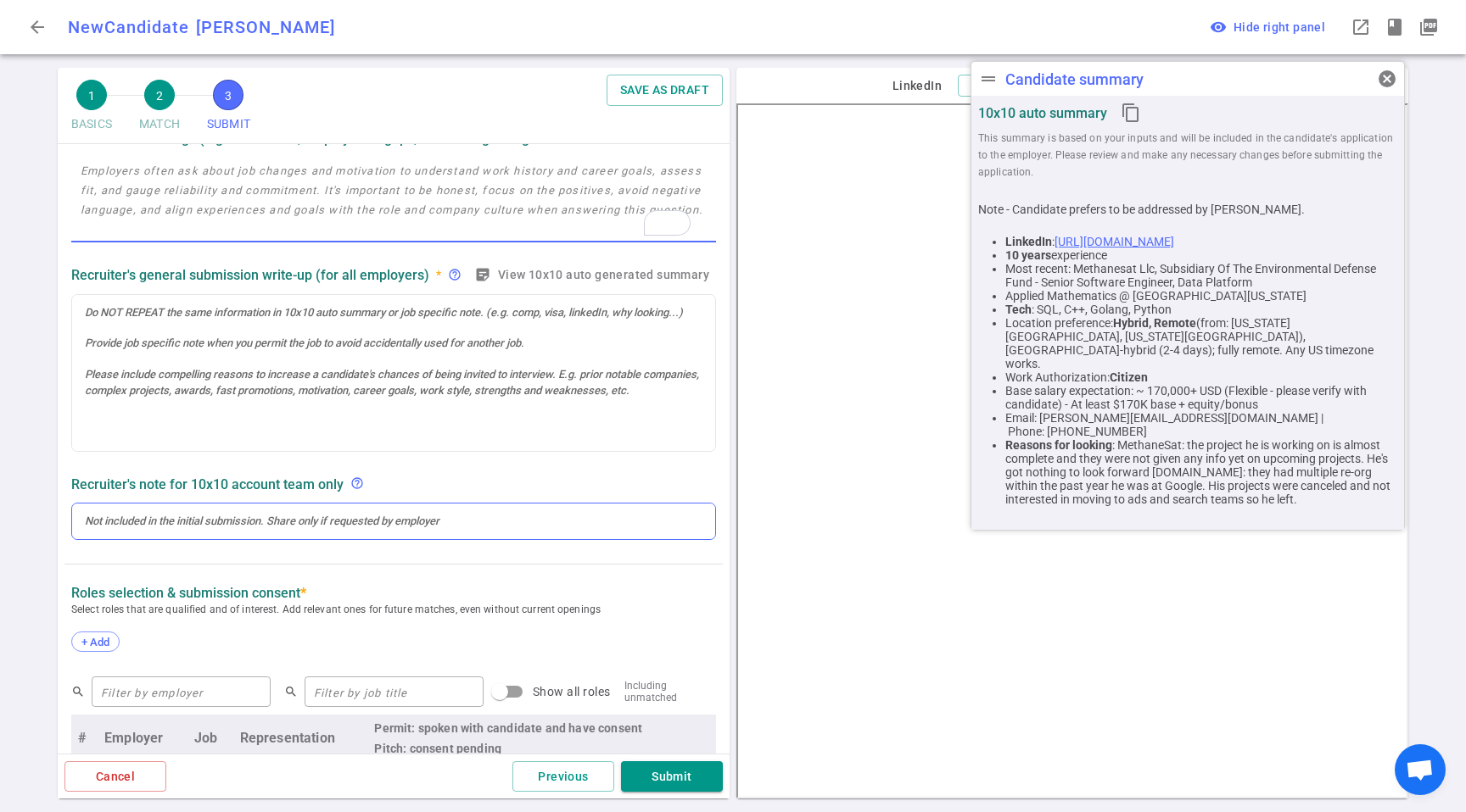
click at [425, 518] on div at bounding box center [393, 522] width 618 height 15
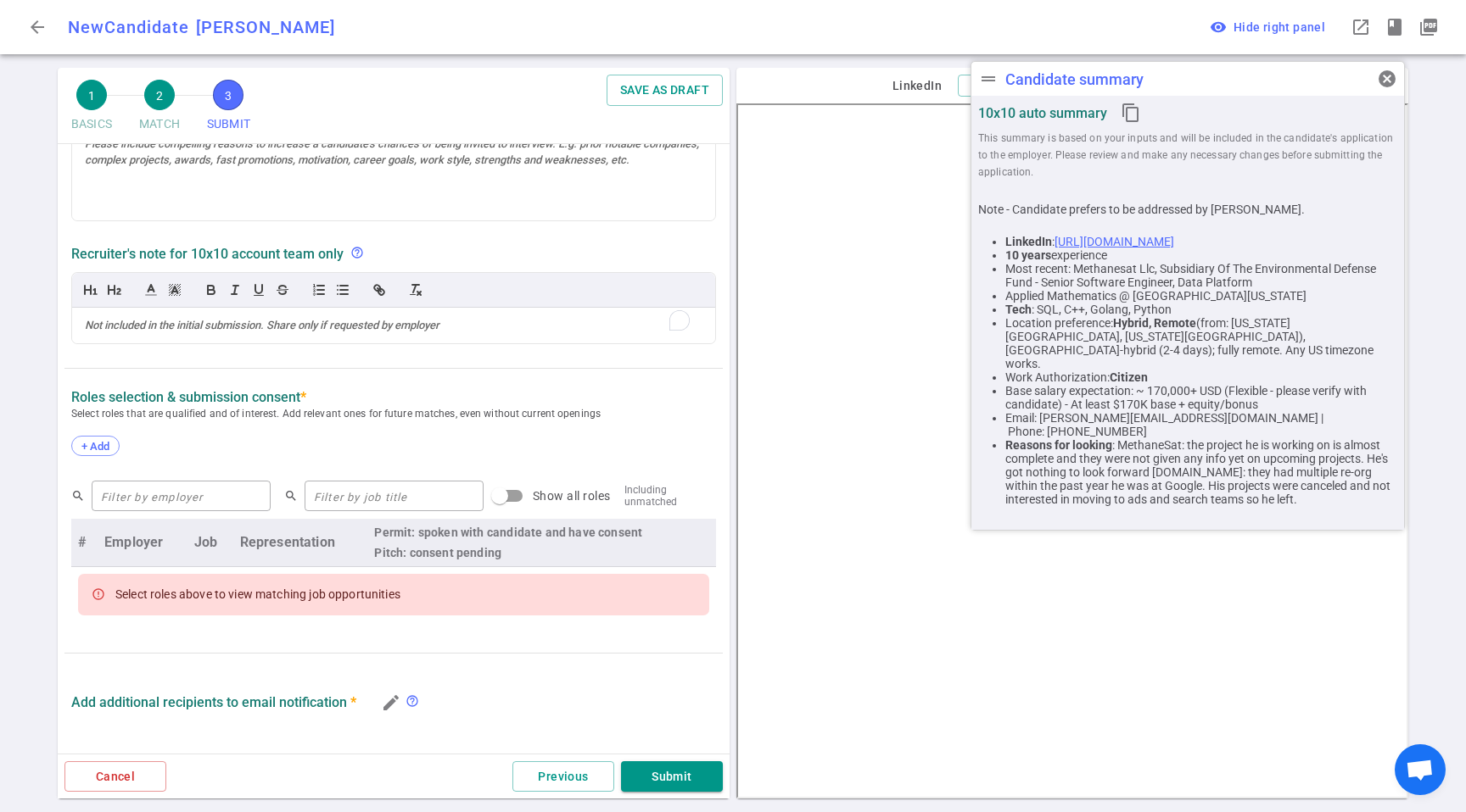
scroll to position [488, 0]
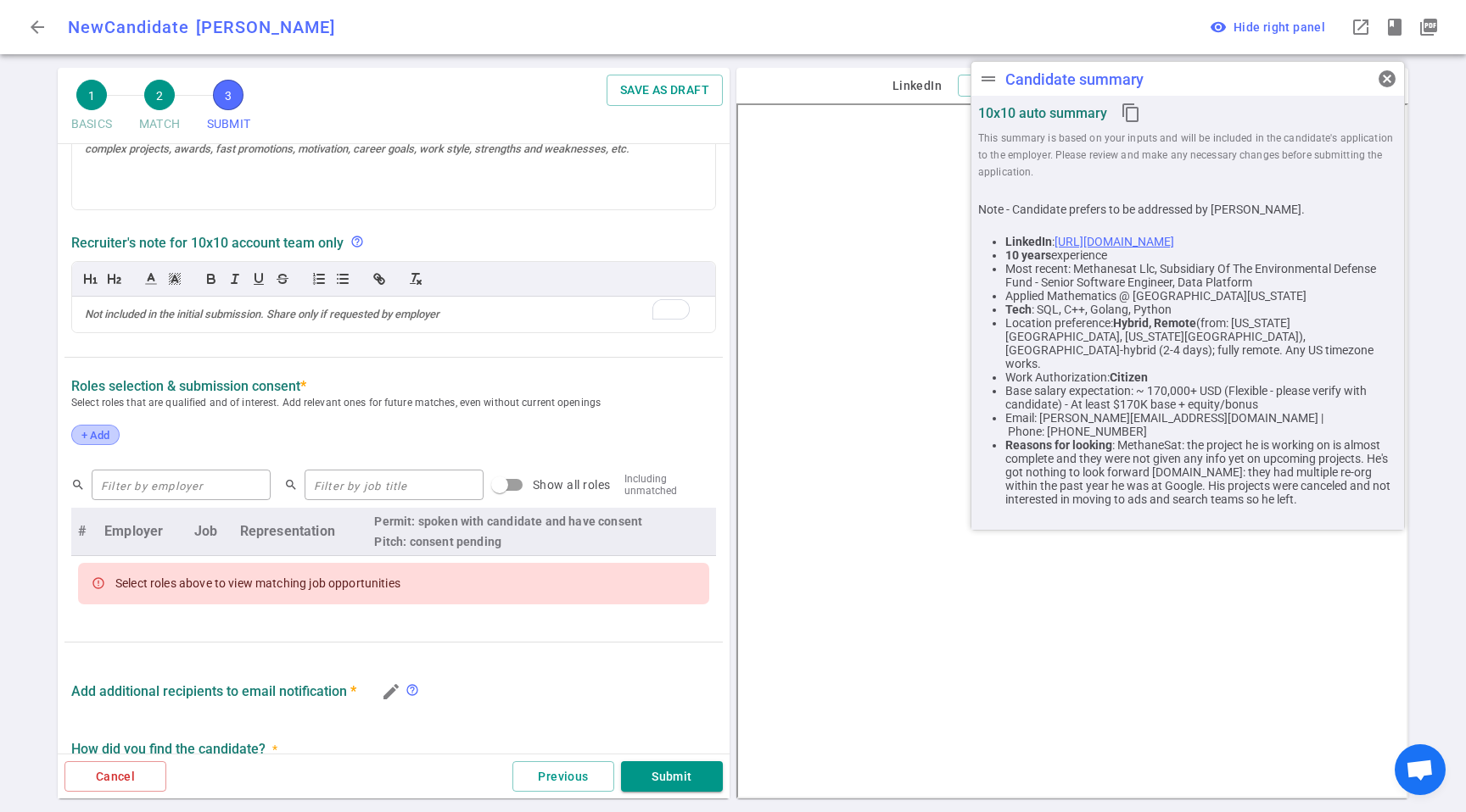
click at [92, 428] on div "+ Add" at bounding box center [95, 434] width 49 height 20
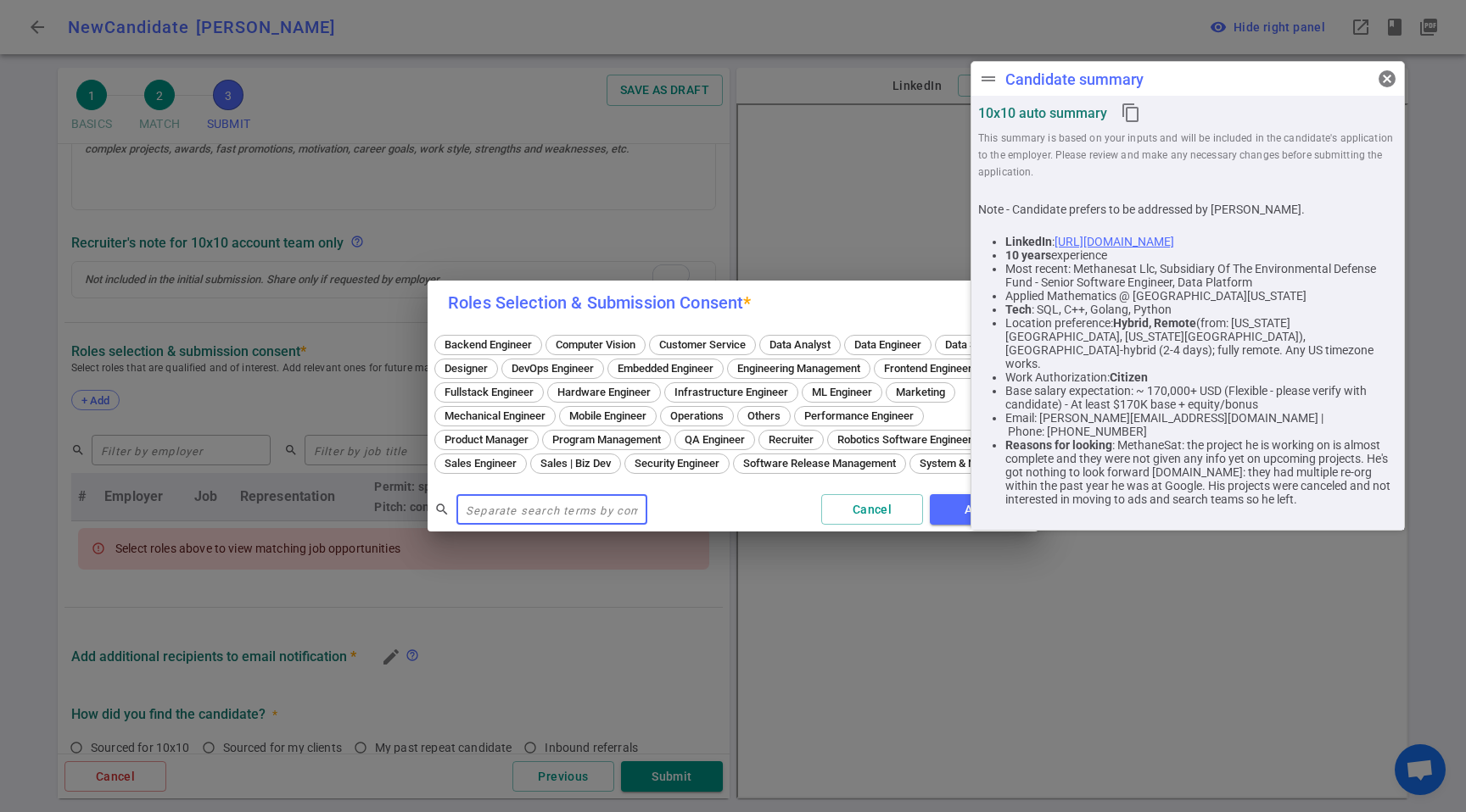
click at [861, 344] on span "Data Engineer" at bounding box center [888, 344] width 79 height 12
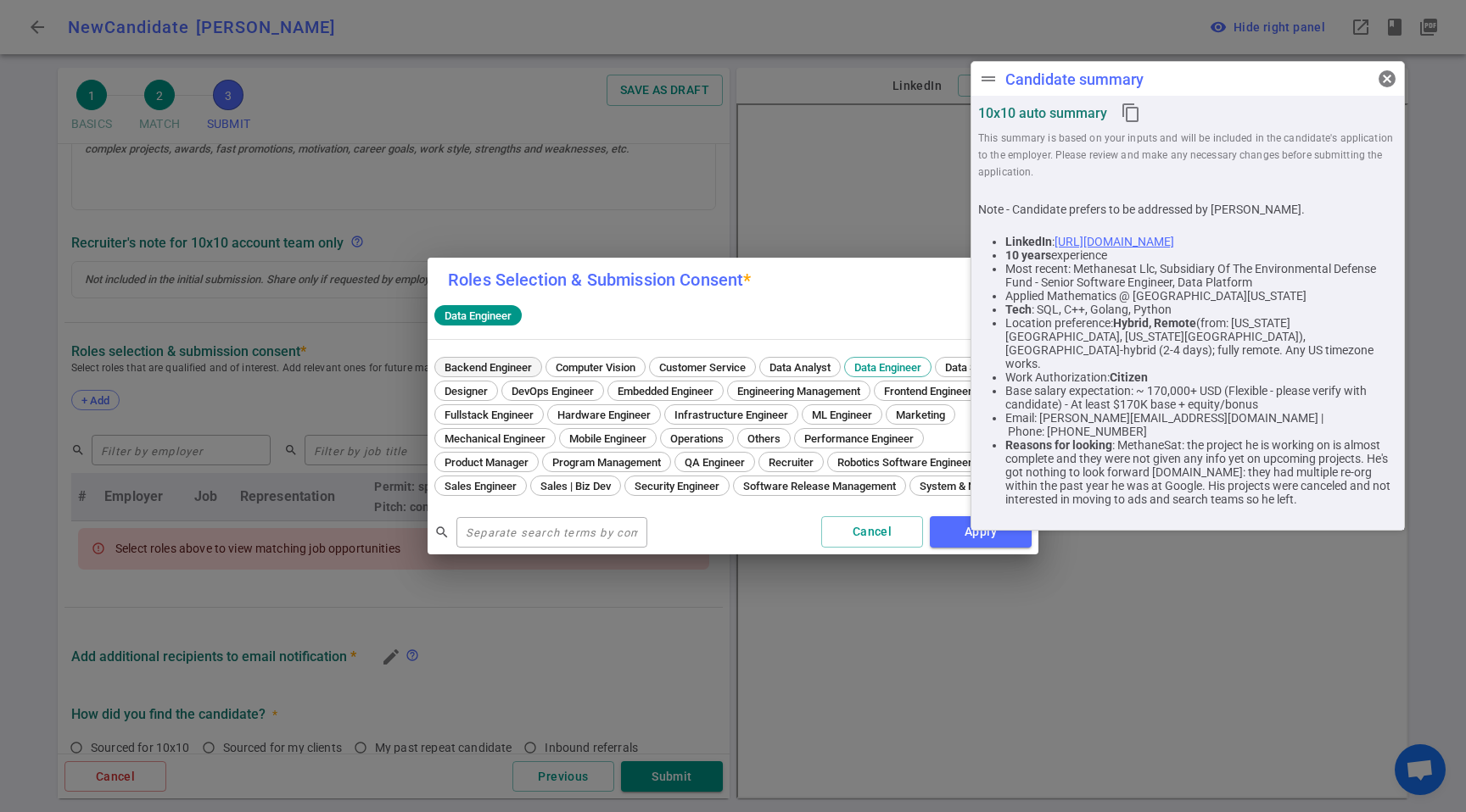
click at [492, 369] on span "Backend Engineer" at bounding box center [489, 367] width 99 height 12
click at [957, 531] on button "Apply" at bounding box center [980, 531] width 102 height 31
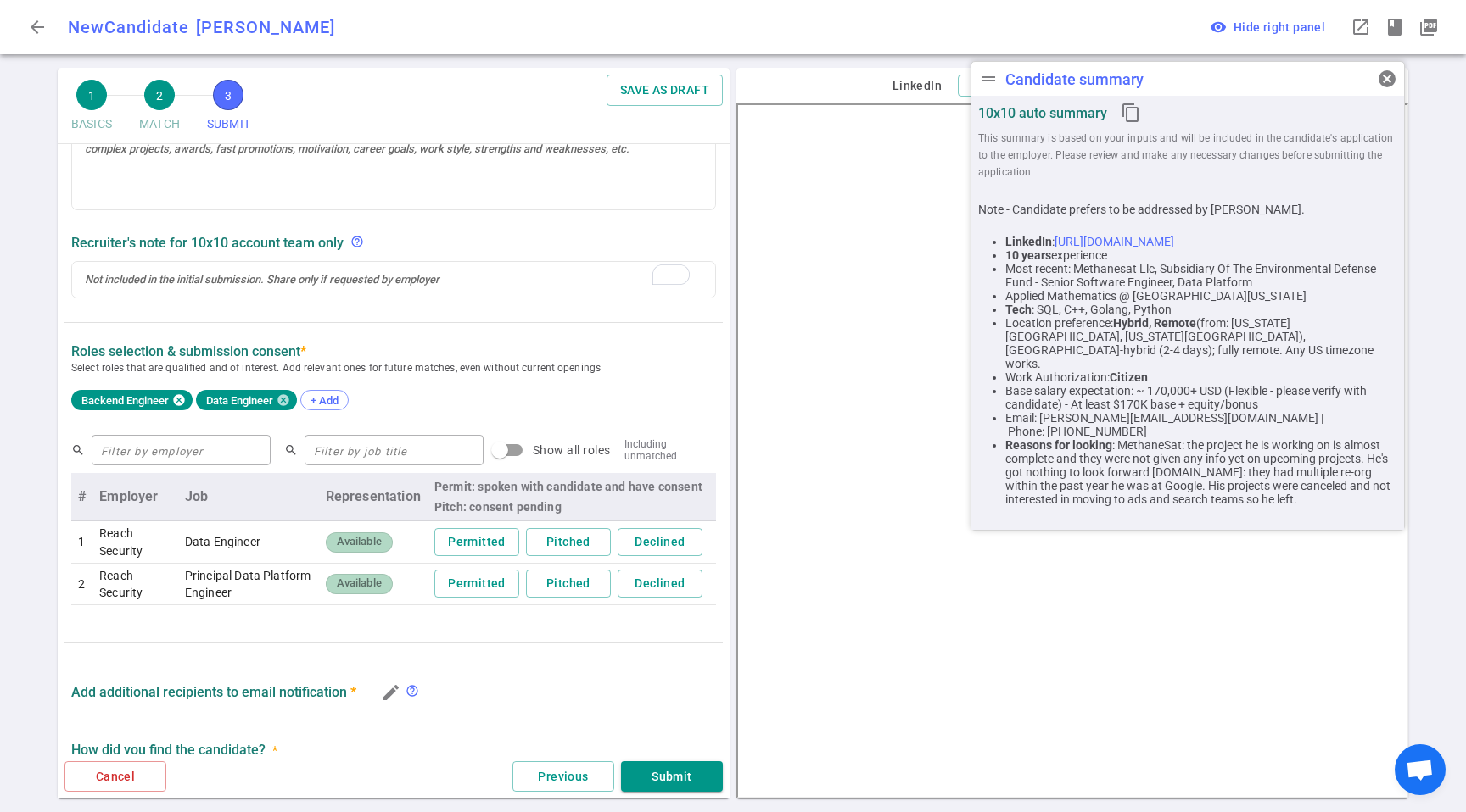
click at [182, 403] on icon at bounding box center [178, 401] width 11 height 11
click at [639, 375] on span "Select roles that are qualified and of interest. Add relevant ones for future m…" at bounding box center [393, 368] width 644 height 17
click at [394, 659] on div "SUBMIT Roles and jobs applying, recruiter submission note, recruiter's email, l…" at bounding box center [393, 331] width 672 height 1349
click at [463, 546] on button "Permitted" at bounding box center [476, 542] width 85 height 28
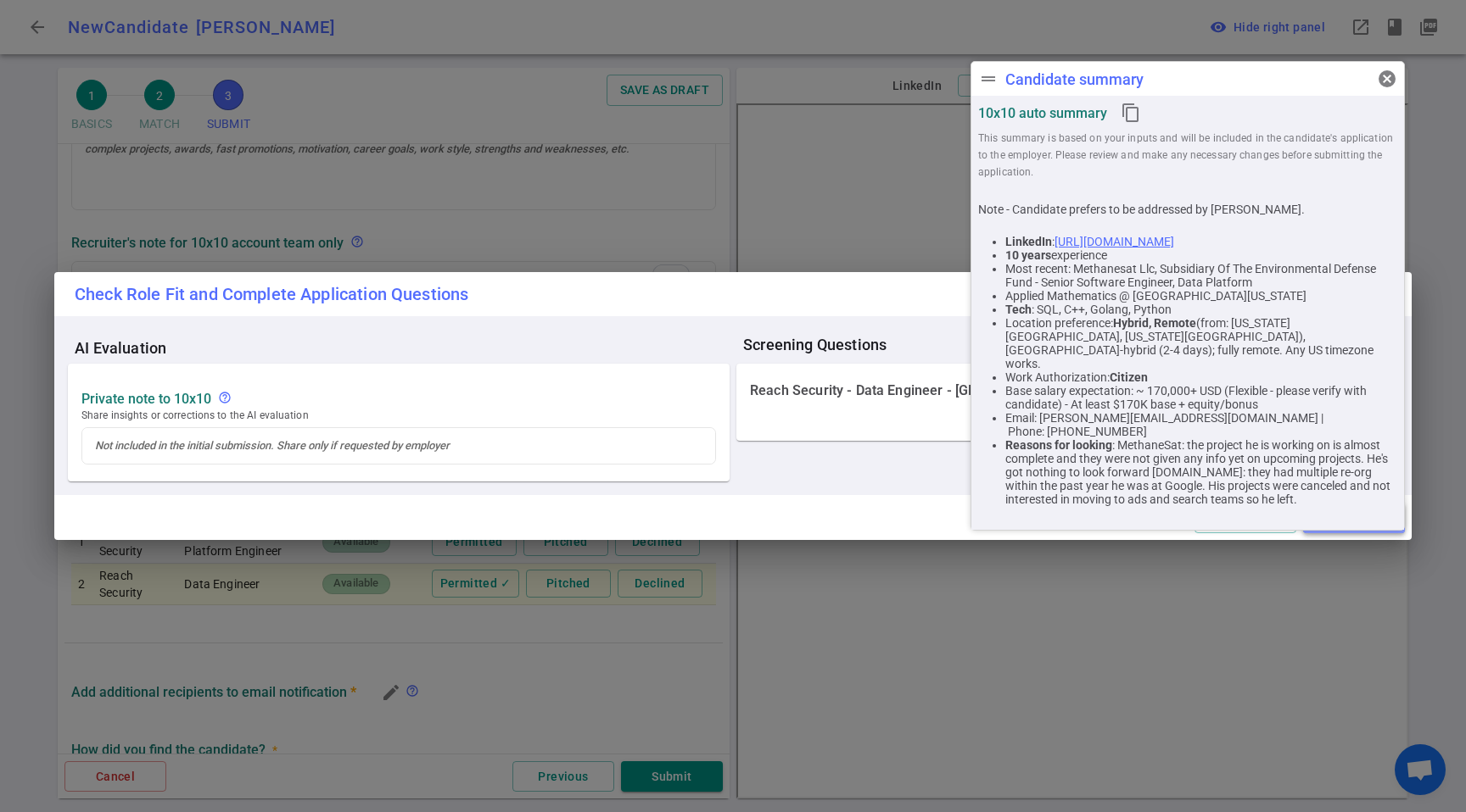
click at [1330, 523] on button "Apply" at bounding box center [1353, 517] width 102 height 31
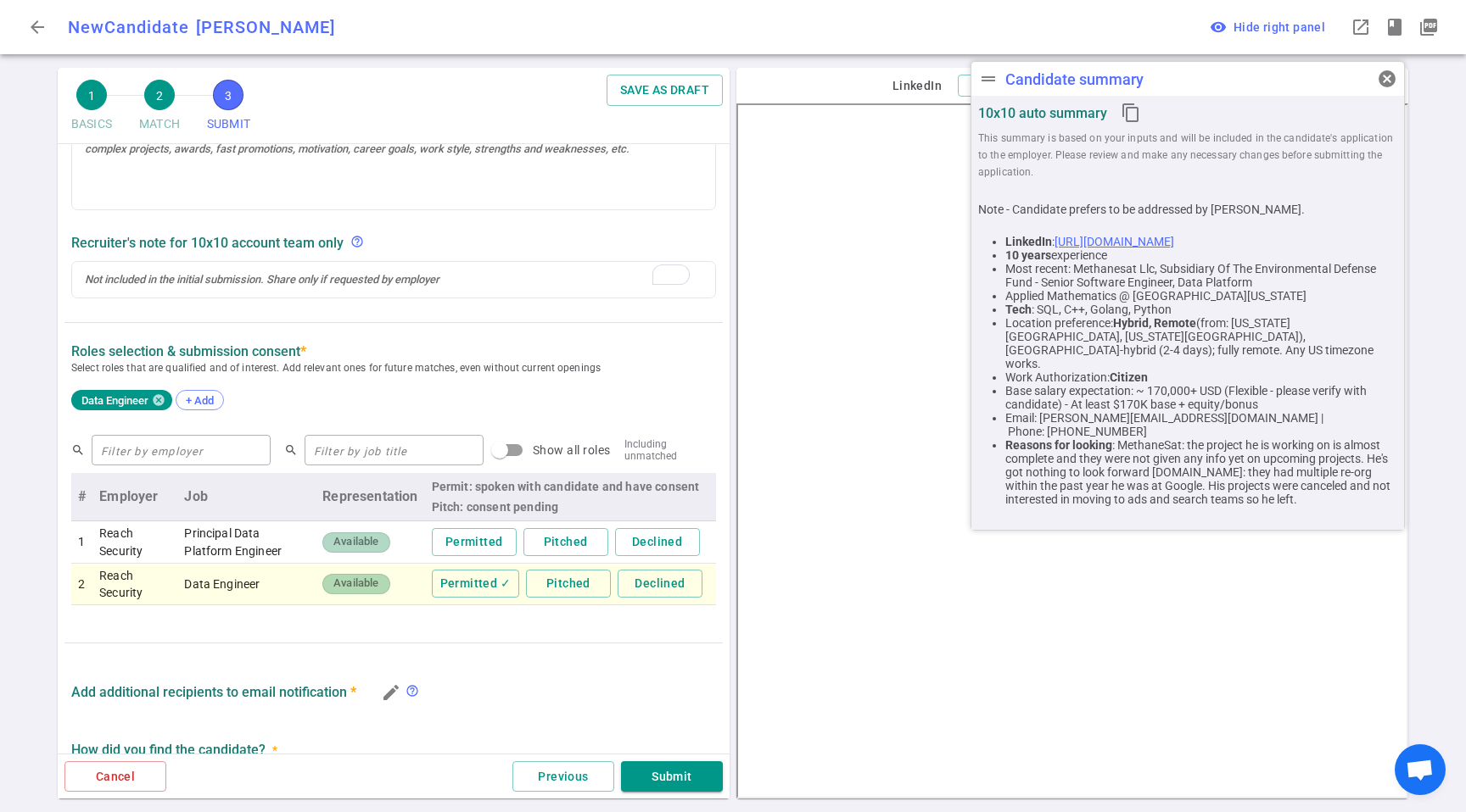
scroll to position [730, 0]
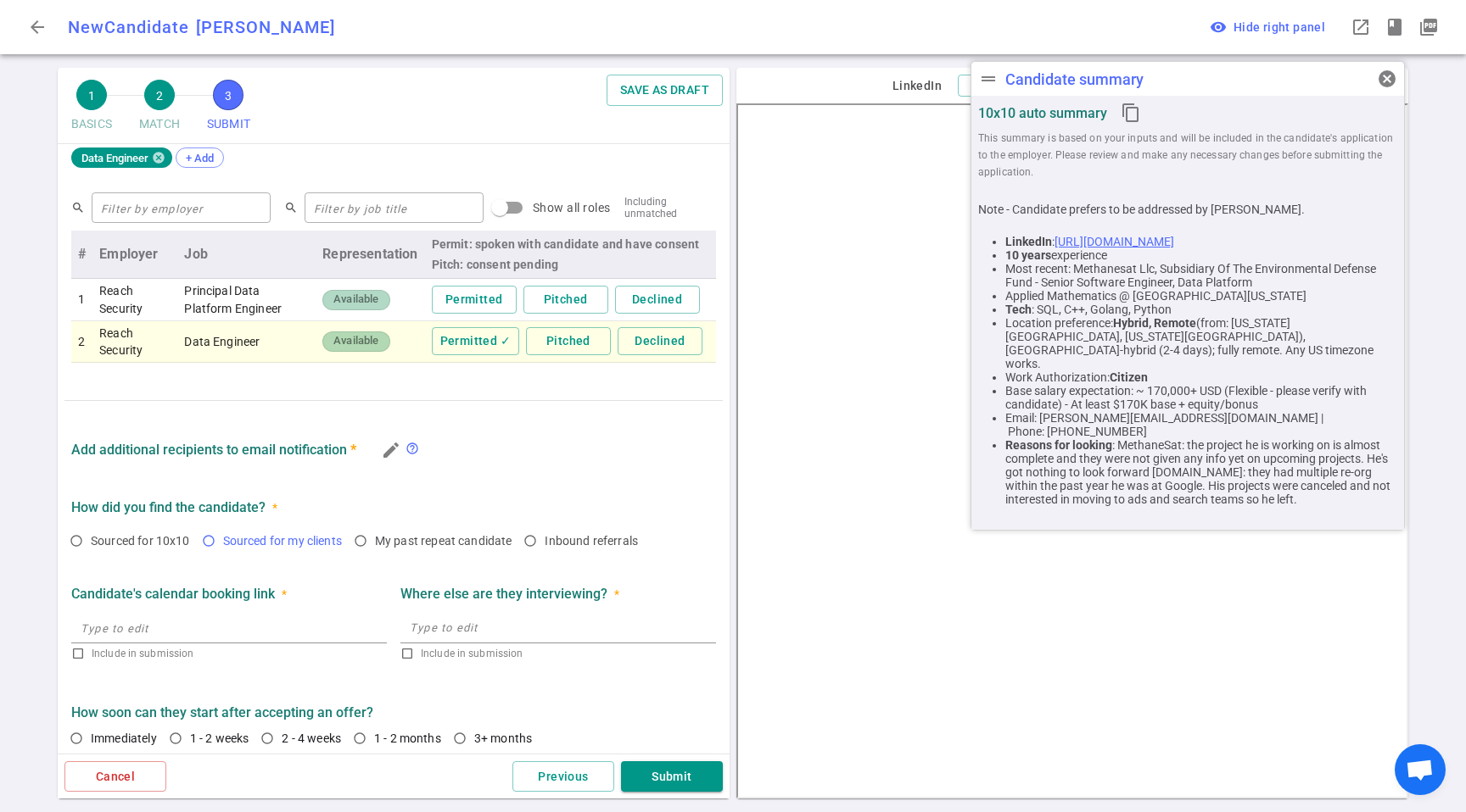
click at [291, 546] on span "Sourced for my clients" at bounding box center [283, 541] width 118 height 13
click at [223, 546] on input "Sourced for my clients" at bounding box center [209, 541] width 29 height 29
radio input "true"
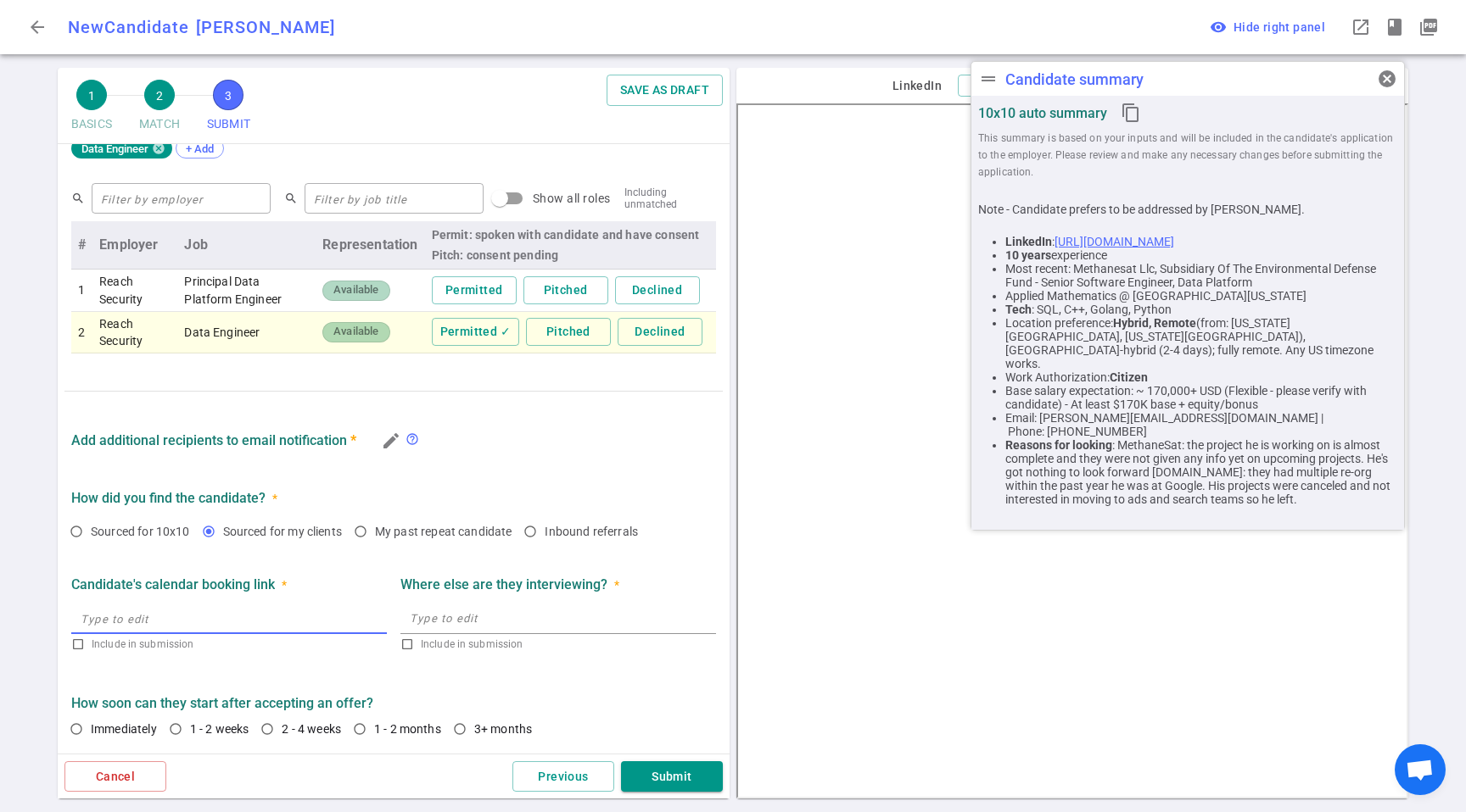
click at [162, 609] on input "text" at bounding box center [229, 619] width 316 height 27
click at [484, 614] on textarea at bounding box center [557, 618] width 297 height 19
click at [381, 706] on label "How soon can they start after accepting an offer?" at bounding box center [393, 703] width 644 height 16
click at [201, 731] on span "1 - 2 weeks" at bounding box center [220, 729] width 59 height 13
click at [190, 731] on input "1 - 2 weeks" at bounding box center [176, 729] width 29 height 29
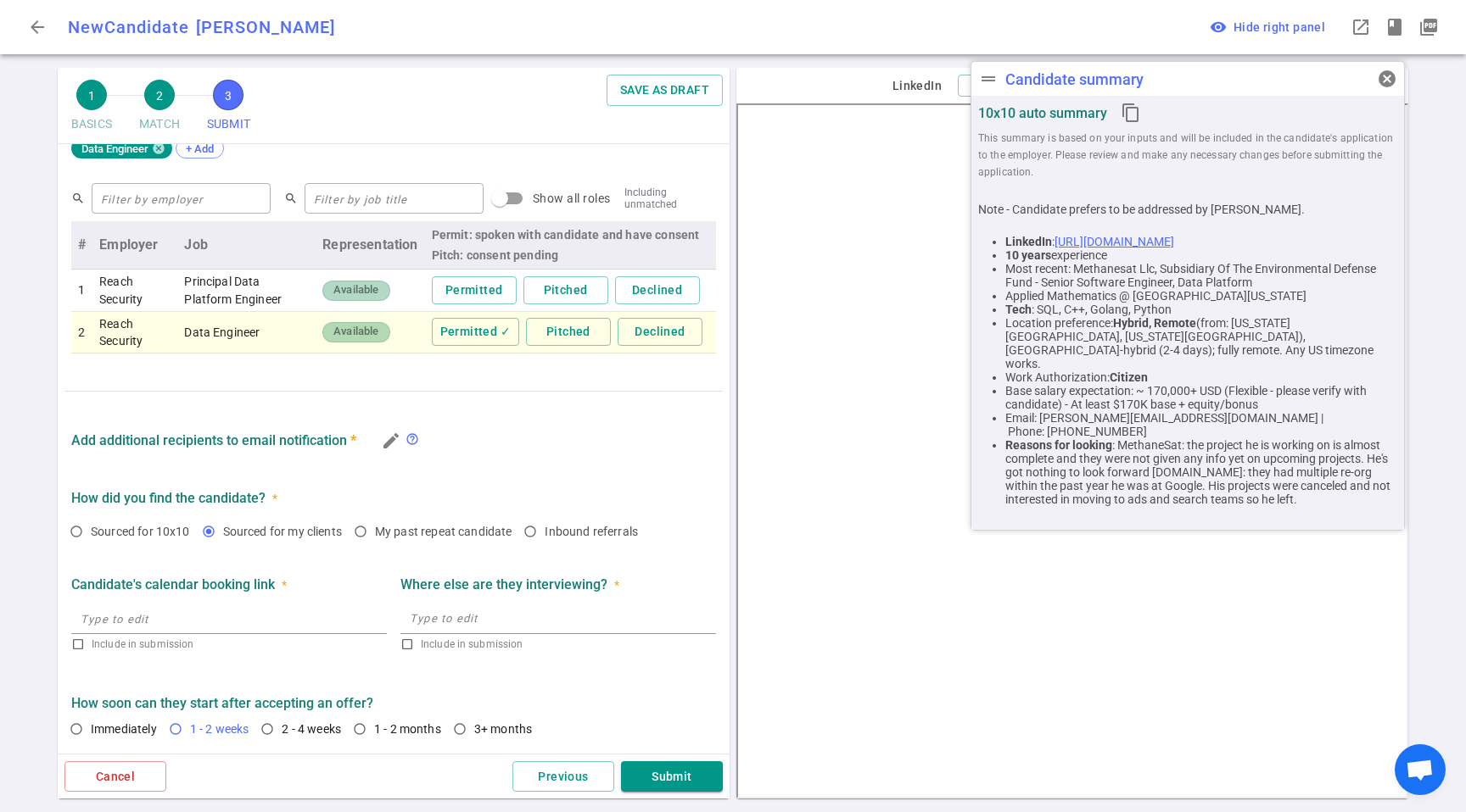
radio input "true"
click at [636, 767] on button "Submit" at bounding box center [672, 777] width 102 height 31
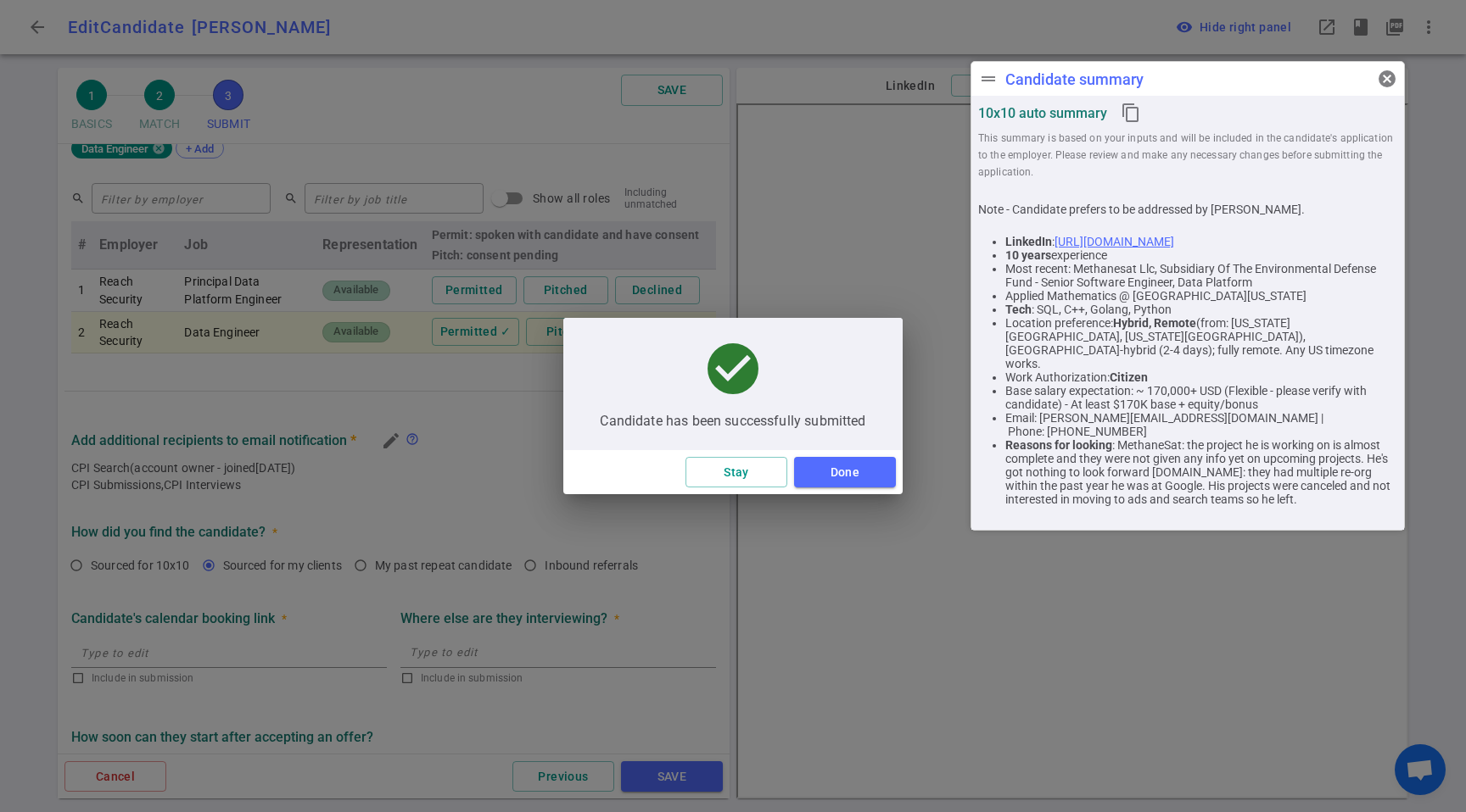
type textarea "MethaneSat: the project he is working on is almost complete and they were not g…"
click at [827, 462] on button "Done" at bounding box center [845, 472] width 102 height 31
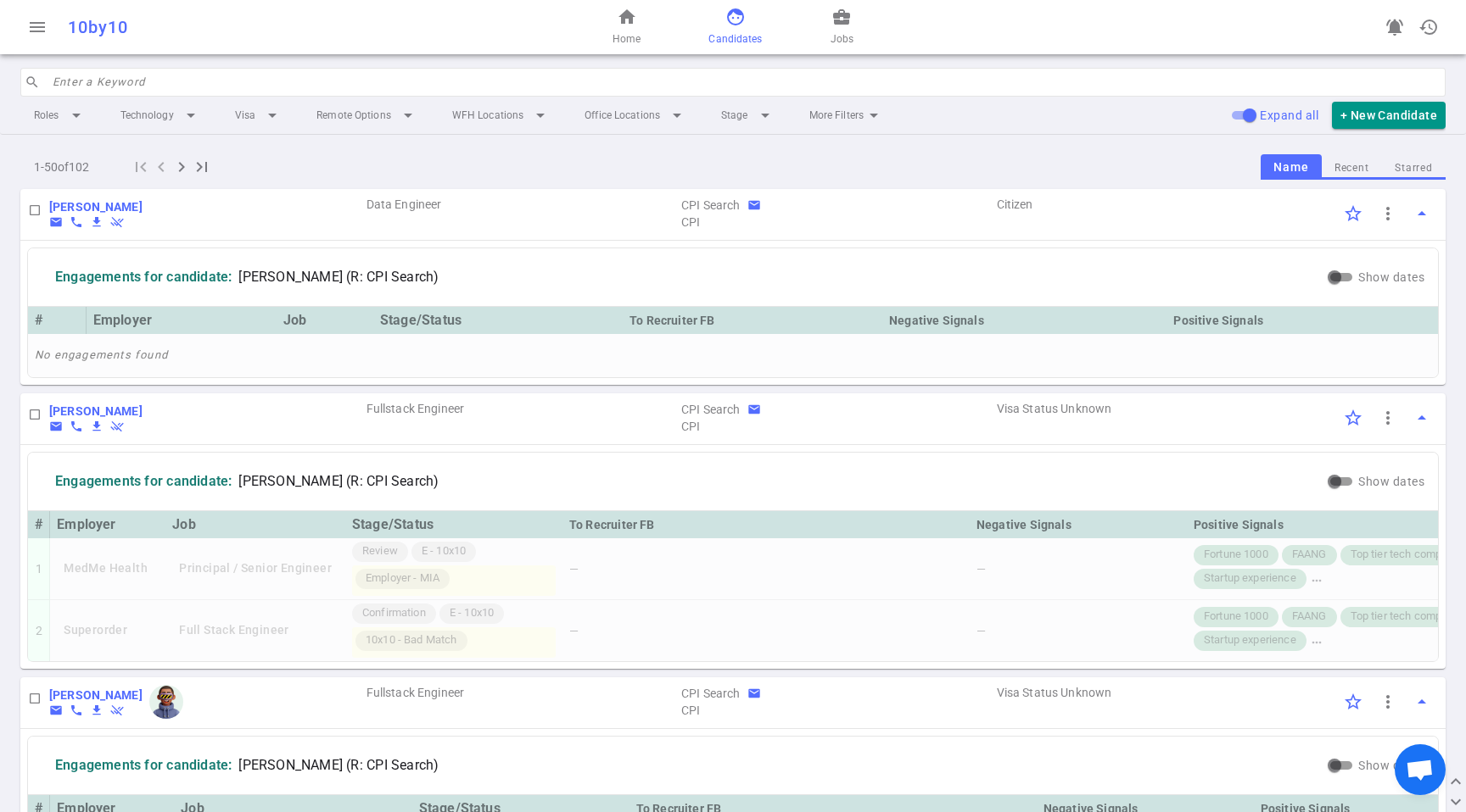
click at [195, 202] on div "[PERSON_NAME] email phone file_download remove_done AA" at bounding box center [207, 214] width 316 height 31
copy div "[PERSON_NAME] email phone file_download remove_done AA"
click at [1338, 279] on input "Show dates" at bounding box center [1334, 277] width 61 height 20
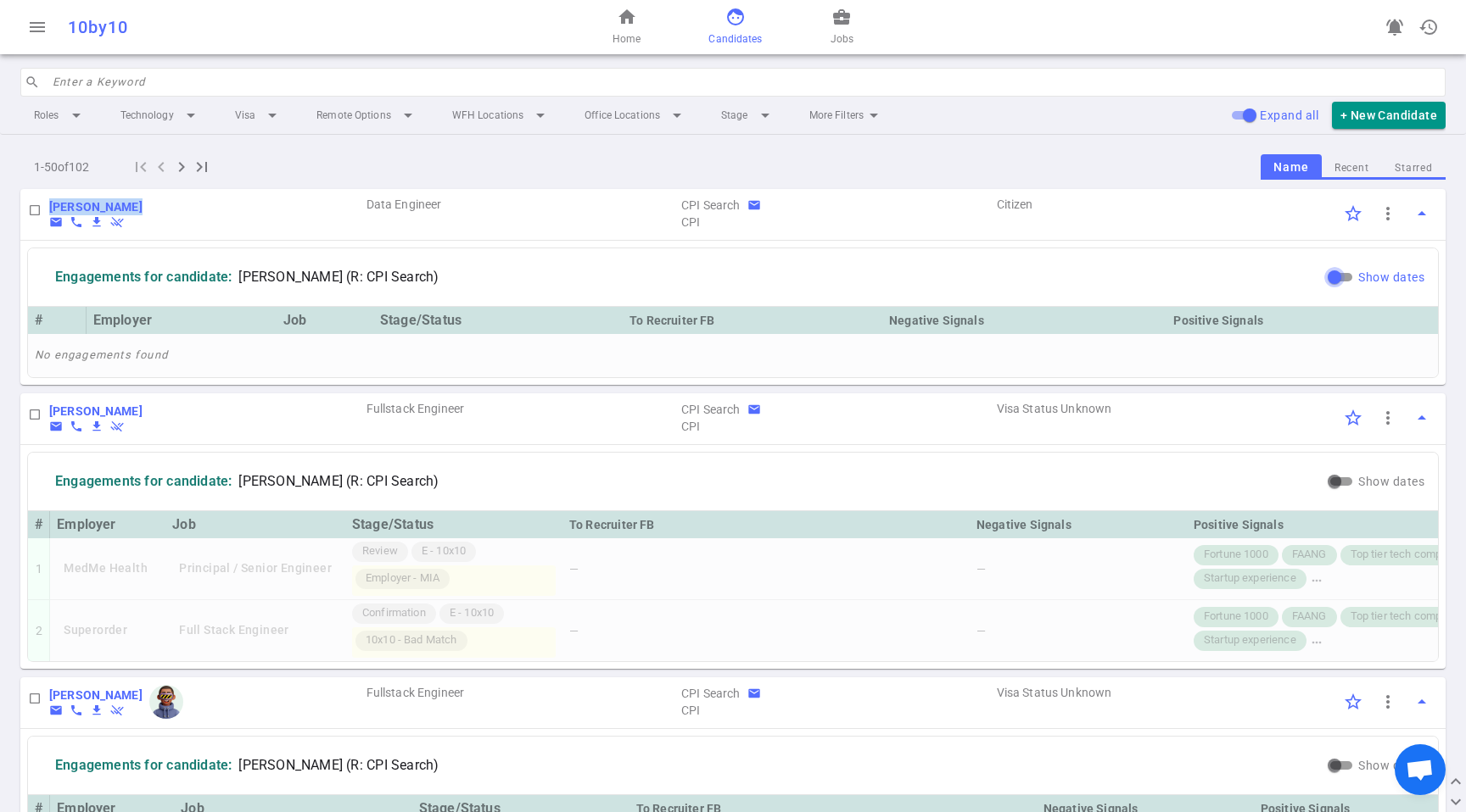
checkbox input "true"
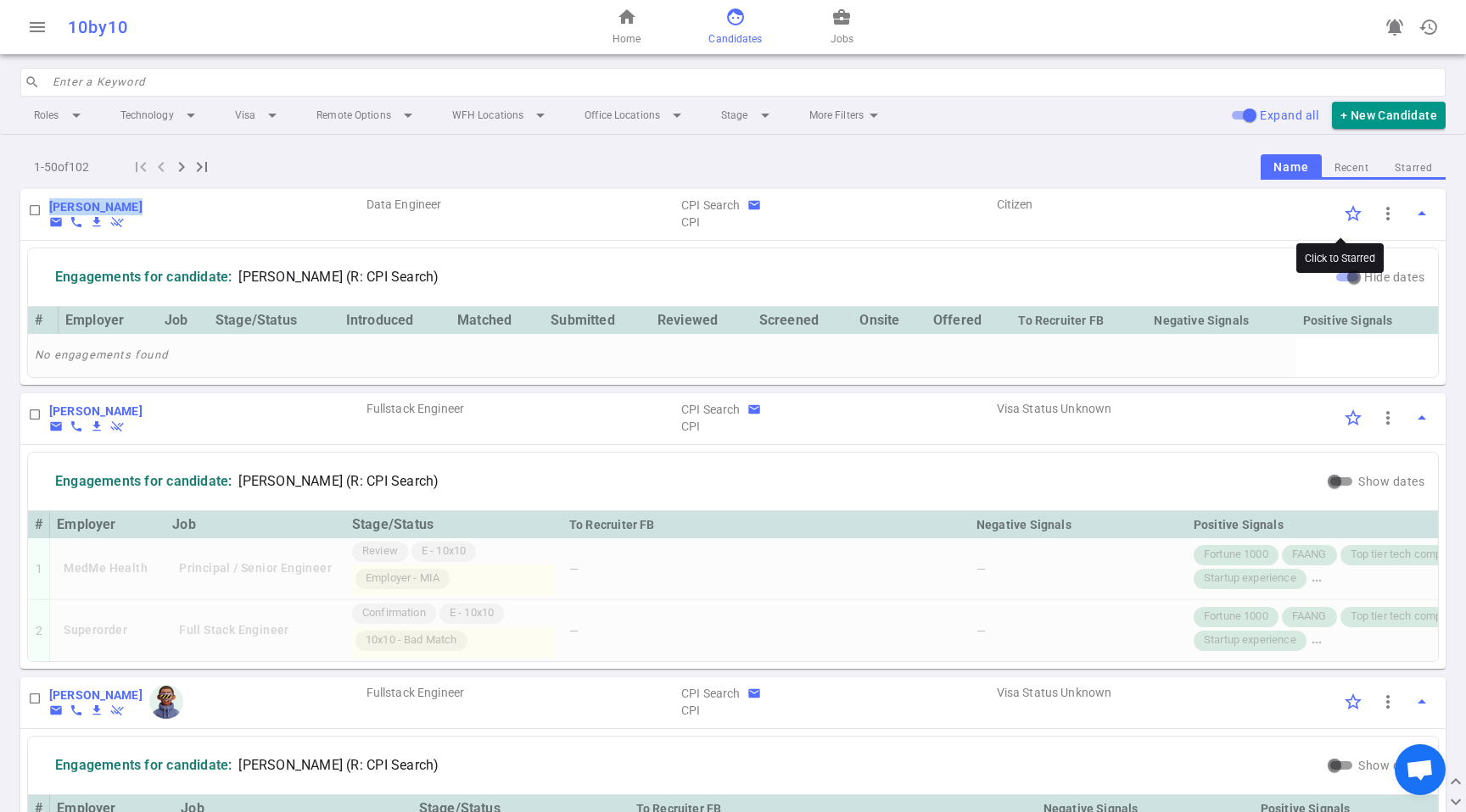
click at [1338, 212] on input "Click to Starred" at bounding box center [1352, 213] width 35 height 35
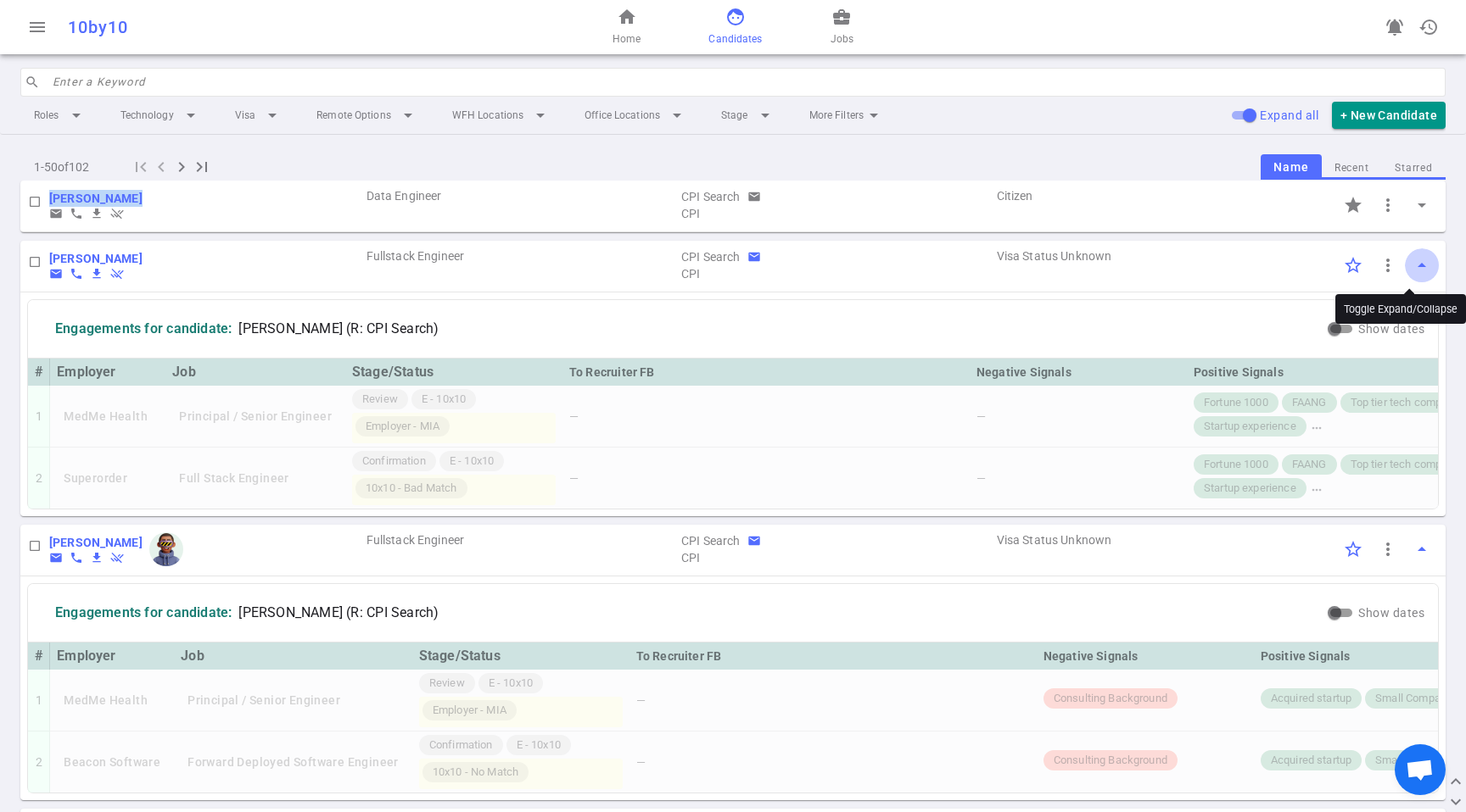
click at [1423, 273] on button "arrow_drop_up" at bounding box center [1422, 265] width 34 height 34
click at [1415, 270] on span "arrow_drop_up" at bounding box center [1421, 265] width 20 height 20
